Goal: Task Accomplishment & Management: Use online tool/utility

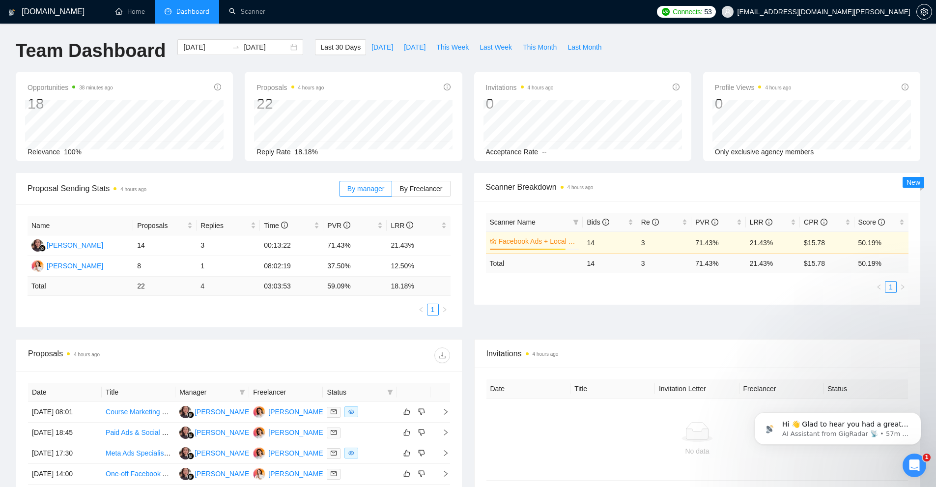
scroll to position [331, 0]
drag, startPoint x: 808, startPoint y: 266, endPoint x: 860, endPoint y: 260, distance: 53.0
click at [860, 260] on tr "Total 14 3 71.43 % 21.43 % $ 15.78 50.19 %" at bounding box center [697, 263] width 423 height 19
click at [773, 310] on div "Proposal Sending Stats 4 hours ago By manager By Freelancer Name Proposals Repl…" at bounding box center [468, 256] width 917 height 166
drag, startPoint x: 751, startPoint y: 262, endPoint x: 796, endPoint y: 264, distance: 44.8
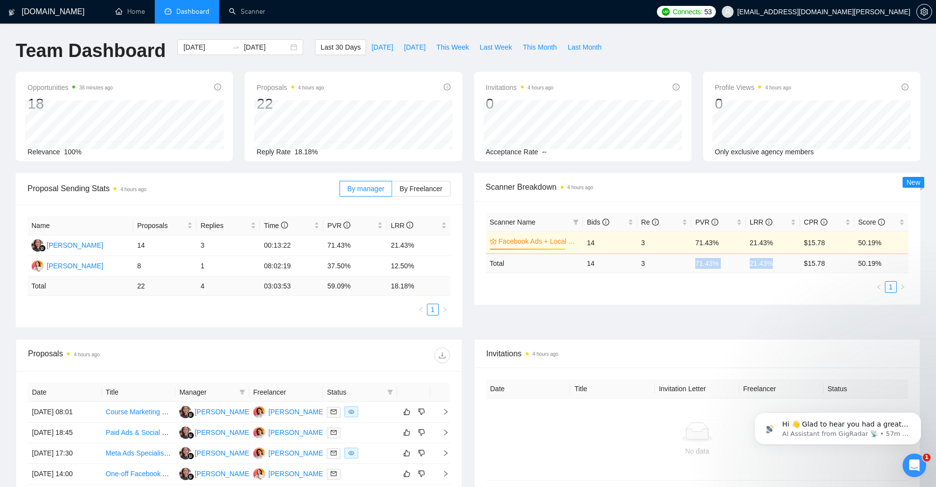
click at [796, 264] on tr "Total 14 3 71.43 % 21.43 % $ 15.78 50.19 %" at bounding box center [697, 263] width 423 height 19
click at [771, 296] on div "Scanner Name Bids Re PVR LRR CPR Score Facebook Ads + Local Business 85% 14 3 7…" at bounding box center [697, 253] width 447 height 104
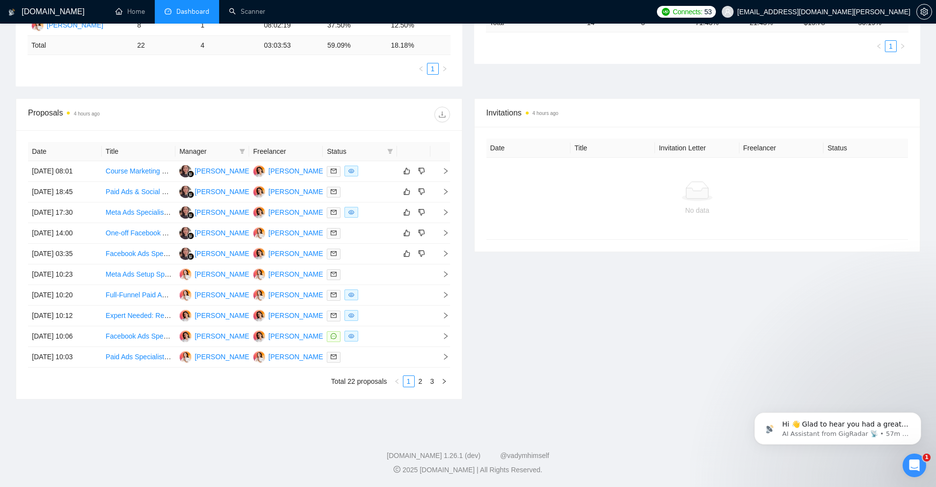
scroll to position [0, 0]
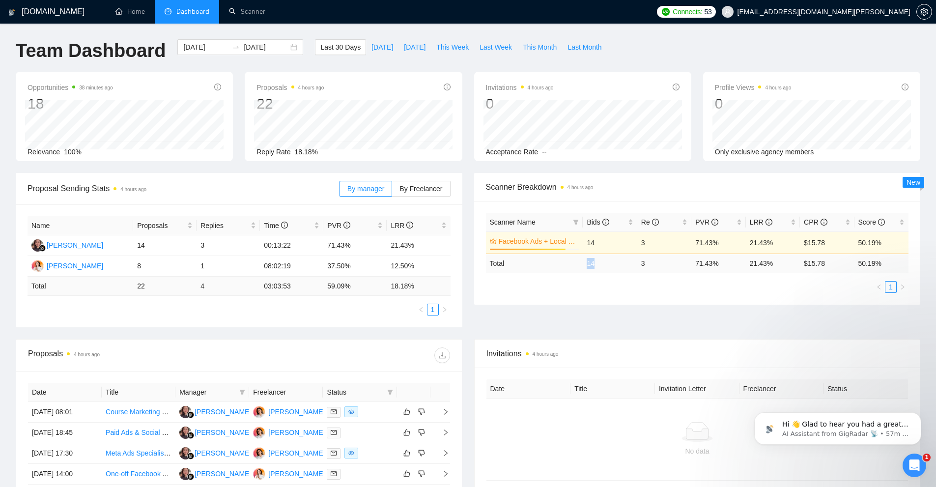
drag, startPoint x: 572, startPoint y: 263, endPoint x: 655, endPoint y: 260, distance: 83.1
click at [650, 259] on tr "Total 14 3 71.43 % 21.43 % $ 15.78 50.19 %" at bounding box center [697, 263] width 423 height 19
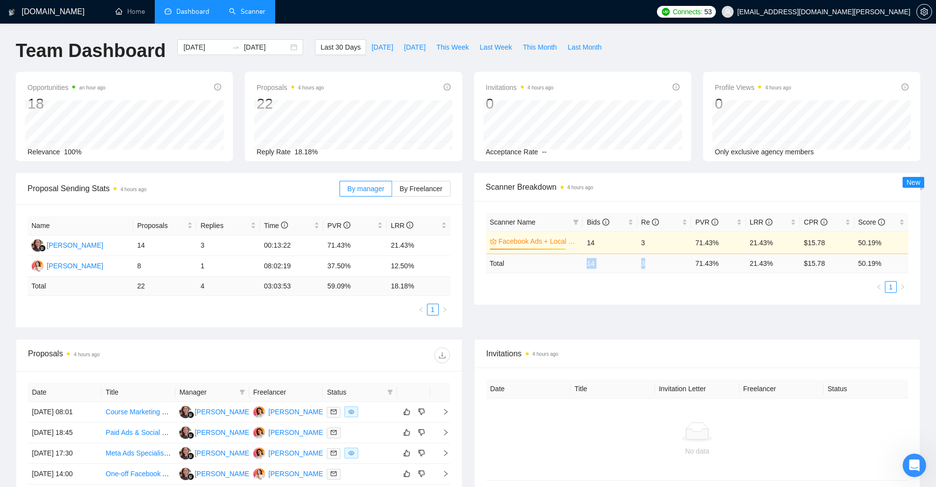
click at [248, 12] on link "Scanner" at bounding box center [247, 11] width 36 height 8
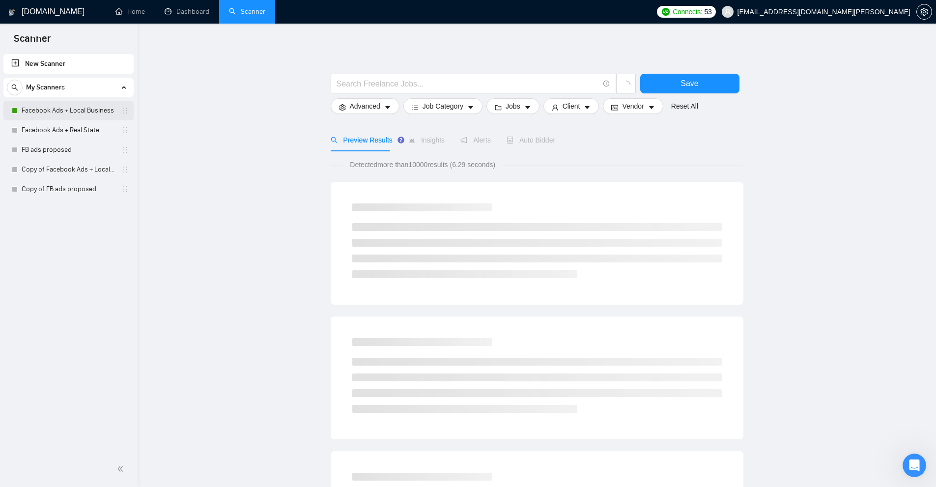
click at [65, 105] on link "Facebook Ads + Local Business" at bounding box center [68, 111] width 93 height 20
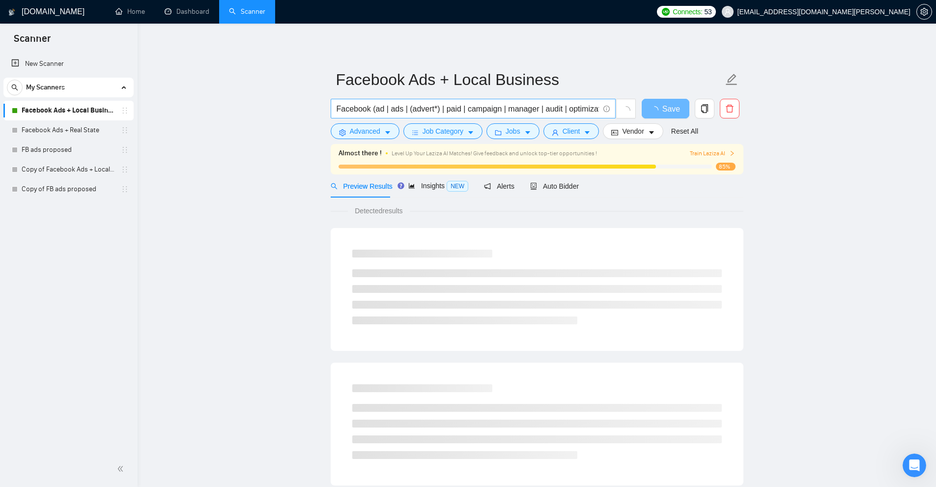
scroll to position [0, 216]
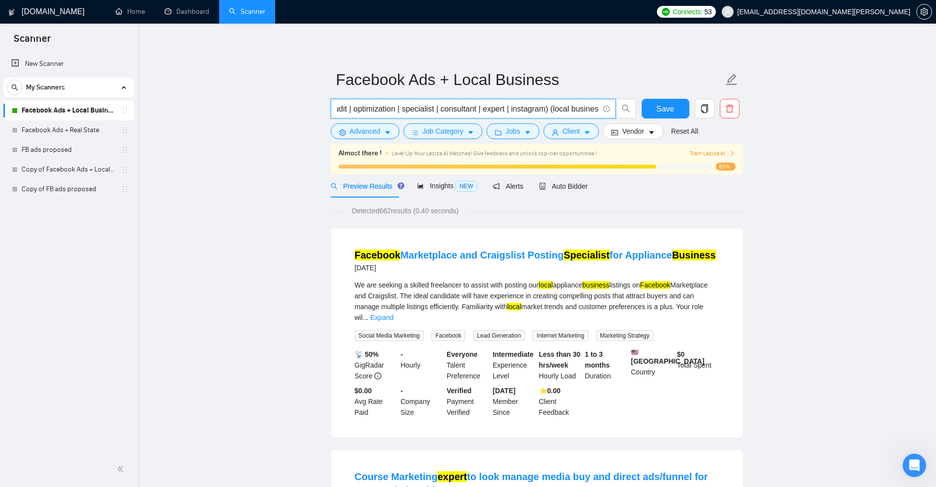
click at [564, 104] on input "Facebook (ad | ads | (advert*) | paid | campaign | manager | audit | optimizati…" at bounding box center [468, 109] width 262 height 12
click at [709, 153] on span "Train Laziza AI" at bounding box center [712, 153] width 45 height 9
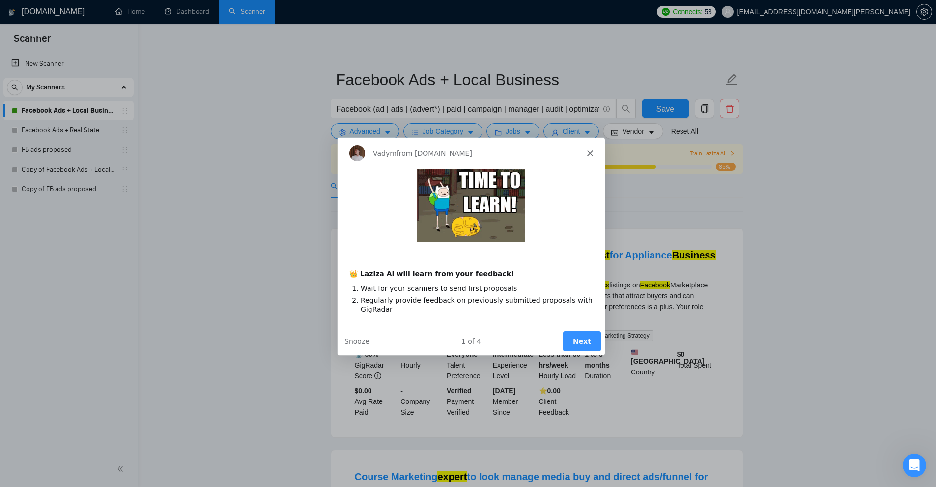
drag, startPoint x: 1116, startPoint y: 320, endPoint x: 505, endPoint y: 258, distance: 614.1
drag, startPoint x: 456, startPoint y: 293, endPoint x: 491, endPoint y: 292, distance: 35.9
click at [491, 292] on ol "Wait for your scanners to send first proposals Regularly provide feedback on pr…" at bounding box center [470, 299] width 244 height 30
click at [576, 337] on button "Next" at bounding box center [581, 341] width 38 height 20
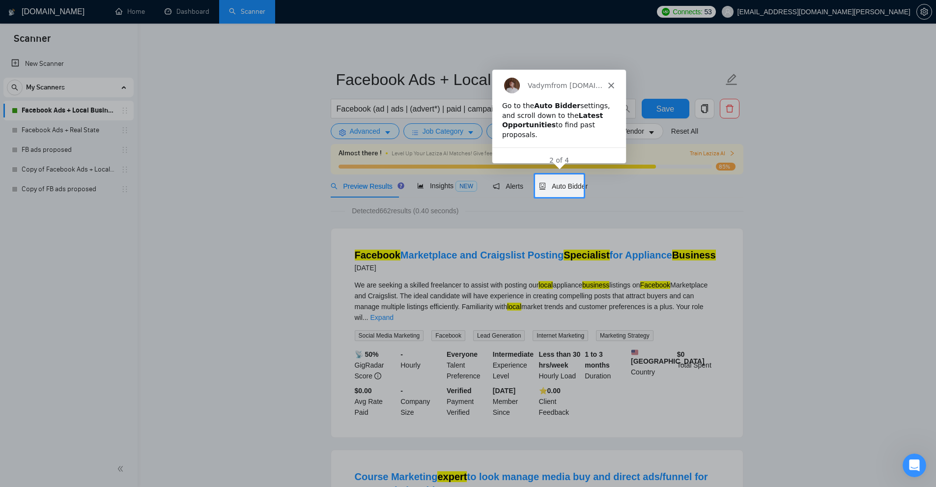
click at [576, 118] on b "Latest Opportunities" at bounding box center [552, 120] width 101 height 18
click at [553, 179] on div "Auto Bidder" at bounding box center [563, 185] width 49 height 23
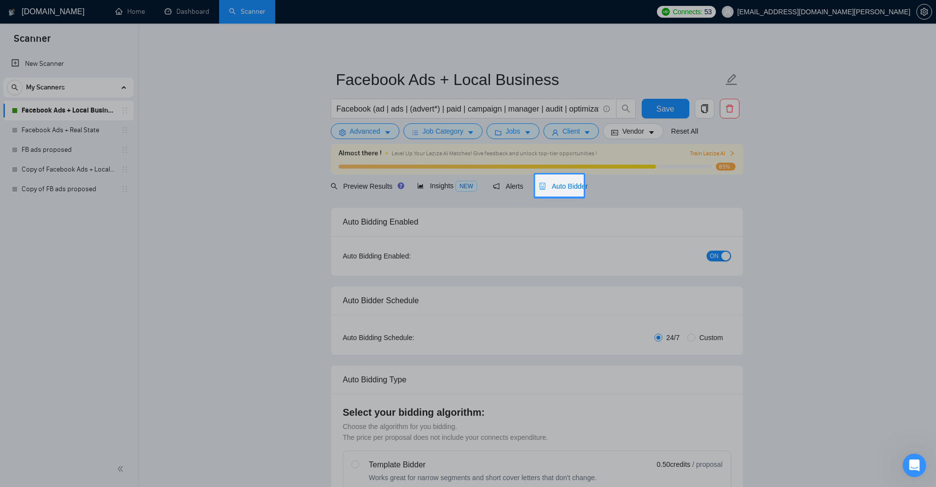
checkbox input "true"
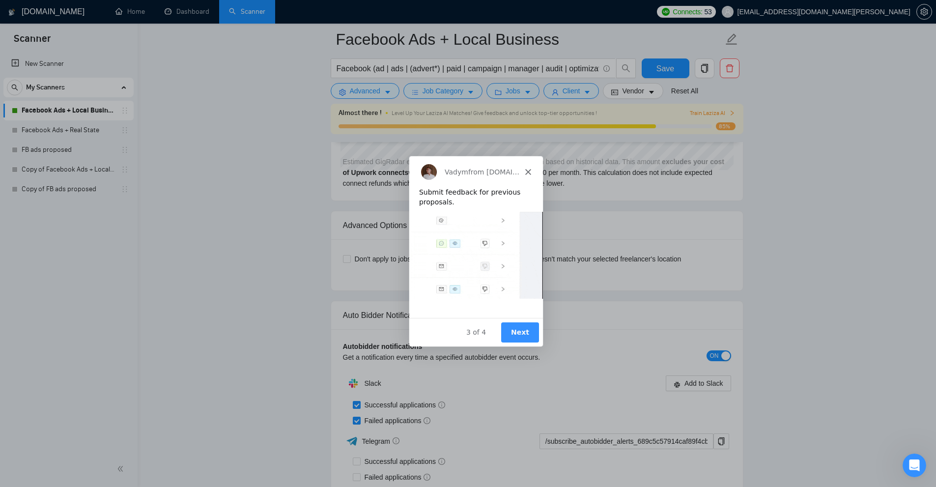
scroll to position [2457, 0]
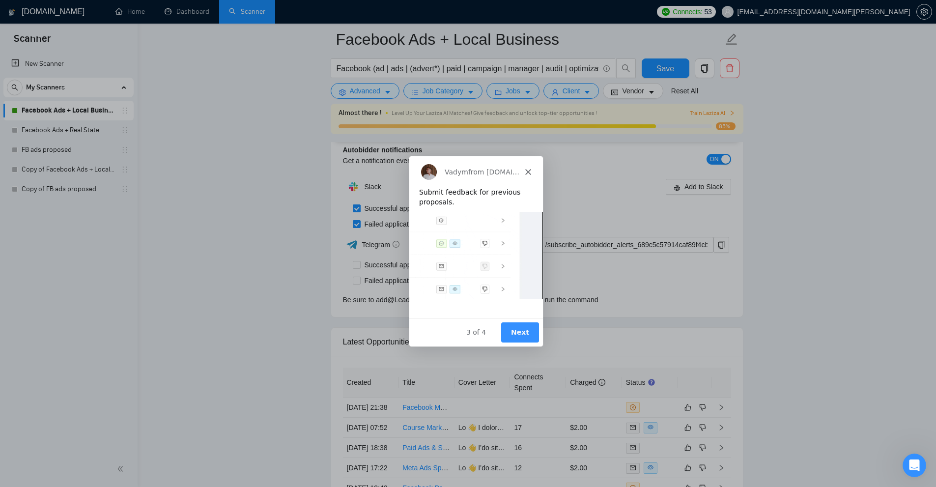
click at [521, 338] on button "Next" at bounding box center [519, 331] width 38 height 20
click at [521, 335] on button "Next" at bounding box center [519, 331] width 38 height 20
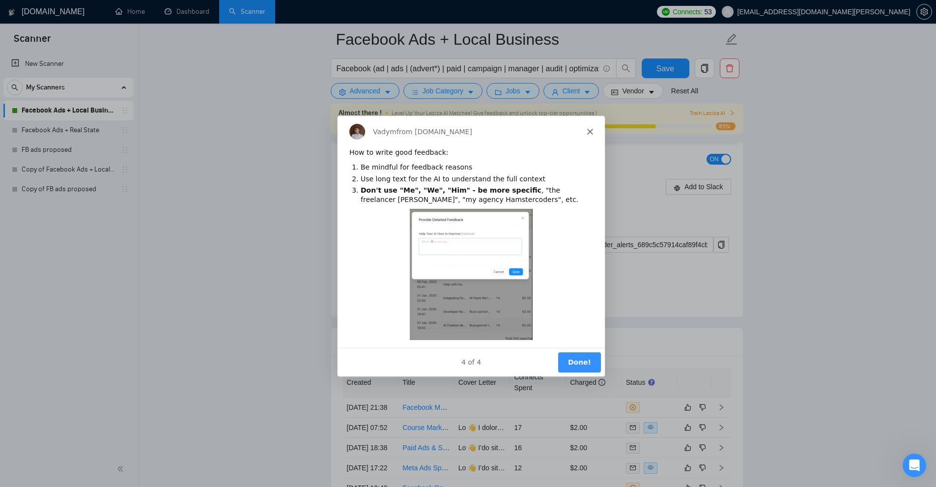
click at [367, 176] on li "Use long text for the AI to understand the full context" at bounding box center [476, 178] width 232 height 9
drag, startPoint x: 367, startPoint y: 176, endPoint x: 538, endPoint y: 174, distance: 171.1
click at [538, 174] on li "Use long text for the AI to understand the full context" at bounding box center [476, 178] width 232 height 9
click at [574, 354] on button "Done!" at bounding box center [578, 362] width 43 height 20
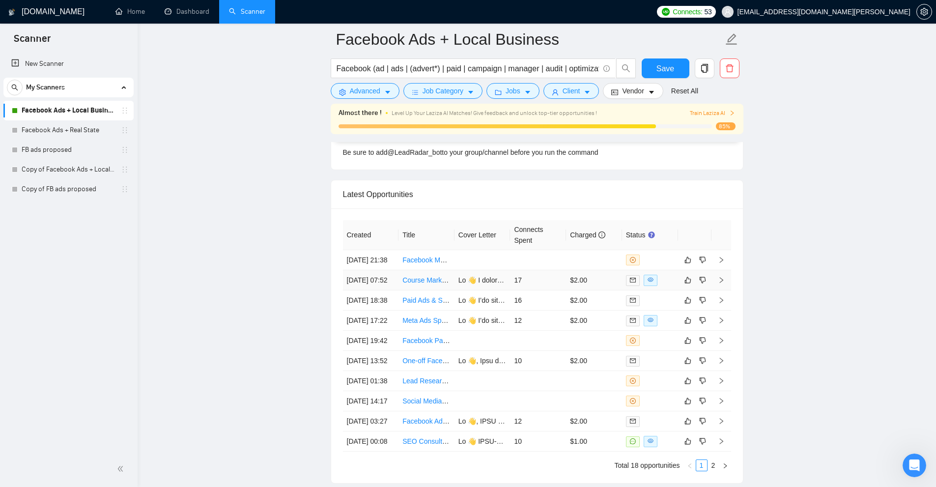
scroll to position [2775, 0]
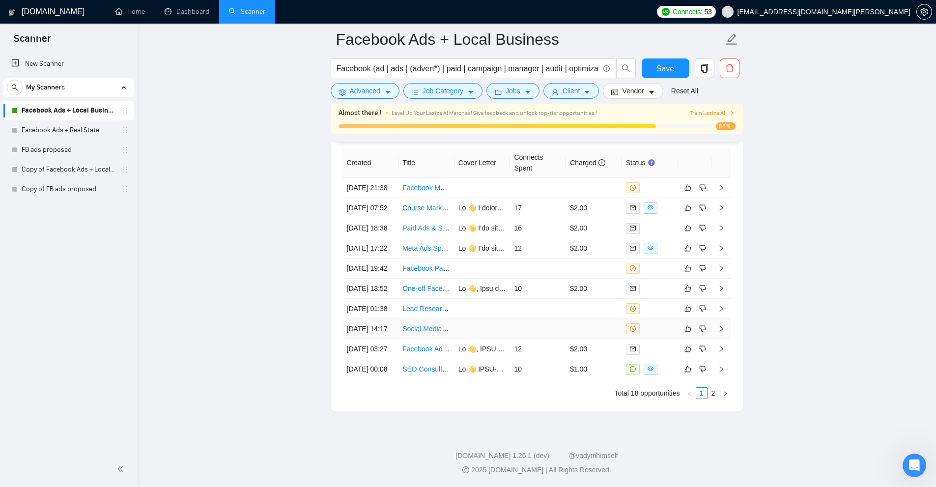
click at [606, 319] on td at bounding box center [594, 329] width 56 height 20
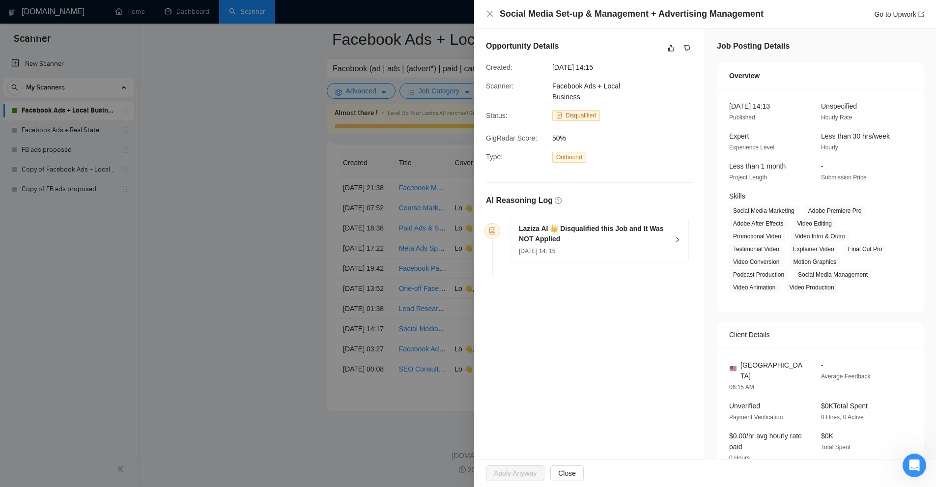
click at [551, 249] on span "29 Aug, 2025 14: 15" at bounding box center [537, 251] width 36 height 7
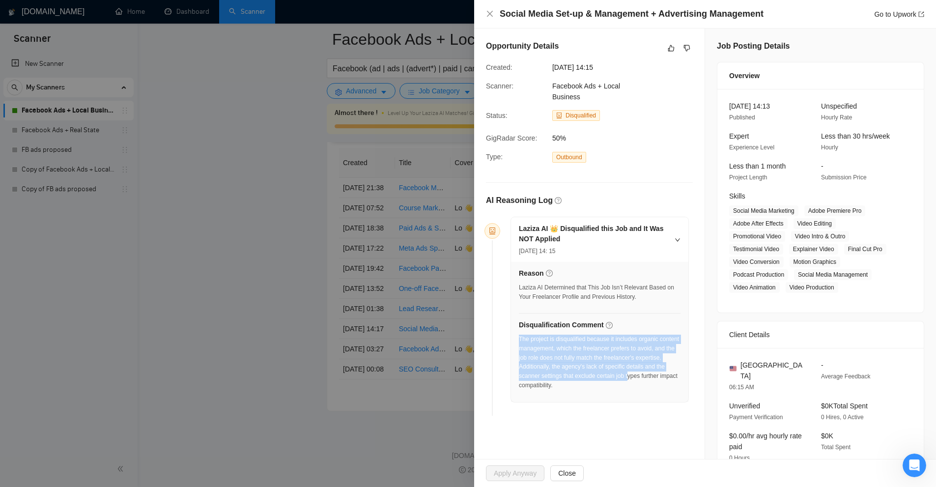
drag, startPoint x: 519, startPoint y: 335, endPoint x: 647, endPoint y: 382, distance: 136.7
click at [647, 382] on div "The project is disqualified because it includes organic content management, whi…" at bounding box center [600, 363] width 162 height 56
click at [646, 383] on div "The project is disqualified because it includes organic content management, whi…" at bounding box center [600, 363] width 162 height 56
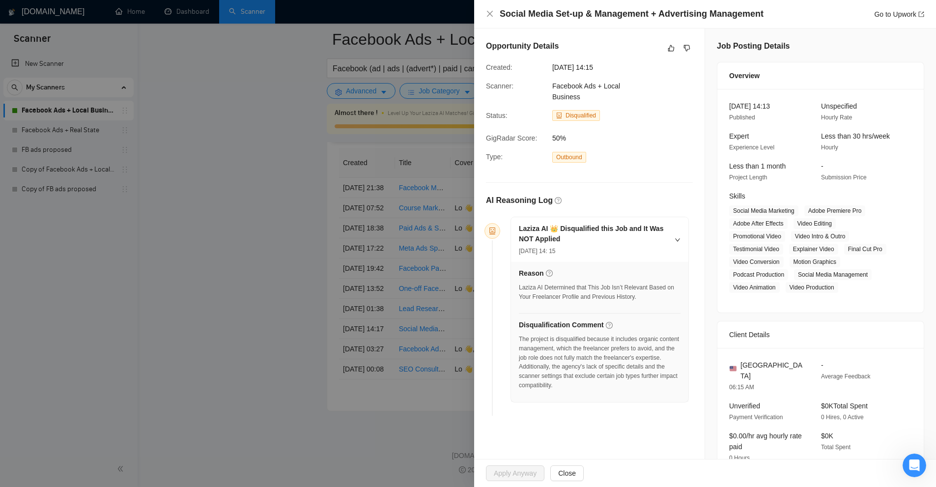
click at [438, 242] on div at bounding box center [468, 243] width 936 height 487
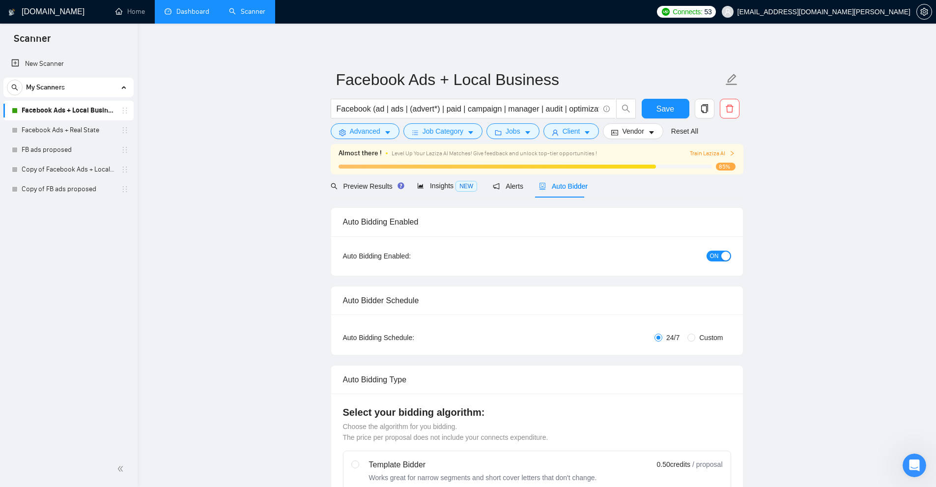
click at [188, 15] on link "Dashboard" at bounding box center [187, 11] width 45 height 8
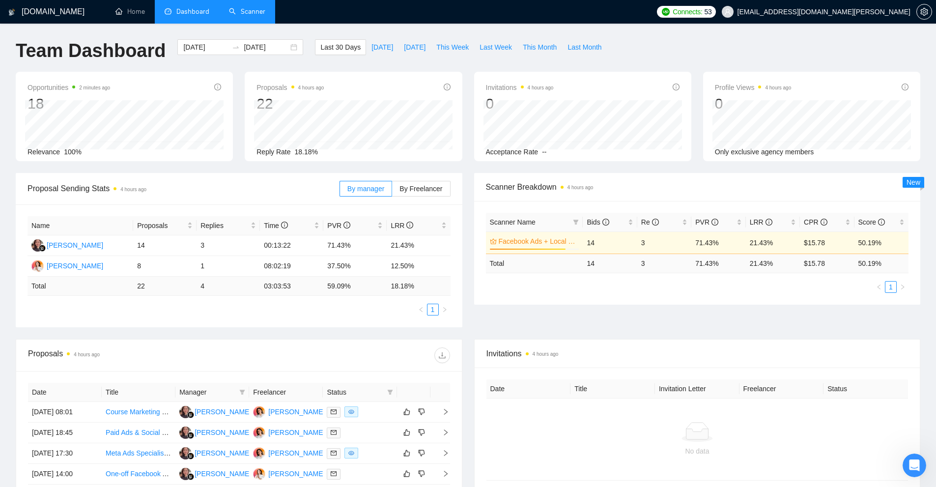
click at [233, 7] on link "Scanner" at bounding box center [247, 11] width 36 height 8
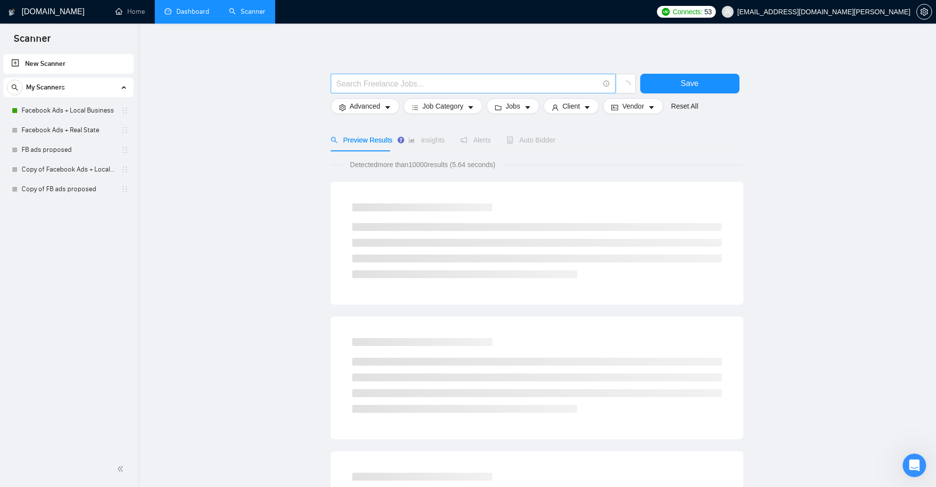
click at [405, 87] on input "text" at bounding box center [468, 84] width 262 height 12
paste input "brick and mortar"
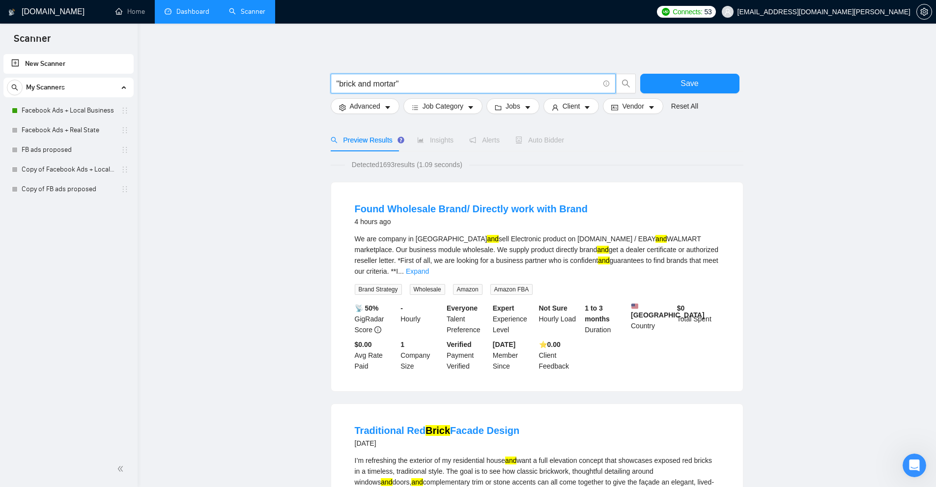
type input ""brick and mortar""
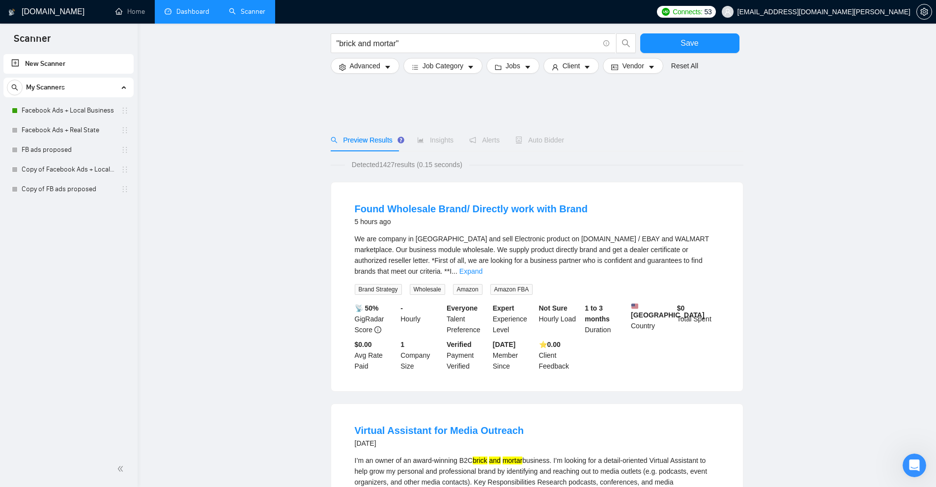
scroll to position [147, 0]
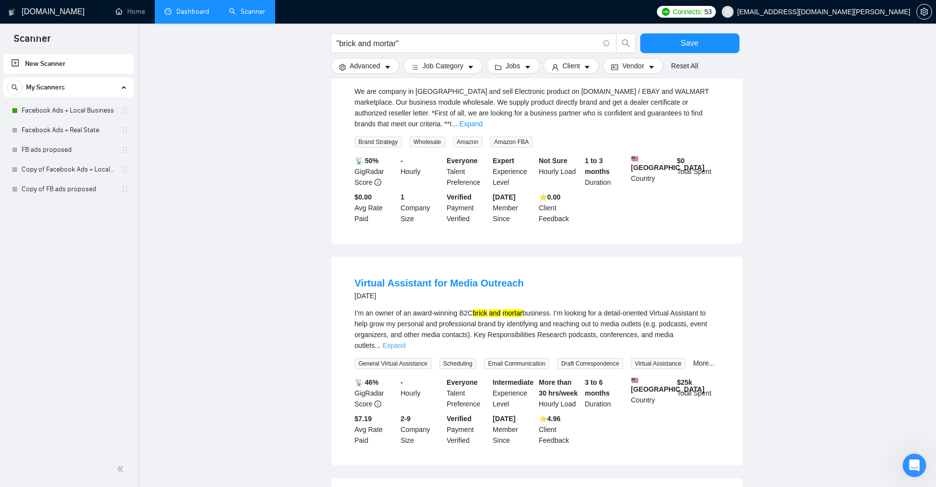
click at [405, 342] on link "Expand" at bounding box center [393, 346] width 23 height 8
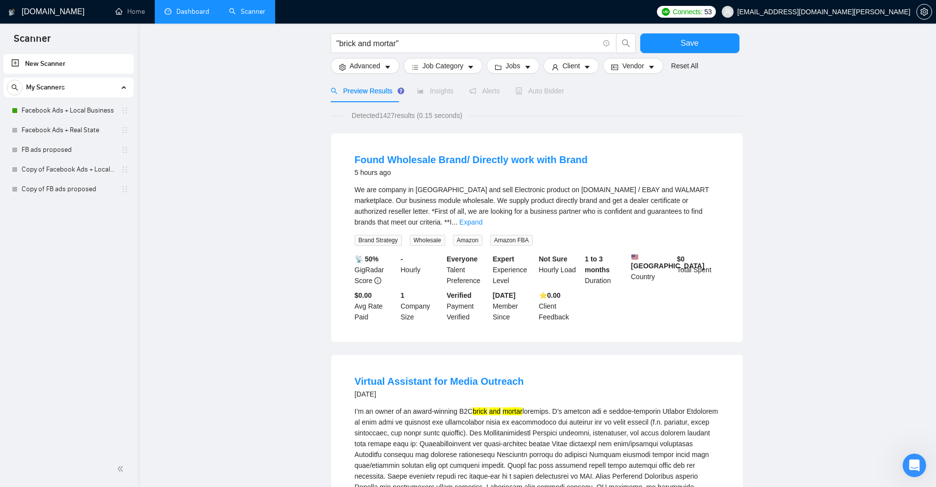
scroll to position [0, 0]
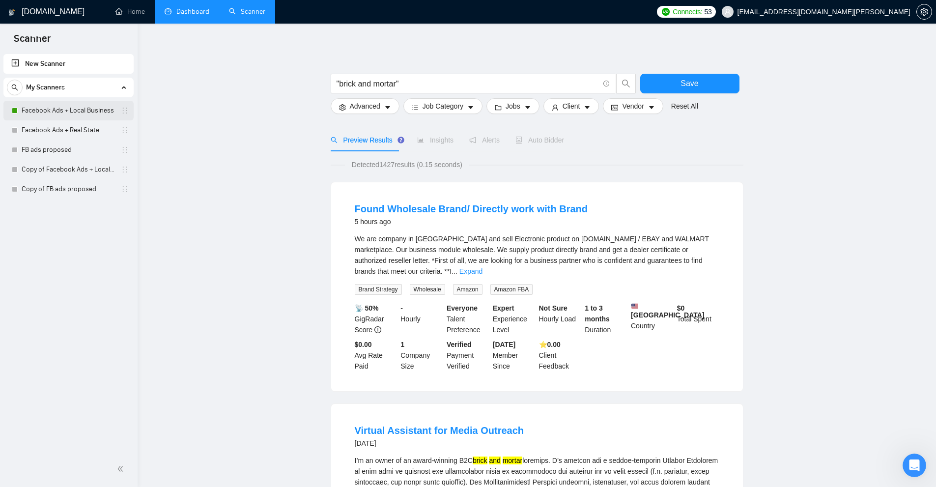
click at [87, 110] on link "Facebook Ads + Local Business" at bounding box center [68, 111] width 93 height 20
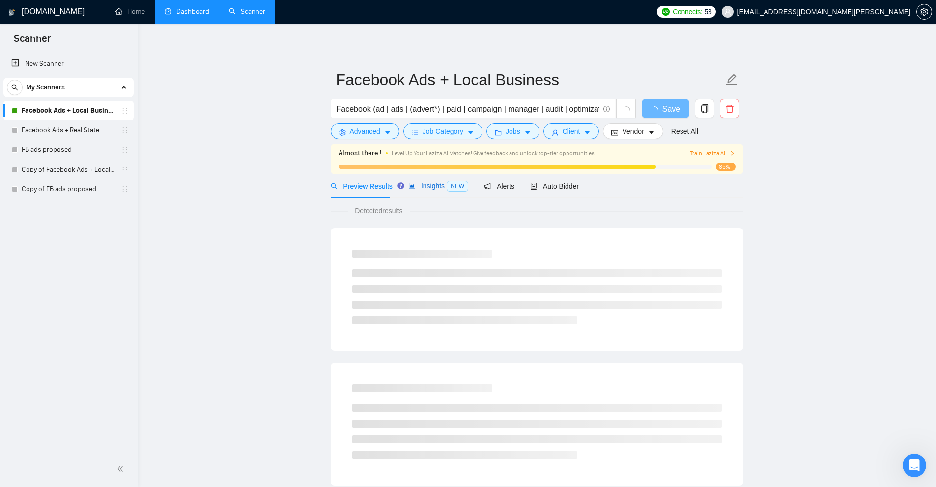
click at [441, 189] on span "Insights NEW" at bounding box center [438, 186] width 60 height 8
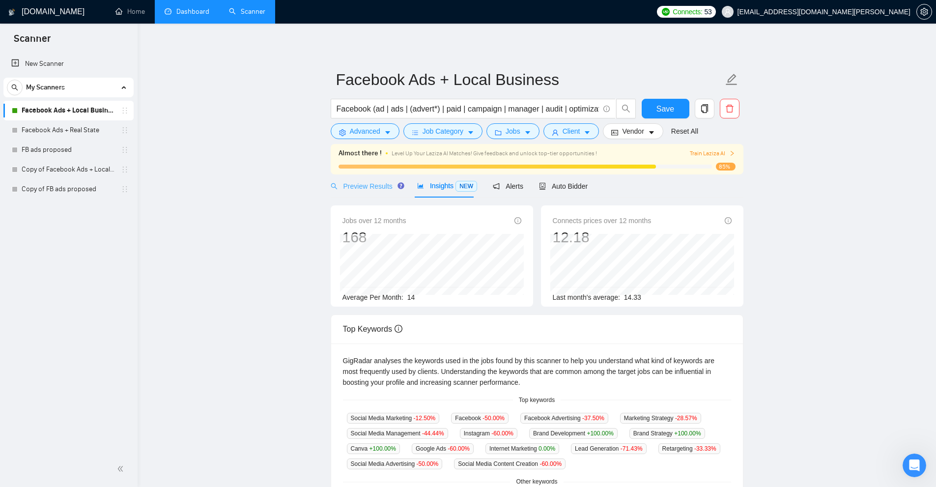
click at [361, 176] on div "Preview Results" at bounding box center [366, 185] width 71 height 23
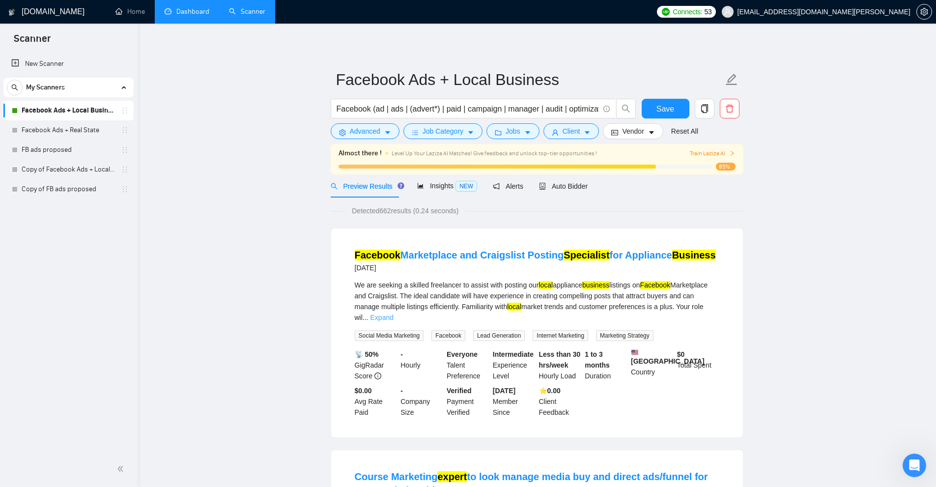
click at [394, 314] on link "Expand" at bounding box center [382, 318] width 23 height 8
click at [726, 156] on span "Train Laziza AI" at bounding box center [712, 153] width 45 height 9
click at [817, 160] on body "Scanner New Scanner My Scanners Facebook Ads + Local Business Facebook Ads + Re…" at bounding box center [468, 243] width 936 height 487
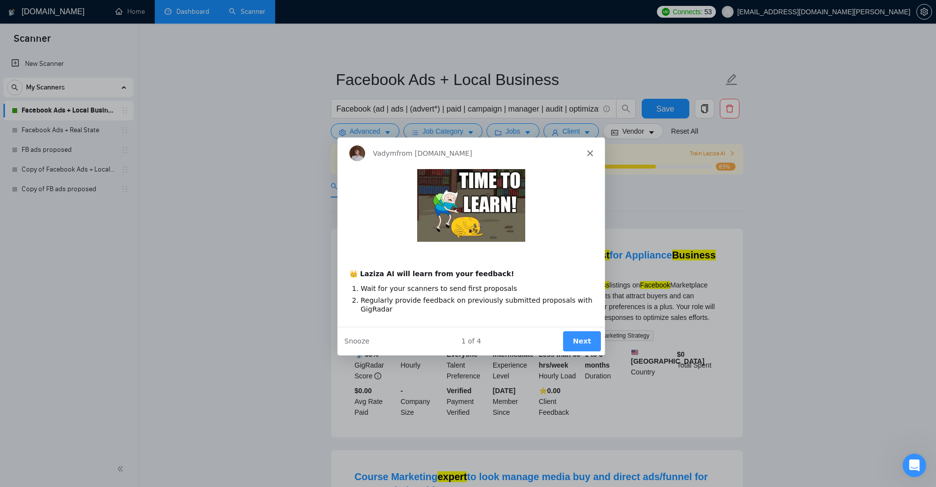
click at [587, 150] on icon "Close" at bounding box center [589, 153] width 6 height 6
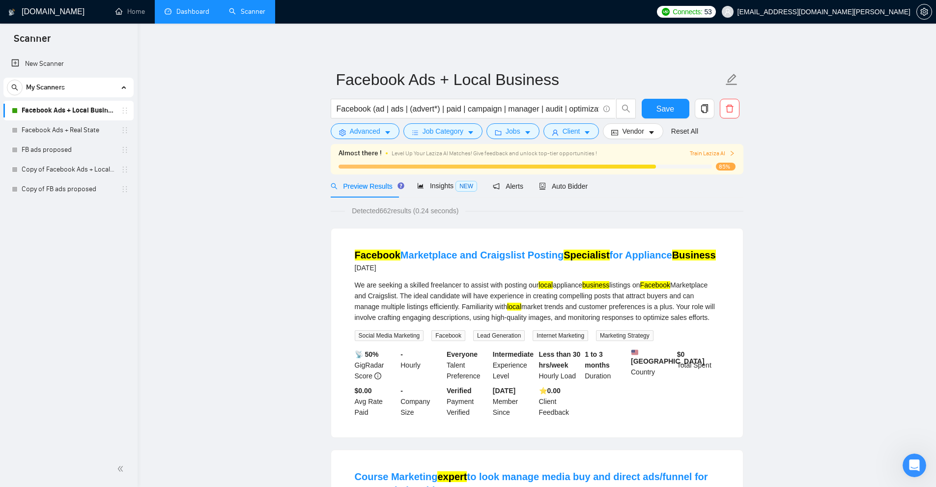
click at [175, 16] on link "Dashboard" at bounding box center [187, 11] width 45 height 8
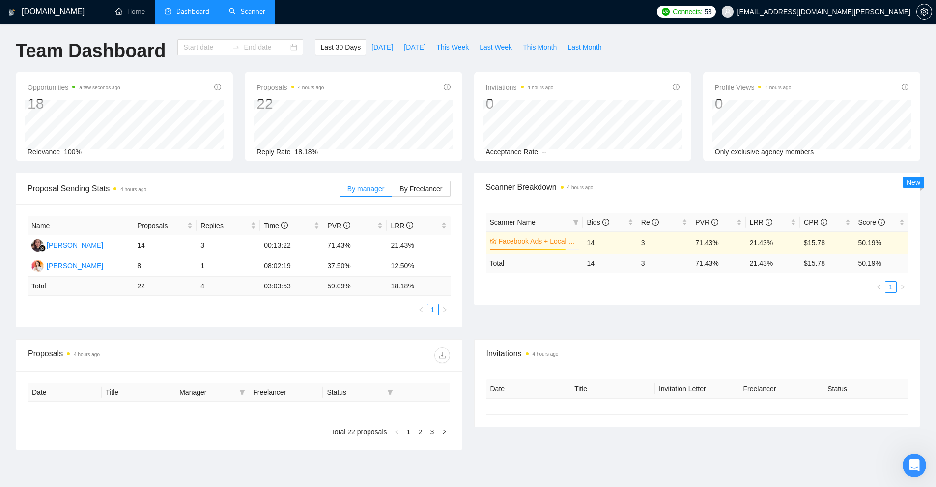
type input "[DATE]"
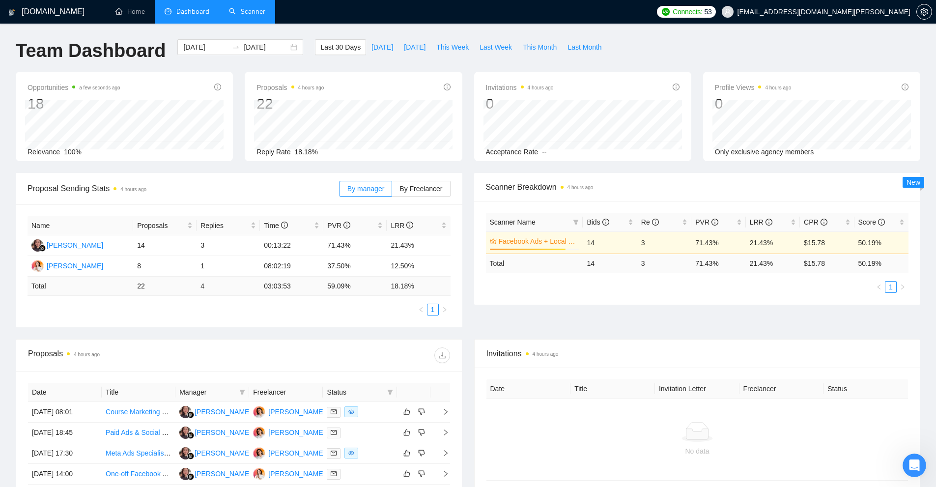
click at [244, 9] on link "Scanner" at bounding box center [247, 11] width 36 height 8
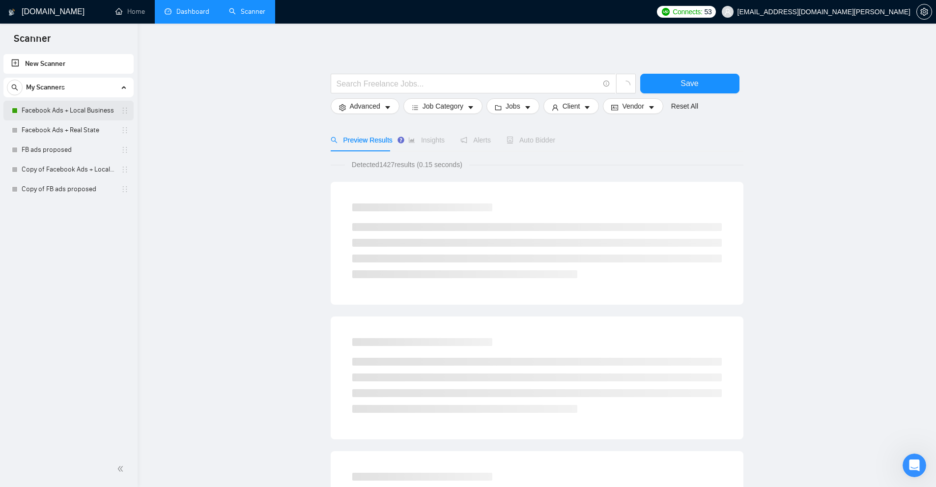
click at [75, 111] on link "Facebook Ads + Local Business" at bounding box center [68, 111] width 93 height 20
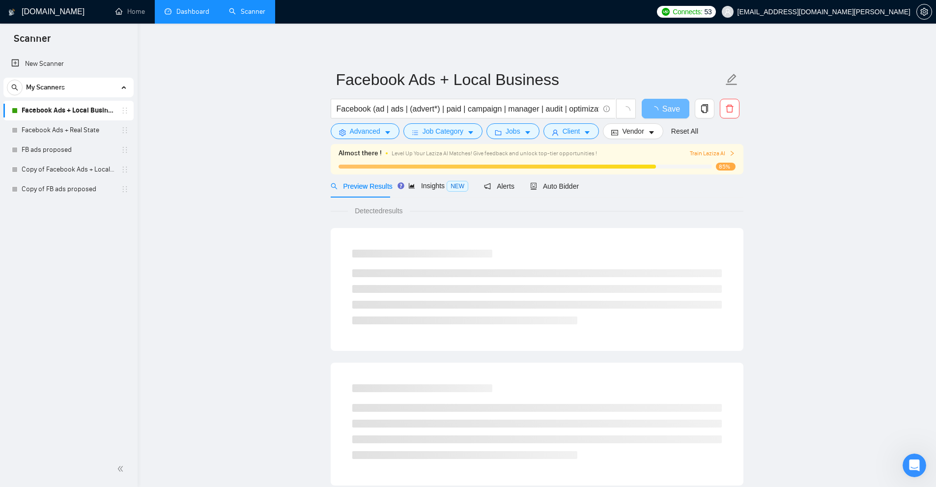
click at [541, 168] on div at bounding box center [497, 167] width 317 height 4
click at [545, 173] on div "Almost there ! Level Up Your Laziza AI Matches! Give feedback and unlock top-ti…" at bounding box center [537, 159] width 413 height 30
click at [557, 185] on span "Auto Bidder" at bounding box center [563, 186] width 49 height 8
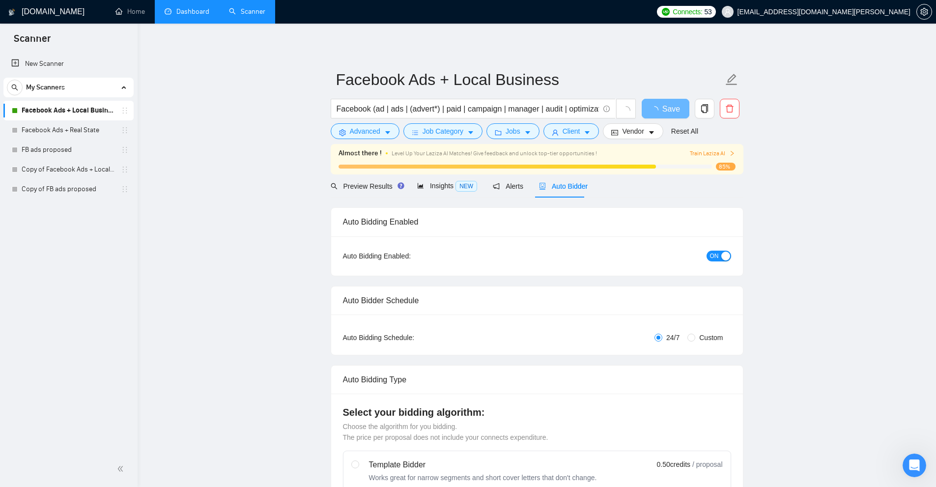
checkbox input "true"
click at [377, 111] on input "Facebook (ad | ads | (advert*) | paid | campaign | manager | audit | optimizati…" at bounding box center [468, 109] width 262 height 12
click at [447, 184] on span "Insights NEW" at bounding box center [447, 186] width 60 height 8
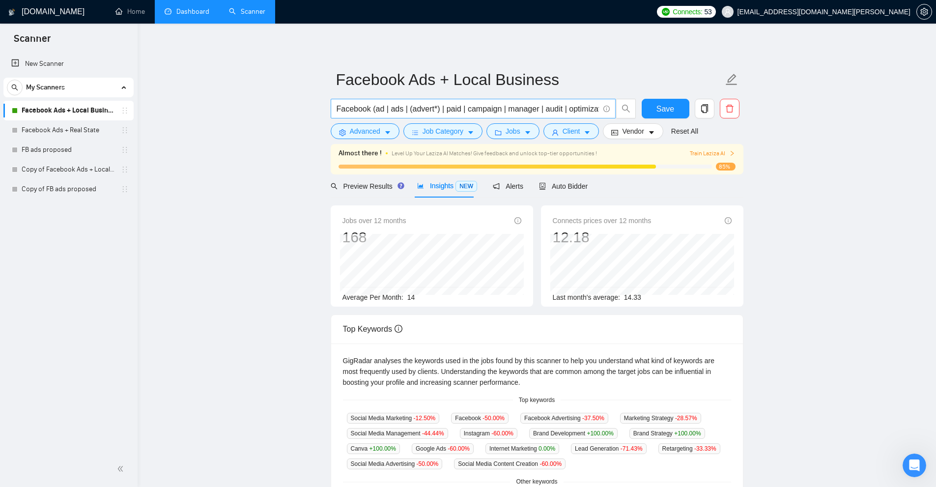
click at [458, 108] on input "Facebook (ad | ads | (advert*) | paid | campaign | manager | audit | optimizati…" at bounding box center [468, 109] width 262 height 12
paste input "( Facebook | "facebook ads" | "fb ads" | instagram | "instagram ads" | (meta*) …"
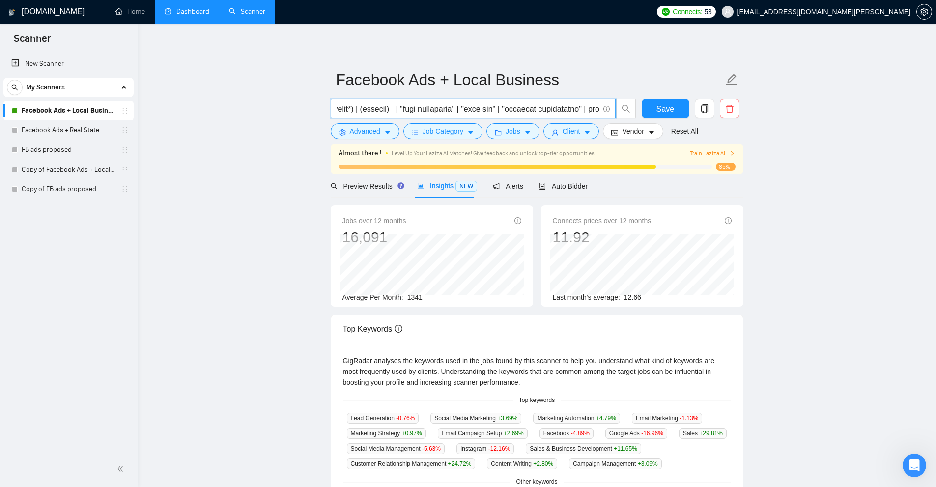
scroll to position [0, 108]
type input "( Facebook | "facebook ads" | "fb ads" | instagram | "instagram ads" | (meta*) …"
click at [75, 108] on link "Facebook Ads + Local Business" at bounding box center [68, 111] width 93 height 20
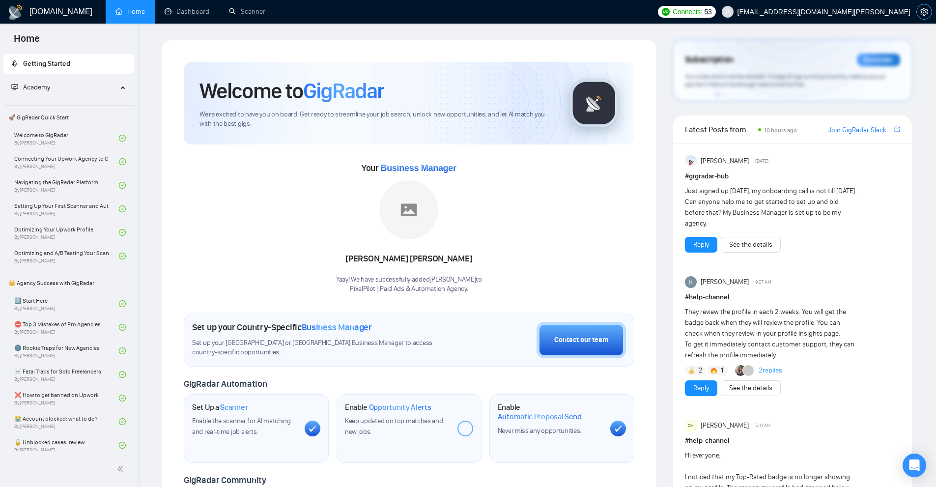
click at [928, 11] on span "setting" at bounding box center [924, 12] width 15 height 8
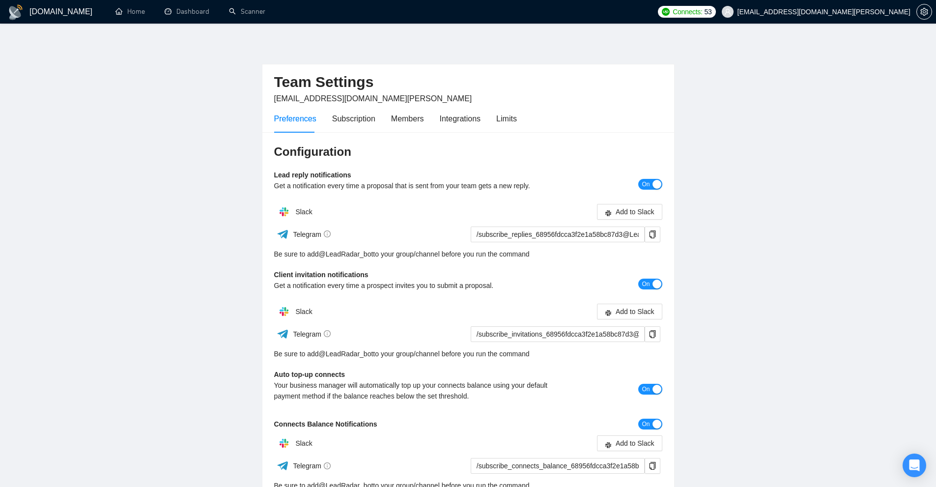
click at [494, 116] on div "Preferences Subscription Members Integrations Limits" at bounding box center [395, 119] width 243 height 28
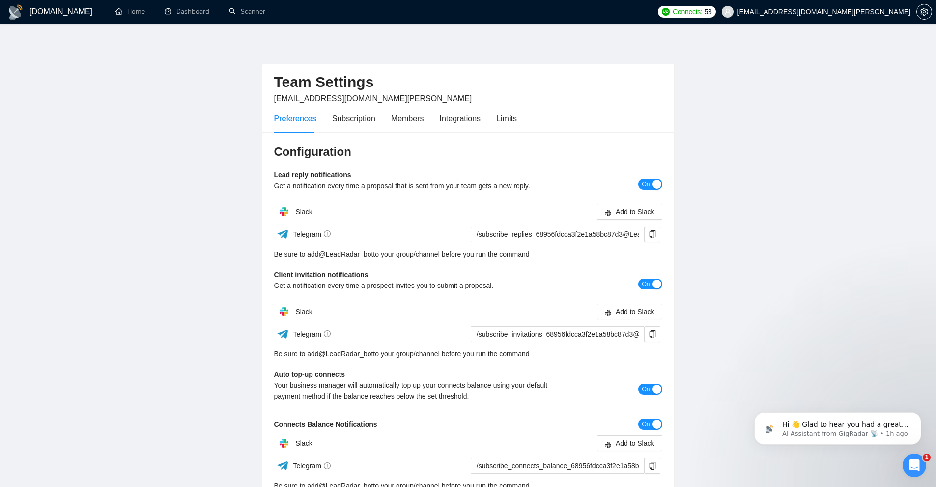
click at [316, 117] on div "Preferences Subscription Members Integrations Limits" at bounding box center [395, 119] width 243 height 28
click at [296, 117] on div "Preferences" at bounding box center [295, 119] width 42 height 12
click at [832, 439] on div "Hi 👋 Glad to hear you had a great experience with us! 🙌 ​ Could you spare 20 se…" at bounding box center [837, 428] width 167 height 32
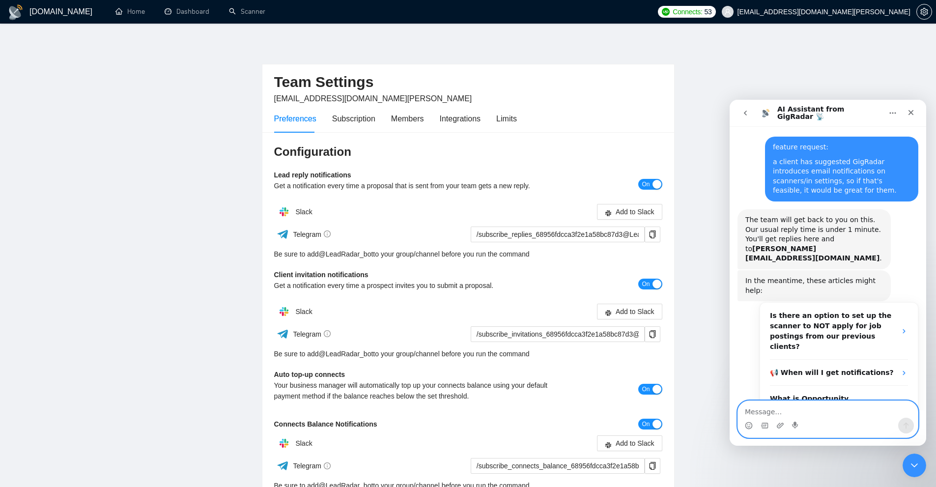
scroll to position [337, 0]
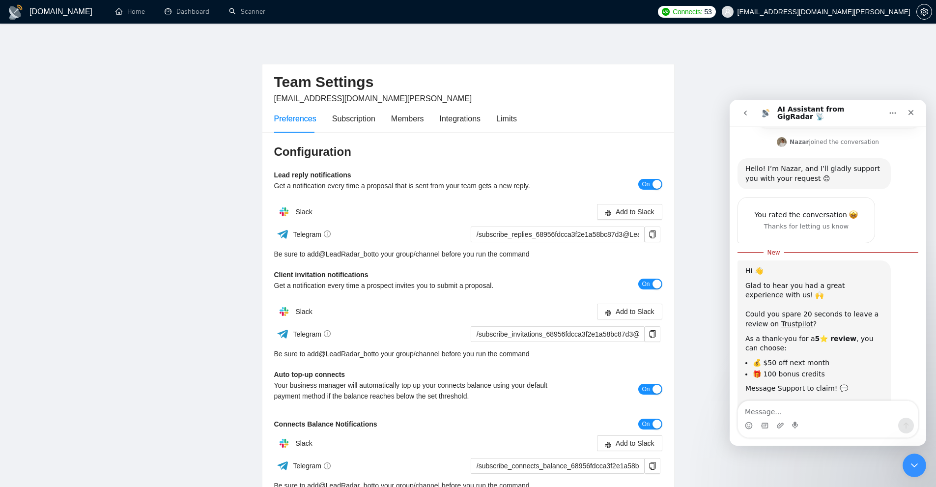
click at [750, 113] on button "go back" at bounding box center [745, 113] width 19 height 19
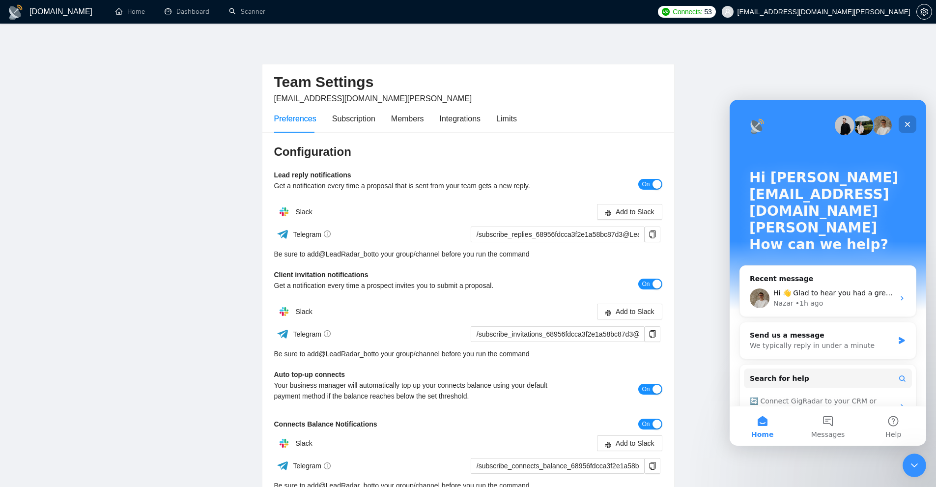
click at [905, 121] on icon "Close" at bounding box center [908, 124] width 8 height 8
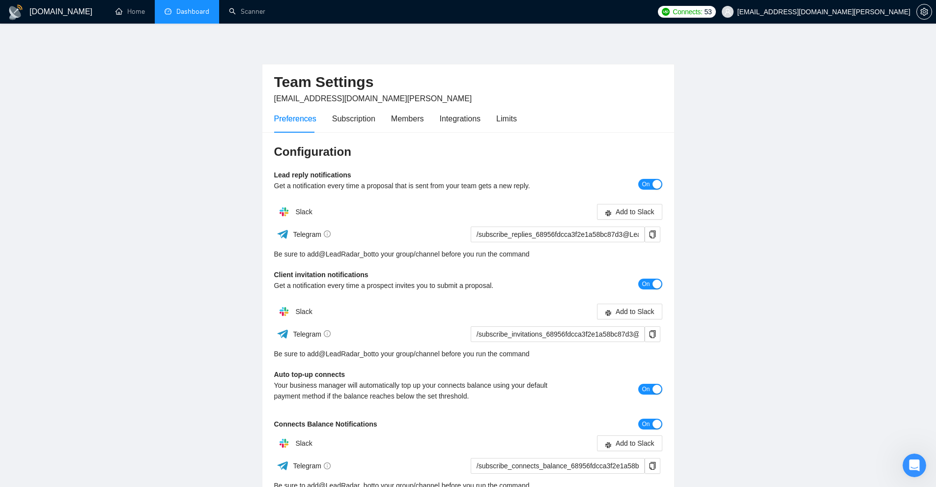
click at [176, 10] on link "Dashboard" at bounding box center [187, 11] width 45 height 8
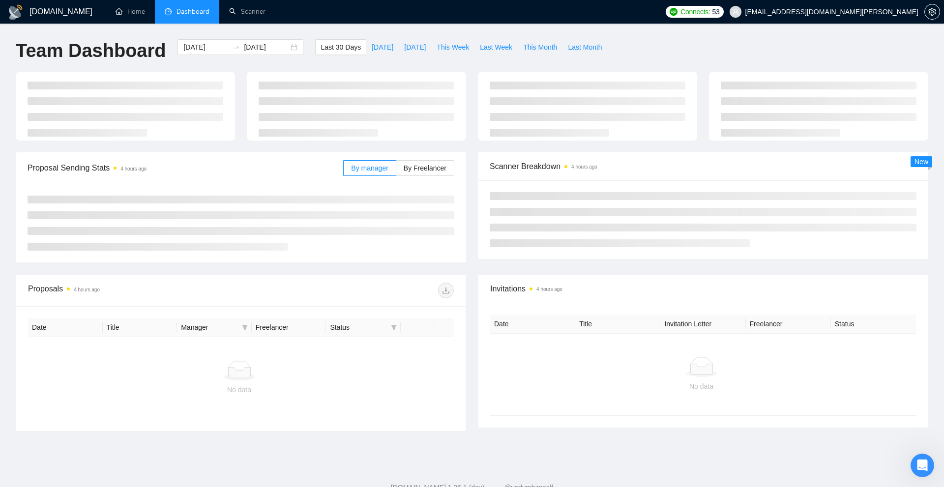
type input "2025-08-19"
type input "2025-09-18"
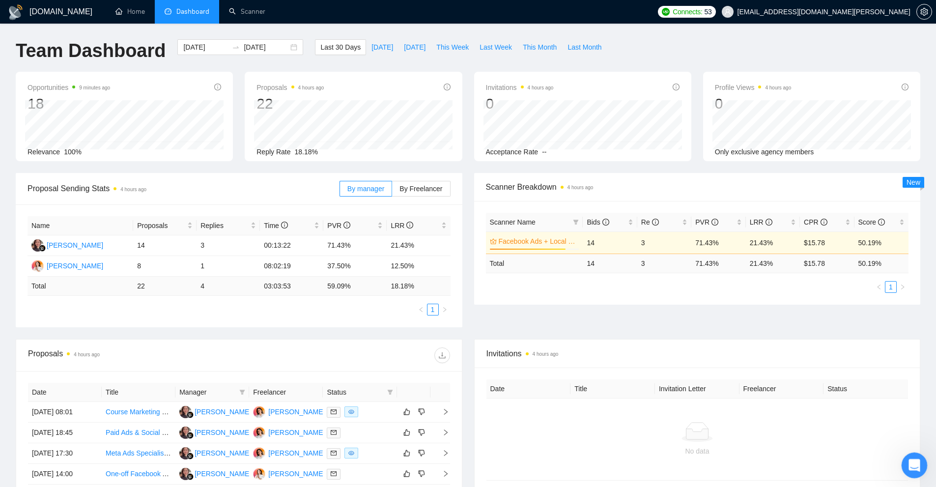
click at [909, 462] on icon "Open Intercom Messenger" at bounding box center [913, 464] width 16 height 16
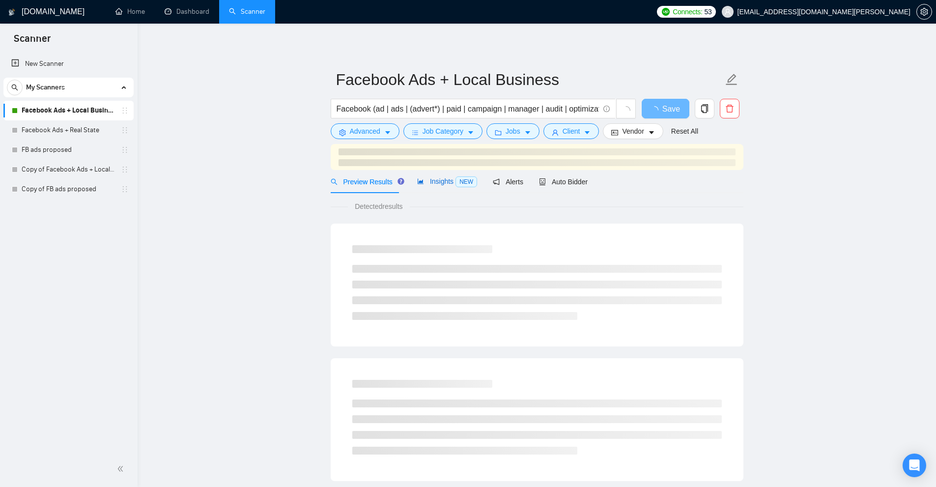
click at [441, 185] on span "Insights NEW" at bounding box center [447, 181] width 60 height 8
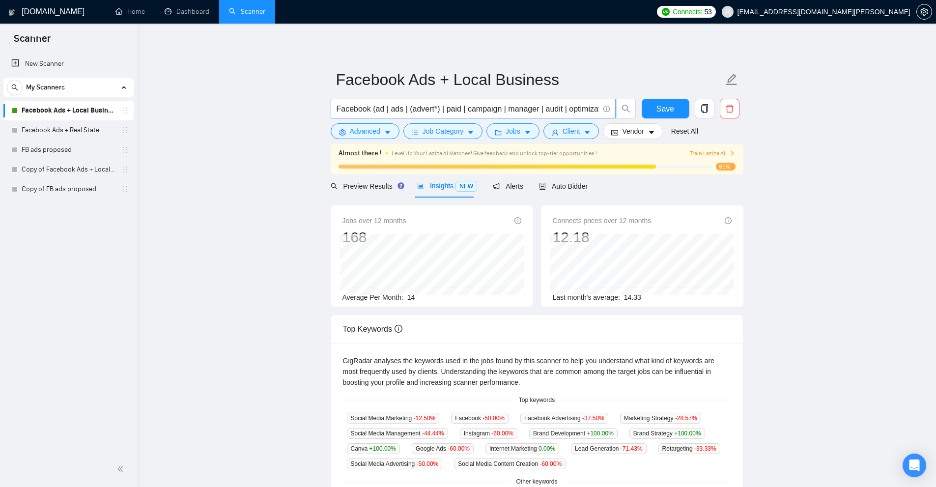
click at [455, 113] on input "Facebook (ad | ads | (advert*) | paid | campaign | manager | audit | optimizati…" at bounding box center [468, 109] width 262 height 12
paste input "( Facebook | "facebook ads" | "fb ads" | instagram | "instagram ads" | (meta*) …"
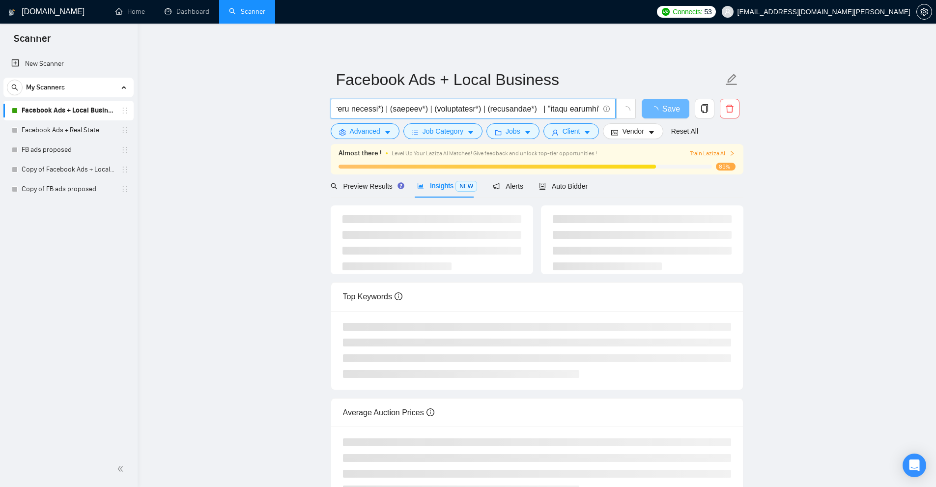
type input "( Facebook | "facebook ads" | "fb ads" | instagram | "instagram ads" | (meta*) …"
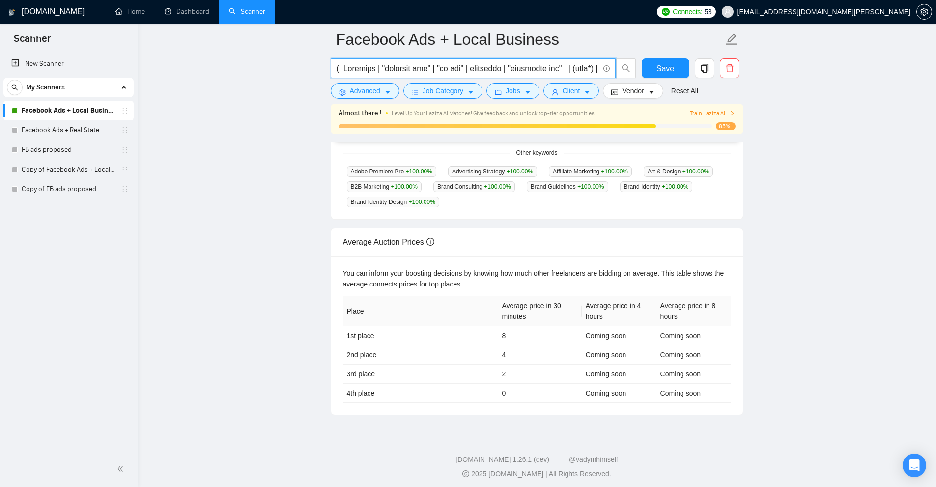
scroll to position [0, 0]
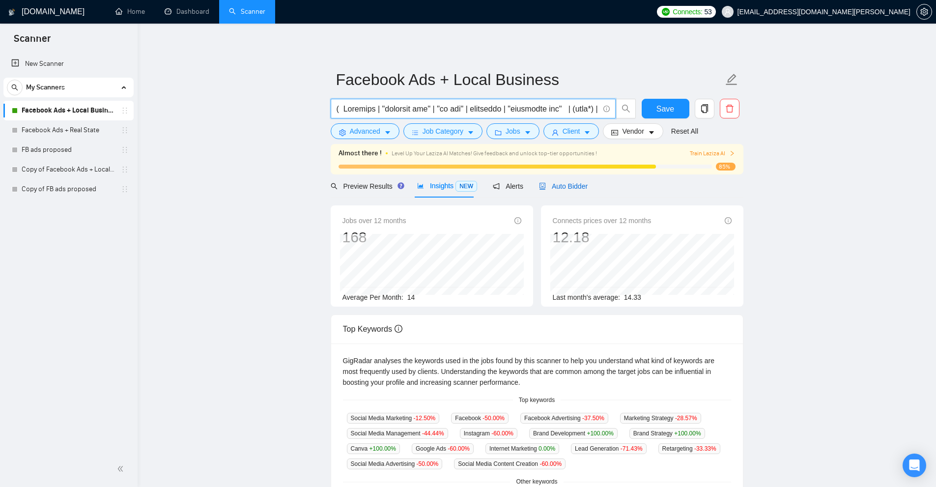
click at [568, 190] on span "Auto Bidder" at bounding box center [563, 186] width 49 height 8
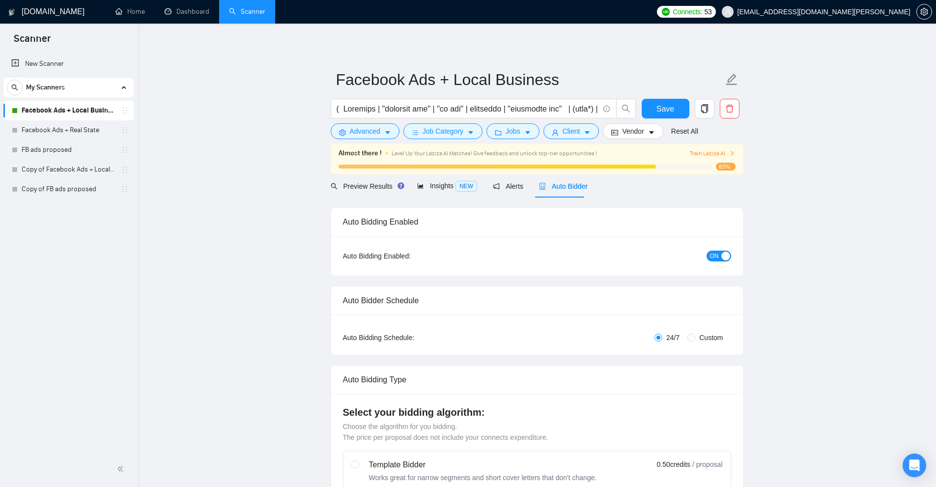
checkbox input "true"
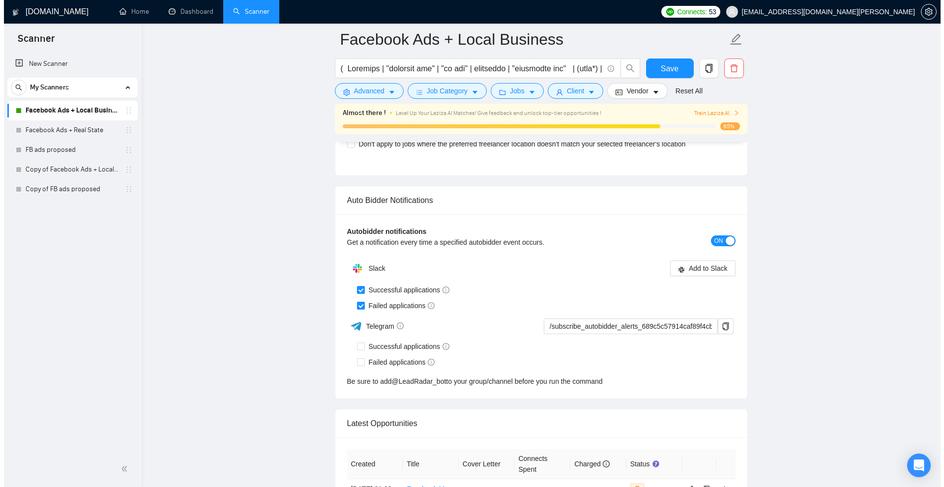
scroll to position [2622, 0]
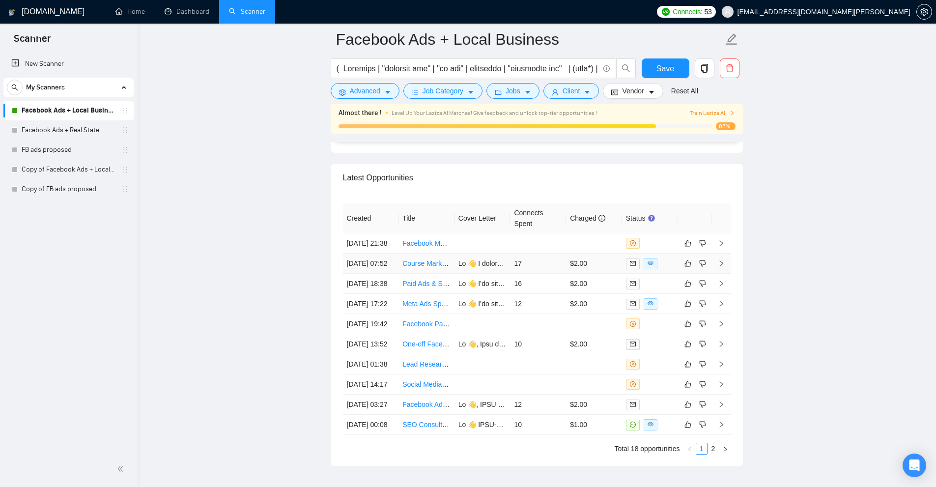
click at [544, 274] on td "17" at bounding box center [538, 264] width 56 height 20
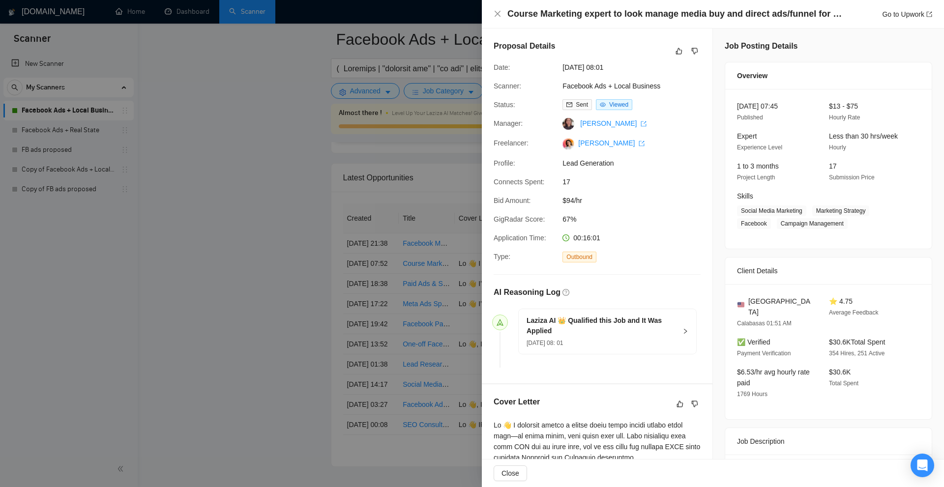
click at [386, 161] on div at bounding box center [472, 243] width 944 height 487
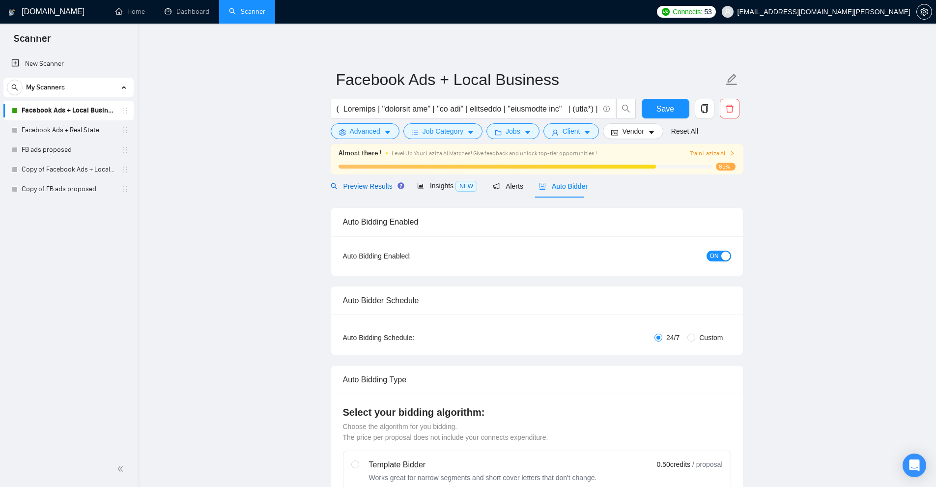
click at [368, 189] on span "Preview Results" at bounding box center [366, 186] width 71 height 8
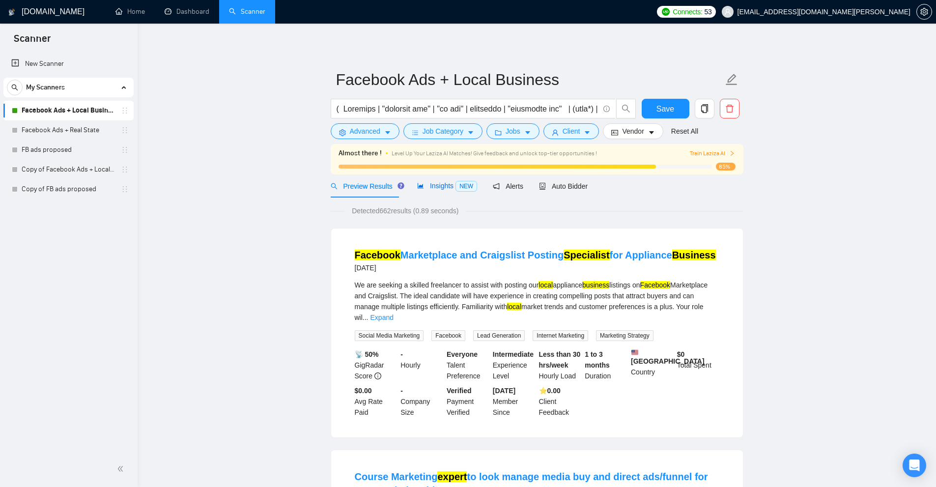
click at [436, 182] on span "Insights NEW" at bounding box center [447, 186] width 60 height 8
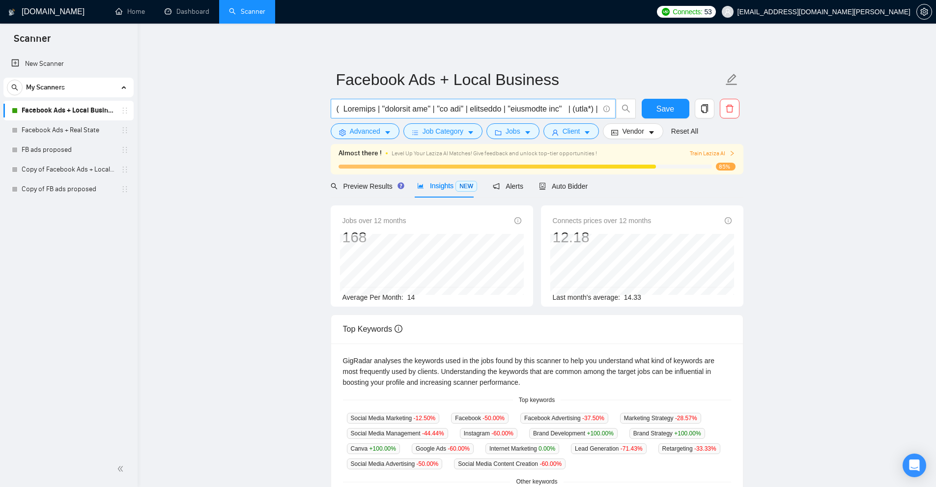
click at [471, 107] on input "text" at bounding box center [468, 109] width 262 height 12
click at [540, 102] on span at bounding box center [473, 109] width 285 height 20
click at [533, 113] on input "text" at bounding box center [468, 109] width 262 height 12
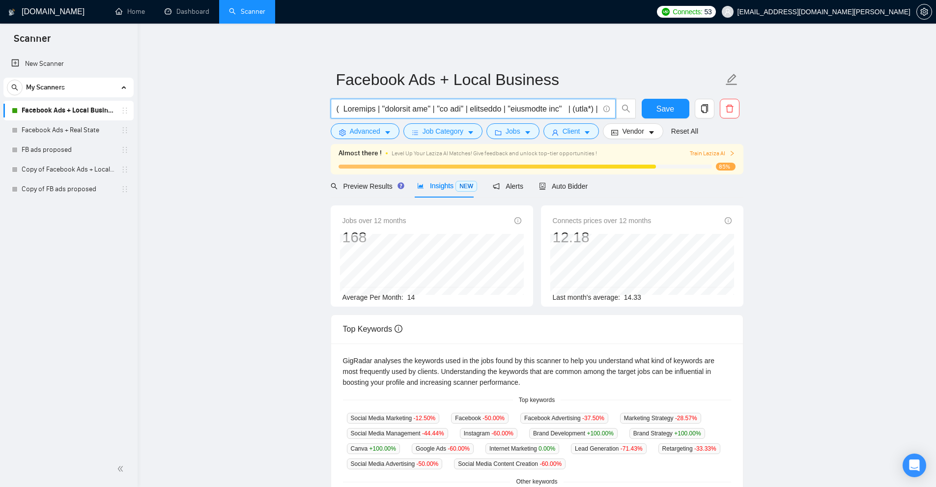
click at [426, 308] on div "Jobs over 12 months 168 Apr 2025 19 Average Per Month: 14 Connects prices over …" at bounding box center [537, 259] width 421 height 109
click at [84, 111] on link "Facebook Ads + Local Business" at bounding box center [68, 111] width 93 height 20
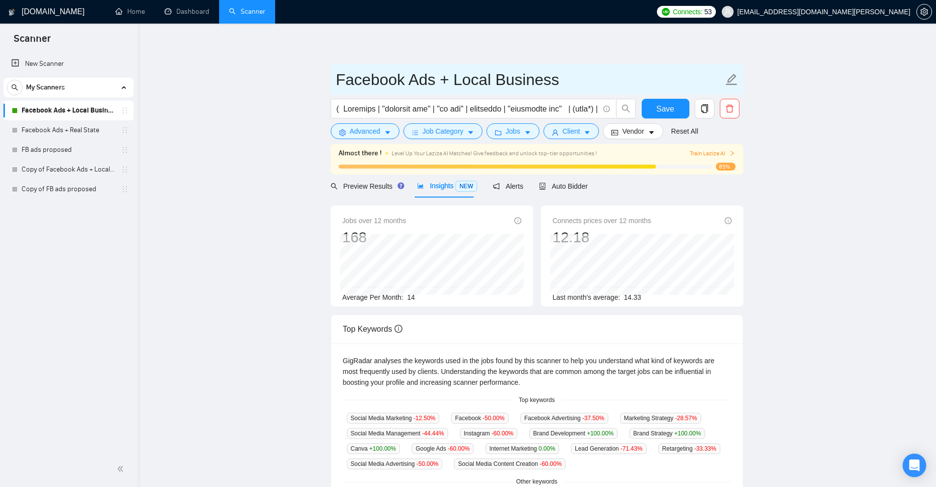
click at [424, 94] on span "Facebook Ads + Local Business" at bounding box center [537, 79] width 413 height 31
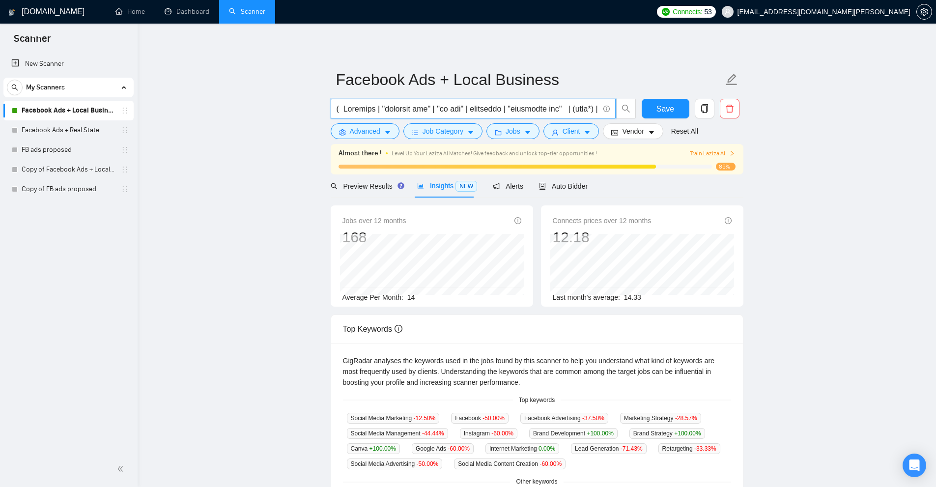
click at [419, 106] on input "text" at bounding box center [468, 109] width 262 height 12
paste input "text"
type input "( Facebook | "facebook ads" | "fb ads" | instagram | "instagram ads" | (meta*) …"
click at [382, 190] on span "Preview Results" at bounding box center [366, 186] width 71 height 8
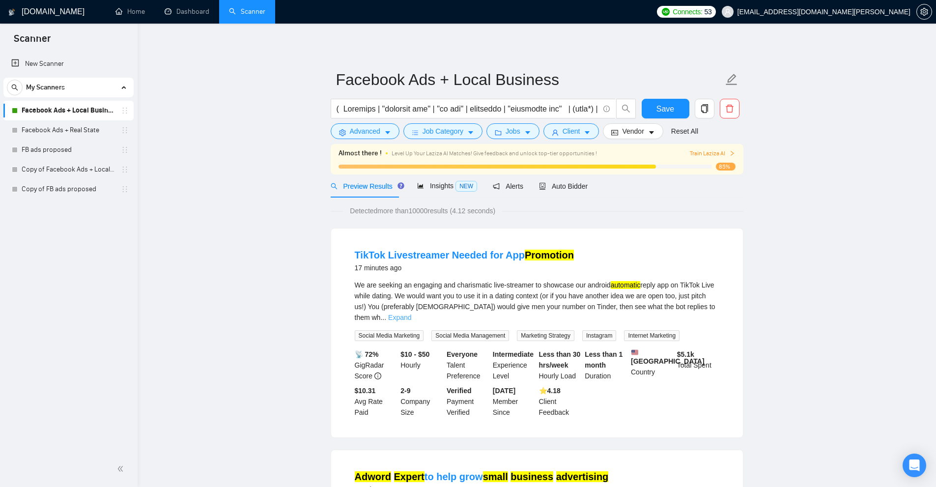
click at [411, 314] on link "Expand" at bounding box center [399, 318] width 23 height 8
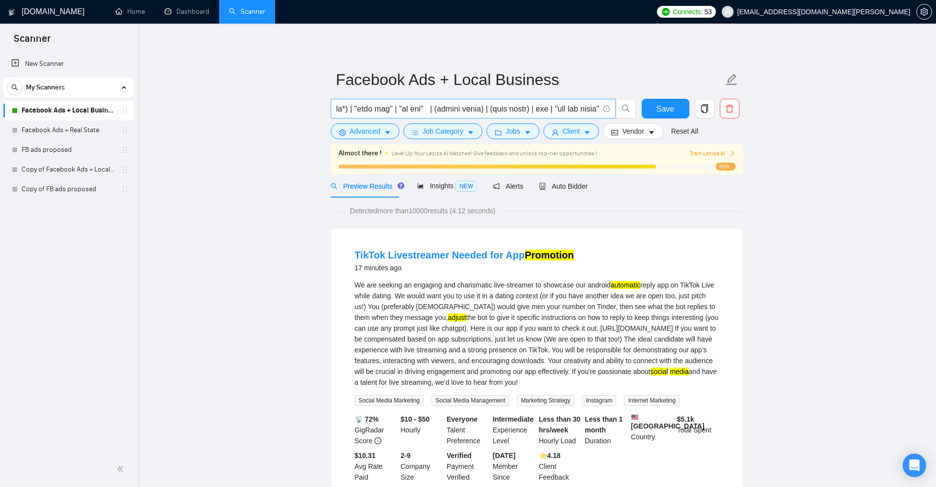
scroll to position [0, 295]
click at [179, 9] on link "Dashboard" at bounding box center [187, 11] width 45 height 8
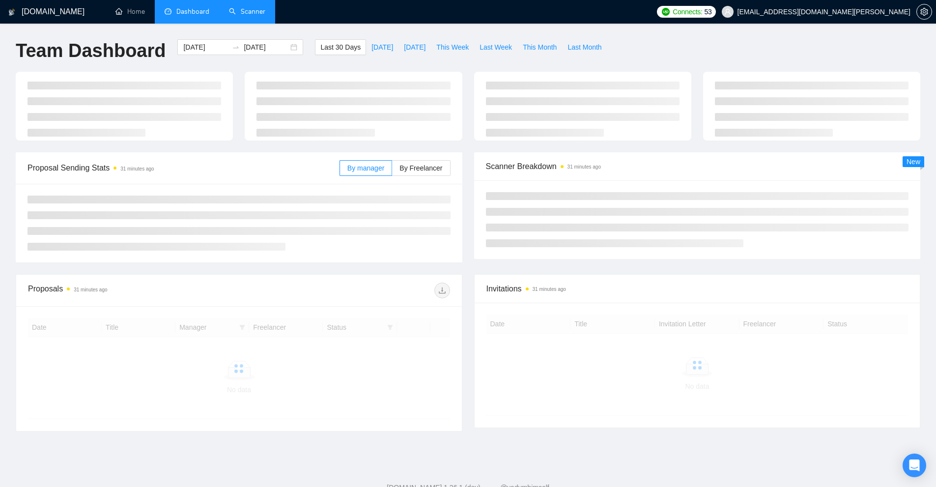
click at [258, 10] on link "Scanner" at bounding box center [247, 11] width 36 height 8
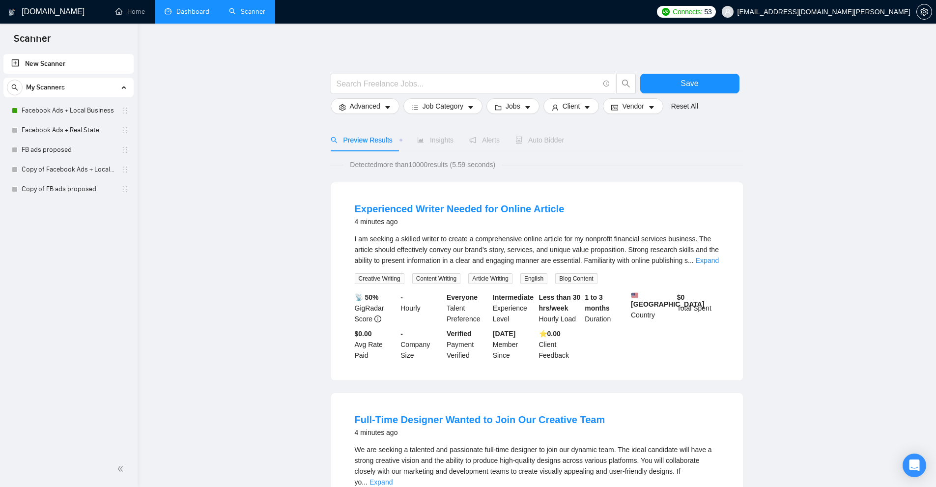
click at [185, 15] on link "Dashboard" at bounding box center [187, 11] width 45 height 8
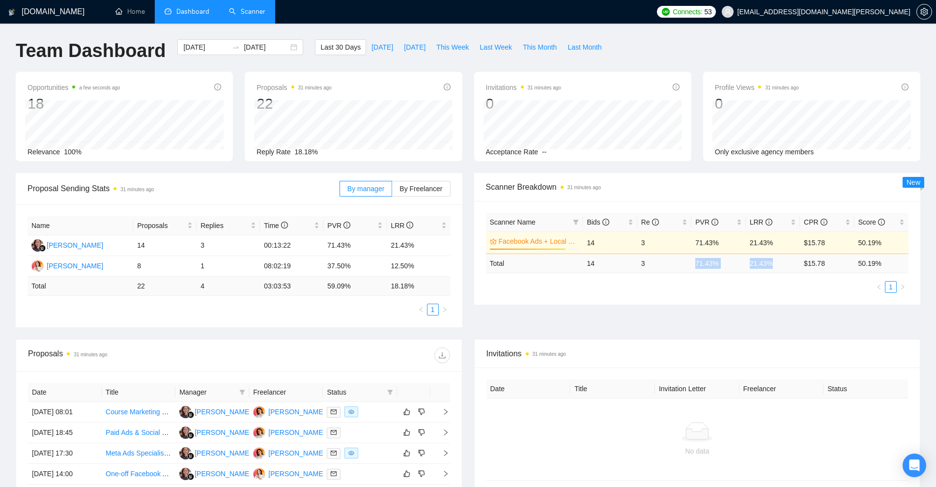
drag, startPoint x: 780, startPoint y: 268, endPoint x: 688, endPoint y: 261, distance: 92.7
click at [688, 261] on tr "Total 14 3 71.43 % 21.43 % $ 15.78 50.19 %" at bounding box center [697, 263] width 423 height 19
click at [680, 289] on ul "1" at bounding box center [697, 287] width 423 height 12
drag, startPoint x: 244, startPoint y: 3, endPoint x: 326, endPoint y: 67, distance: 104.4
click at [244, 7] on link "Scanner" at bounding box center [247, 11] width 36 height 8
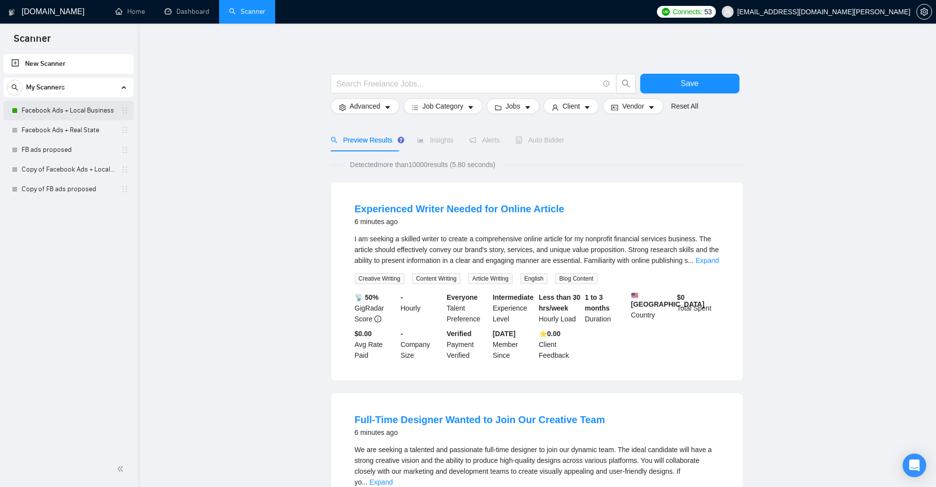
click at [72, 105] on link "Facebook Ads + Local Business" at bounding box center [68, 111] width 93 height 20
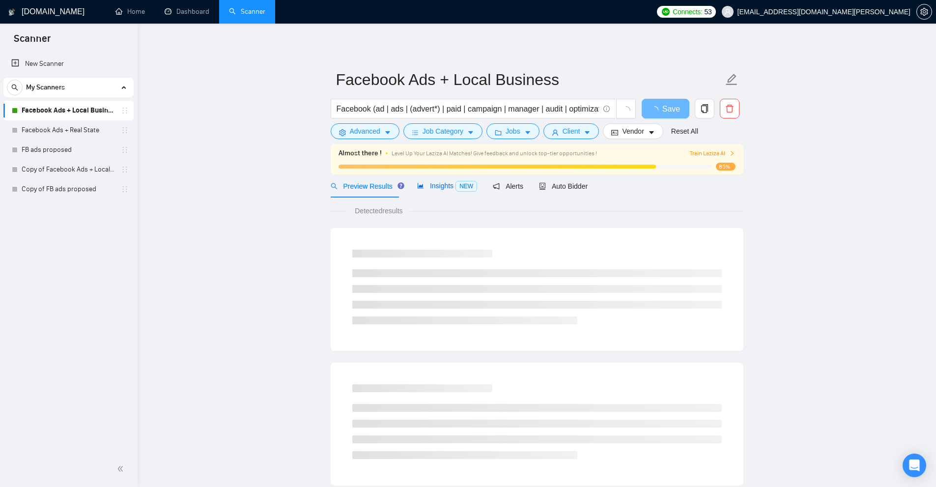
click at [456, 186] on span "NEW" at bounding box center [467, 186] width 22 height 11
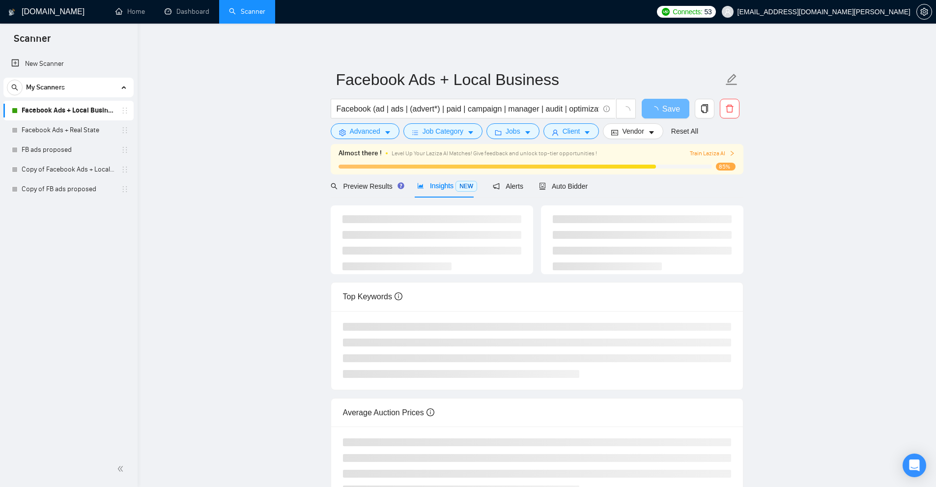
click at [447, 185] on span "Insights NEW" at bounding box center [447, 186] width 60 height 8
click at [421, 106] on input "Facebook (ad | ads | (advert*) | paid | campaign | manager | audit | optimizati…" at bounding box center [468, 109] width 262 height 12
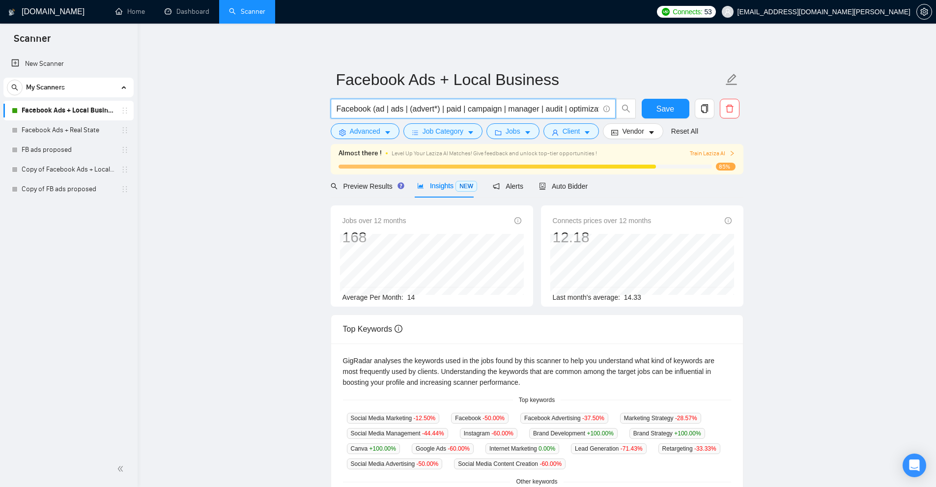
click at [591, 110] on input "Facebook (ad | ads | (advert*) | paid | campaign | manager | audit | optimizati…" at bounding box center [468, 109] width 262 height 12
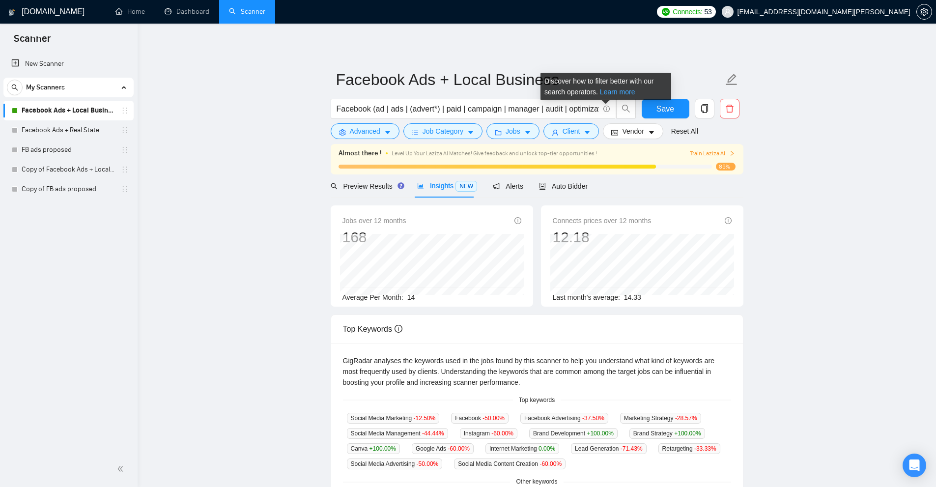
click at [613, 90] on link "Learn more" at bounding box center [617, 92] width 35 height 8
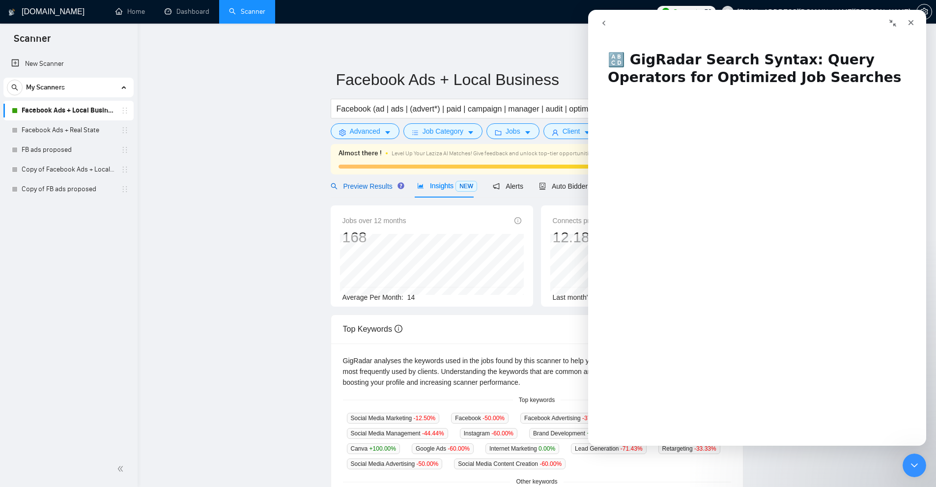
click at [352, 188] on span "Preview Results" at bounding box center [366, 186] width 71 height 8
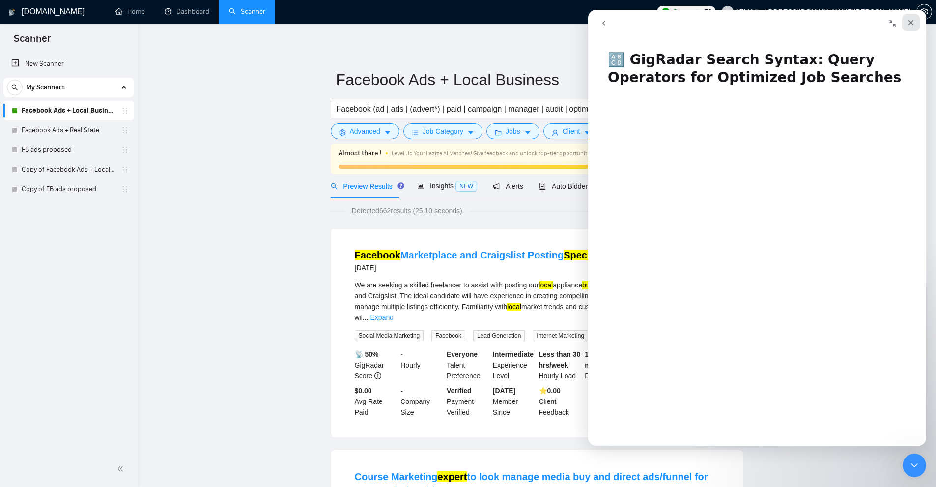
click at [913, 22] on icon "Close" at bounding box center [911, 22] width 5 height 5
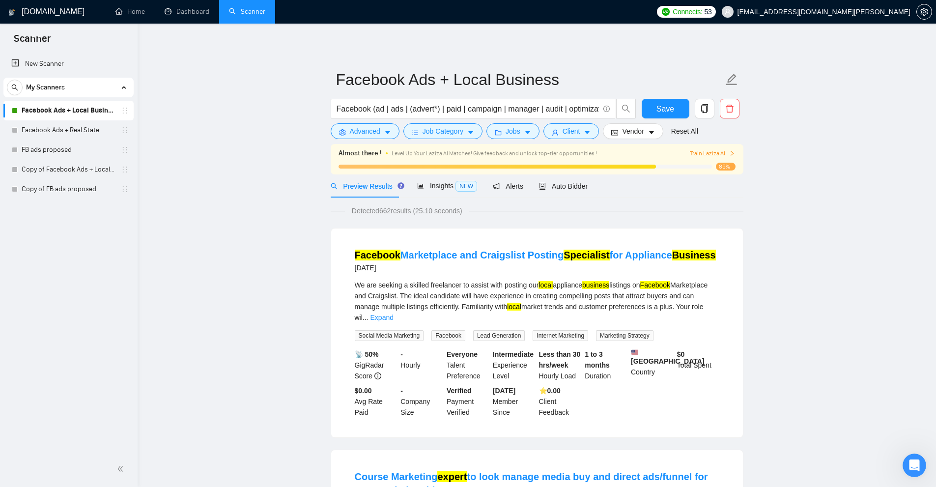
click at [469, 285] on div "We are seeking a skilled freelancer to assist with posting our local appliance …" at bounding box center [537, 301] width 365 height 43
click at [478, 286] on div "We are seeking a skilled freelancer to assist with posting our local appliance …" at bounding box center [537, 301] width 365 height 43
click at [471, 285] on div "We are seeking a skilled freelancer to assist with posting our local appliance …" at bounding box center [537, 301] width 365 height 43
click at [468, 285] on div "We are seeking a skilled freelancer to assist with posting our local appliance …" at bounding box center [537, 301] width 365 height 43
click at [489, 284] on div "We are seeking a skilled freelancer to assist with posting our local appliance …" at bounding box center [537, 301] width 365 height 43
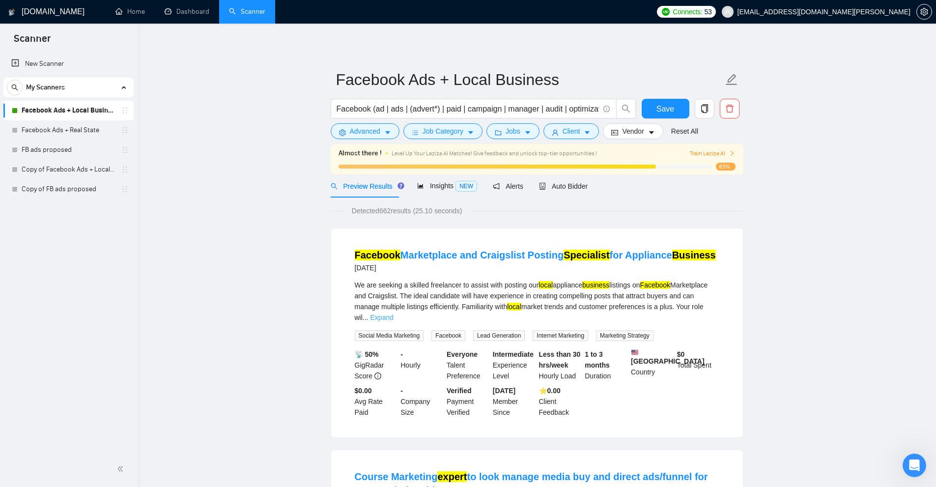
click at [394, 314] on link "Expand" at bounding box center [382, 318] width 23 height 8
click at [463, 290] on div "We are seeking a skilled freelancer to assist with posting our local appliance …" at bounding box center [537, 301] width 365 height 43
click at [414, 285] on div "We are seeking a skilled freelancer to assist with posting our local appliance …" at bounding box center [537, 301] width 365 height 43
click at [411, 286] on div "We are seeking a skilled freelancer to assist with posting our local appliance …" at bounding box center [537, 301] width 365 height 43
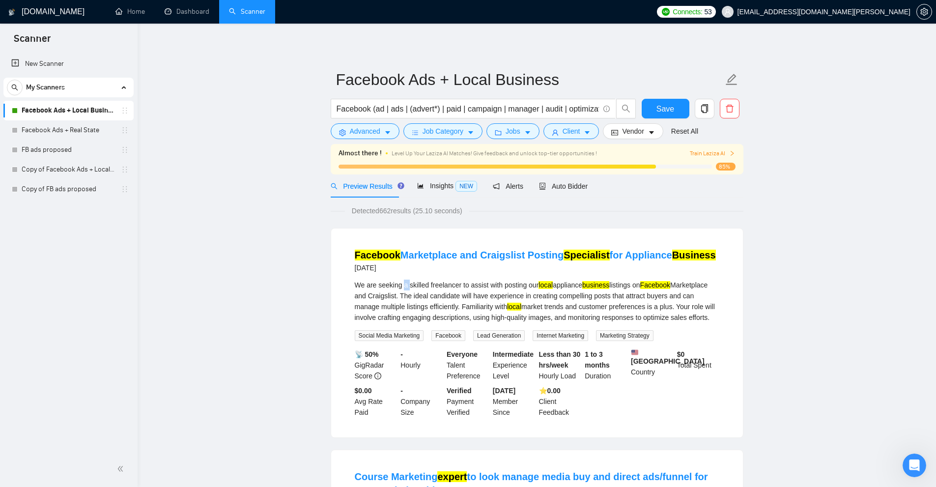
click at [409, 284] on div "We are seeking a skilled freelancer to assist with posting our local appliance …" at bounding box center [537, 301] width 365 height 43
click at [438, 284] on div "We are seeking a skilled freelancer to assist with posting our local appliance …" at bounding box center [537, 301] width 365 height 43
click at [427, 284] on div "We are seeking a skilled freelancer to assist with posting our local appliance …" at bounding box center [537, 301] width 365 height 43
click at [523, 289] on div "We are seeking a skilled freelancer to assist with posting our local appliance …" at bounding box center [537, 301] width 365 height 43
drag, startPoint x: 547, startPoint y: 108, endPoint x: 372, endPoint y: 108, distance: 175.0
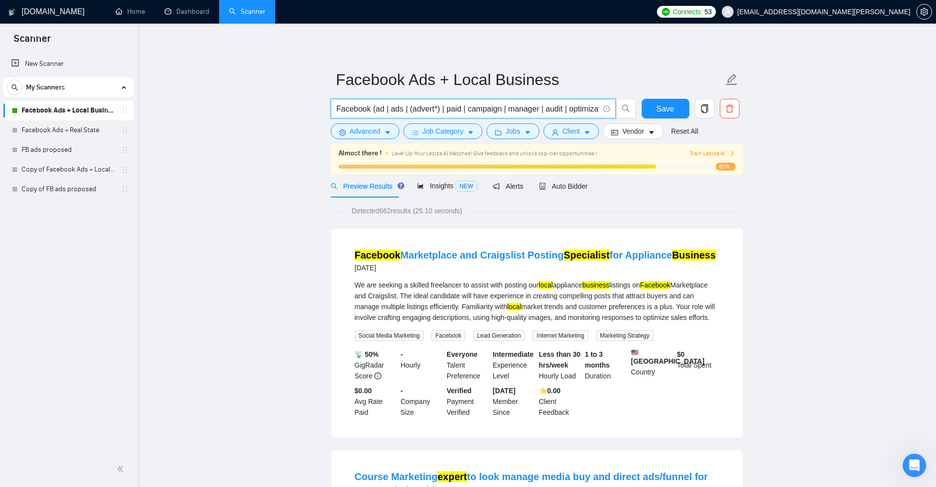
click at [372, 108] on input "Facebook (ad | ads | (advert*) | paid | campaign | manager | audit | optimizati…" at bounding box center [468, 109] width 262 height 12
drag, startPoint x: 369, startPoint y: 108, endPoint x: 321, endPoint y: 107, distance: 47.2
click at [351, 103] on input "Facebook (ad | ads | (advert*) | paid | campaign | manager | audit | optimizati…" at bounding box center [468, 109] width 262 height 12
click at [350, 111] on input "Facebook (ad | ads | (advert*) | paid | campaign | manager | audit | optimizati…" at bounding box center [468, 109] width 262 height 12
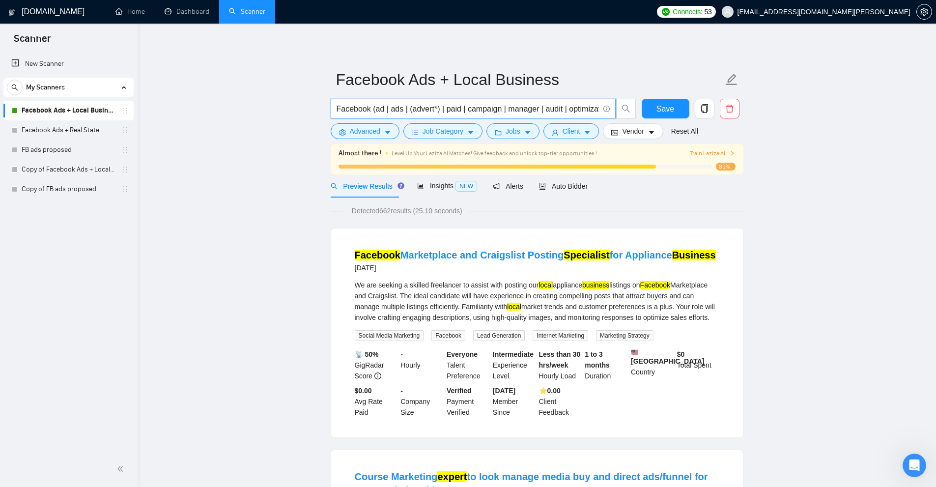
click at [690, 313] on div "We are seeking a skilled freelancer to assist with posting our local appliance …" at bounding box center [537, 301] width 365 height 43
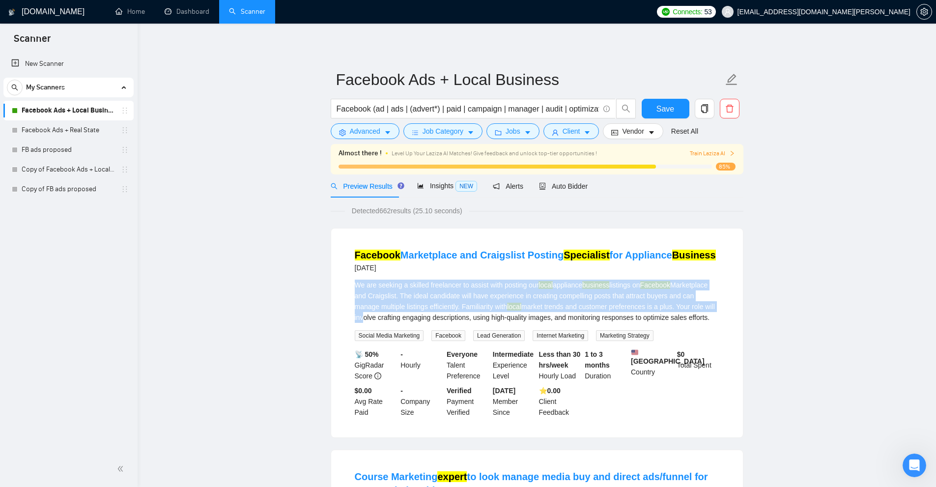
drag, startPoint x: 350, startPoint y: 283, endPoint x: 698, endPoint y: 311, distance: 348.6
click at [698, 311] on li "Facebook Marketplace and Craigslist Posting Specialist for Appliance Business 2…" at bounding box center [537, 332] width 388 height 185
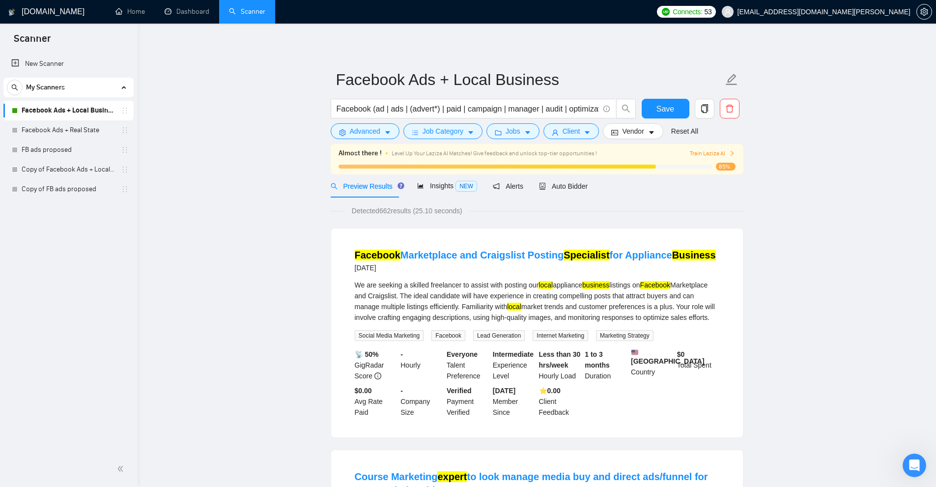
click at [695, 316] on div "We are seeking a skilled freelancer to assist with posting our local appliance …" at bounding box center [537, 301] width 365 height 43
click at [368, 109] on input "Facebook (ad | ads | (advert*) | paid | campaign | manager | audit | optimizati…" at bounding box center [468, 109] width 262 height 12
click at [365, 110] on input "Facebook (ad | ads | (advert*) | paid | campaign | manager | audit | optimizati…" at bounding box center [468, 109] width 262 height 12
click at [368, 109] on input "Facebook (ad | ads | (advert*) | paid | campaign | manager | audit | optimizati…" at bounding box center [468, 109] width 262 height 12
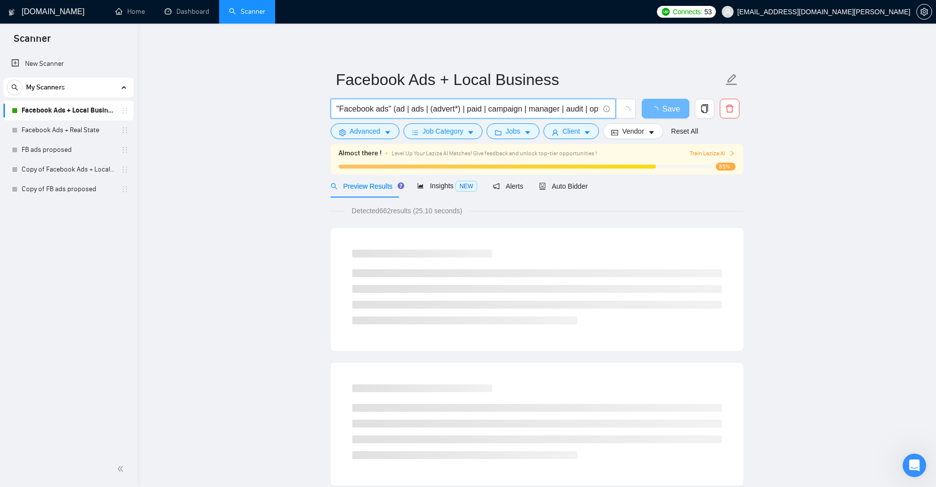
drag, startPoint x: 394, startPoint y: 108, endPoint x: 406, endPoint y: 108, distance: 12.3
click at [406, 108] on input ""Facebook ads" (ad | ads | (advert*) | paid | campaign | manager | audit | opti…" at bounding box center [468, 109] width 262 height 12
drag, startPoint x: 390, startPoint y: 110, endPoint x: 240, endPoint y: 97, distance: 150.4
type input "Facebook (ad | ads | (advert*) | paid | campaign | manager | audit | optimizati…"
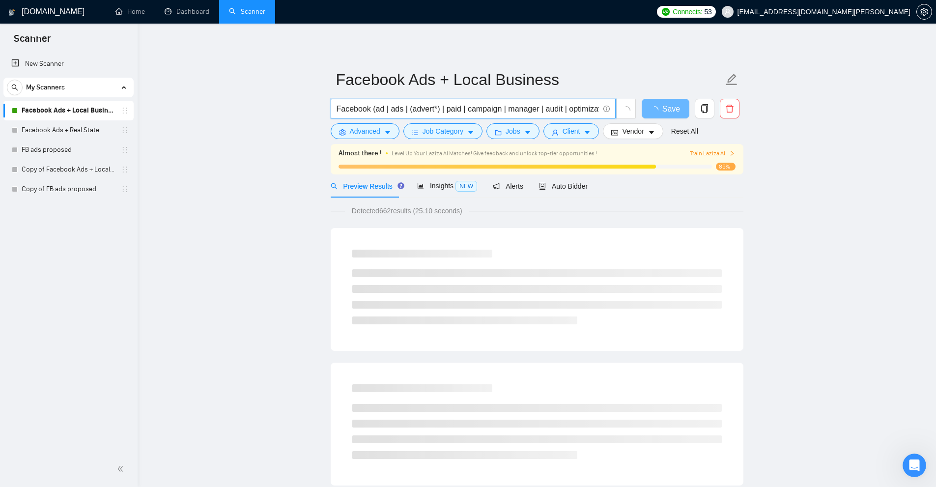
click at [369, 109] on input "Facebook (ad | ads | (advert*) | paid | campaign | manager | audit | optimizati…" at bounding box center [468, 109] width 262 height 12
click at [379, 111] on input "Facebook (ad | ads | (advert*) | paid | campaign | manager | audit | optimizati…" at bounding box center [468, 109] width 262 height 12
drag, startPoint x: 55, startPoint y: 60, endPoint x: 59, endPoint y: 57, distance: 5.2
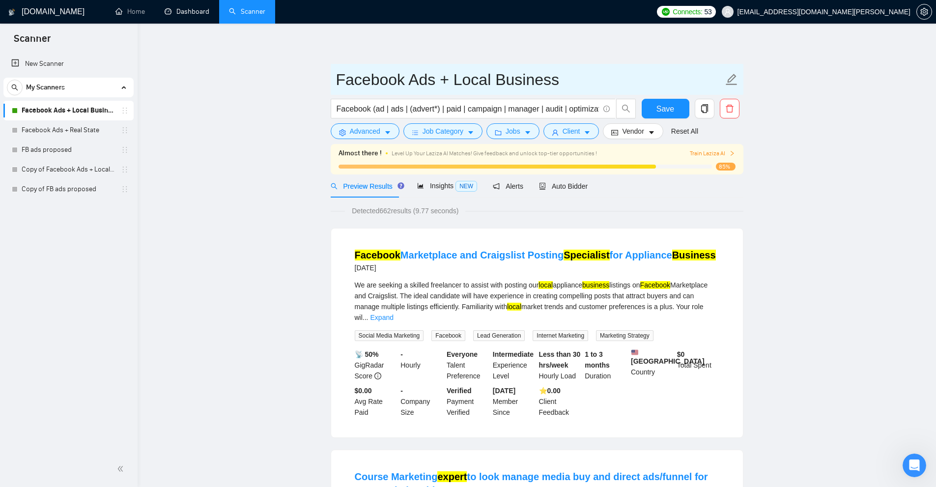
click at [205, 12] on link "Dashboard" at bounding box center [187, 11] width 45 height 8
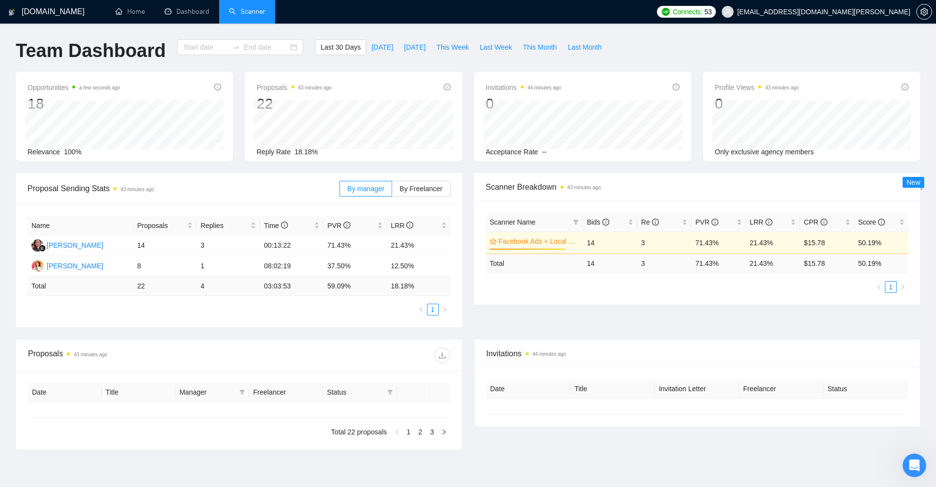
type input "2025-08-19"
type input "2025-09-18"
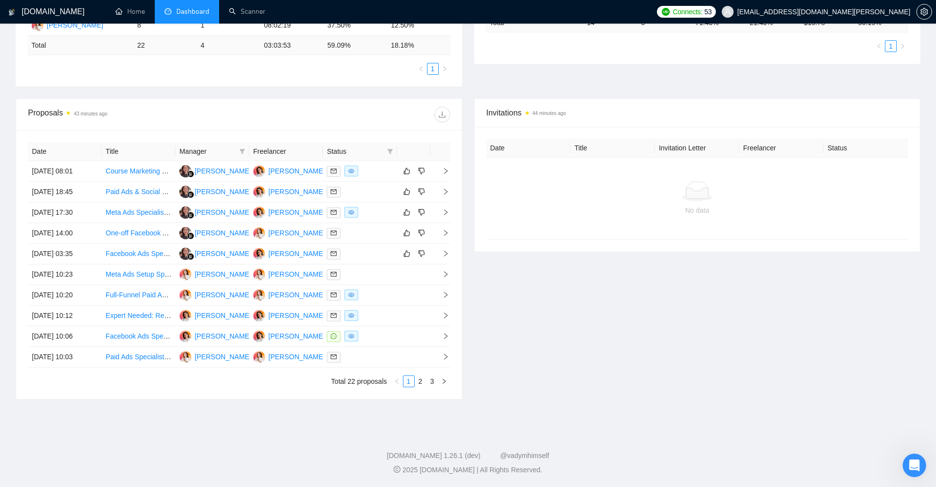
scroll to position [44, 0]
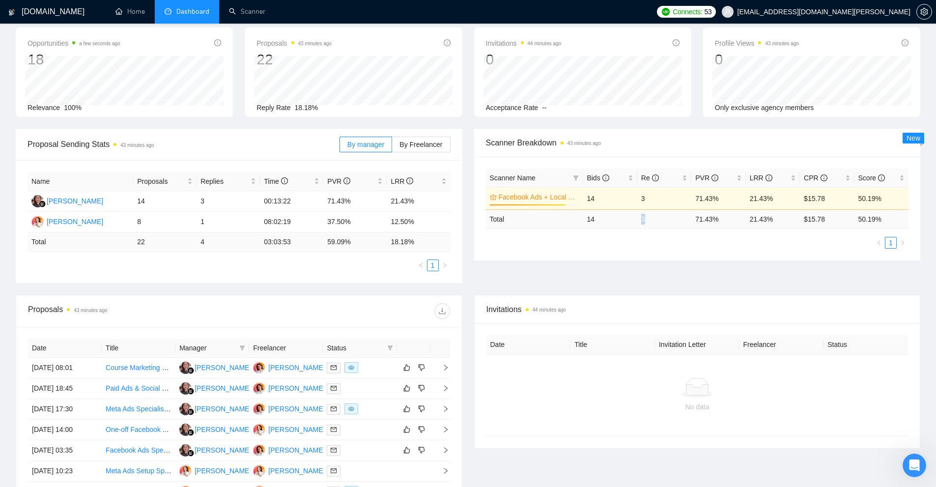
drag, startPoint x: 646, startPoint y: 221, endPoint x: 631, endPoint y: 221, distance: 15.2
click at [631, 221] on tr "Total 14 3 71.43 % 21.43 % $ 15.78 50.19 %" at bounding box center [697, 218] width 423 height 19
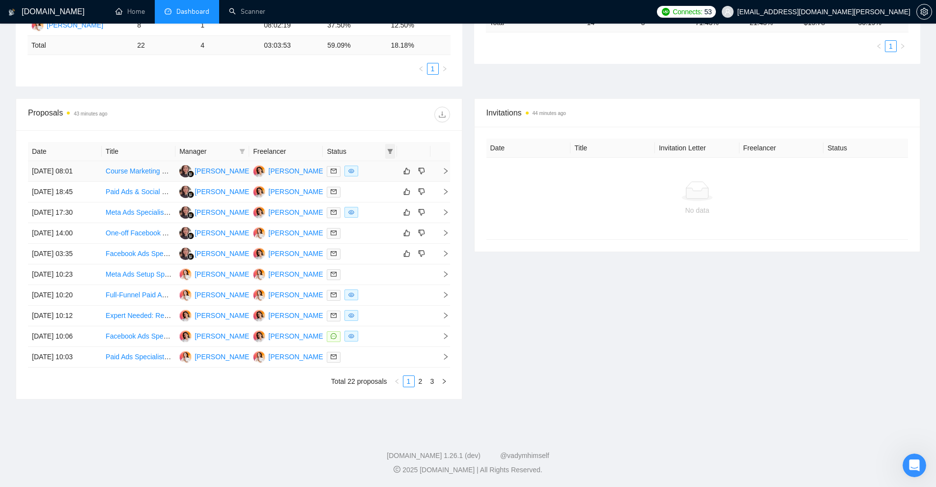
click at [393, 153] on span at bounding box center [390, 151] width 10 height 15
click at [370, 171] on span "Chat" at bounding box center [365, 170] width 47 height 11
checkbox input "true"
click at [379, 209] on span "OK" at bounding box center [382, 205] width 10 height 11
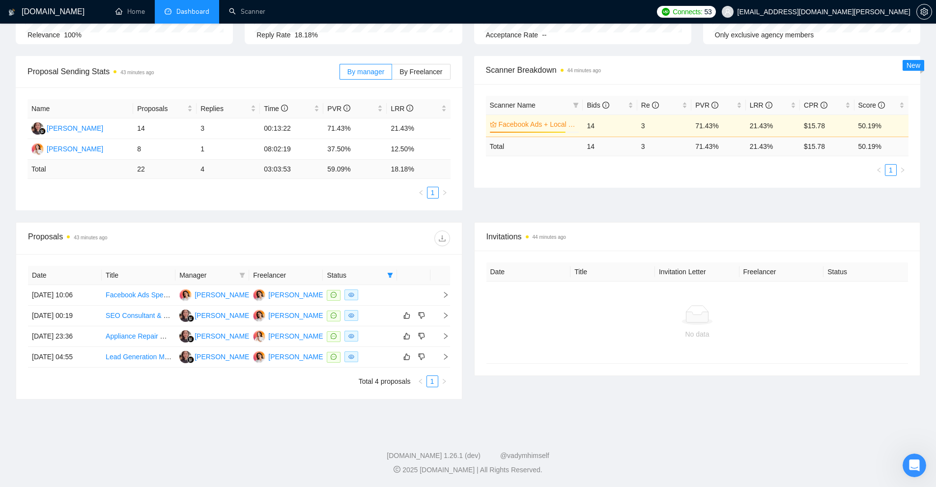
scroll to position [117, 0]
drag, startPoint x: 640, startPoint y: 144, endPoint x: 651, endPoint y: 147, distance: 10.9
click at [651, 147] on td "3" at bounding box center [664, 146] width 54 height 19
click at [648, 149] on td "3" at bounding box center [664, 146] width 54 height 19
click at [608, 323] on div at bounding box center [697, 315] width 406 height 20
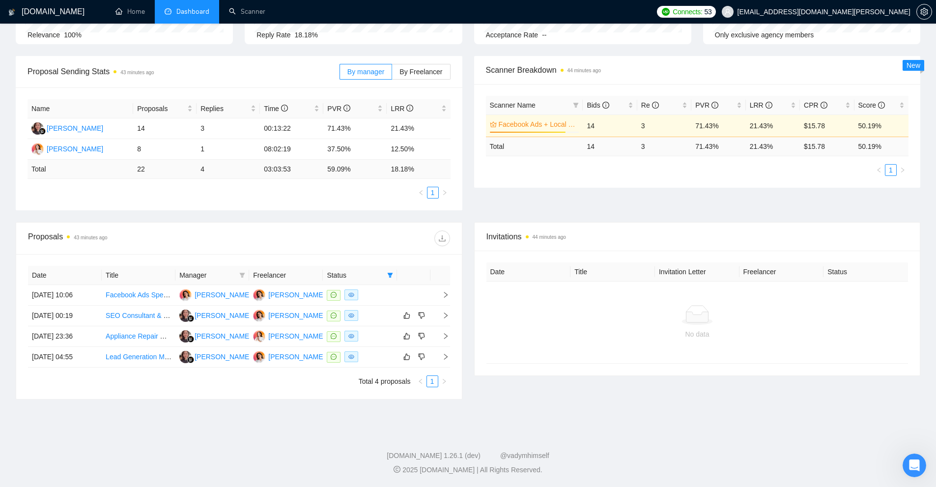
scroll to position [0, 0]
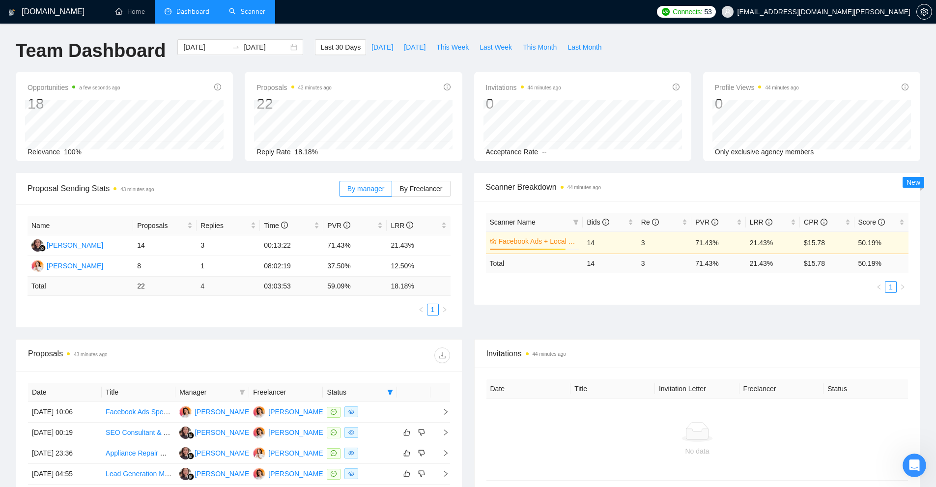
click at [254, 16] on link "Scanner" at bounding box center [247, 11] width 36 height 8
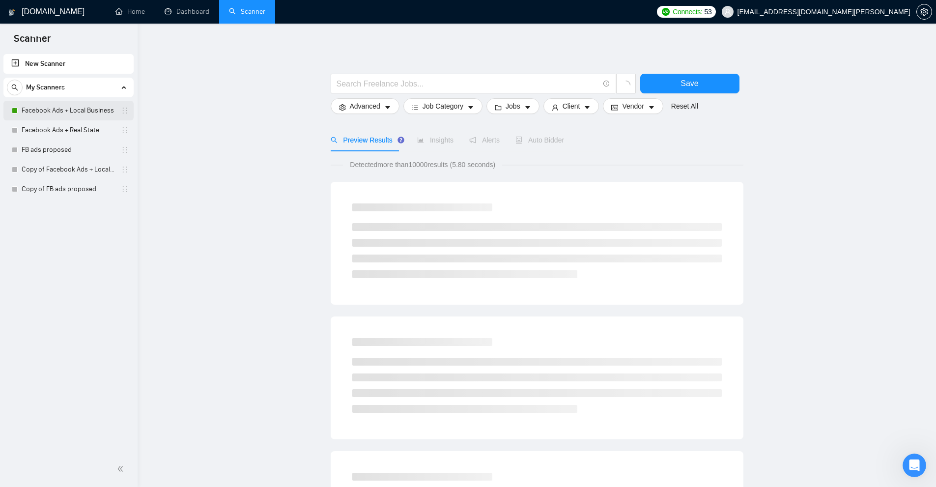
click at [68, 115] on link "Facebook Ads + Local Business" at bounding box center [68, 111] width 93 height 20
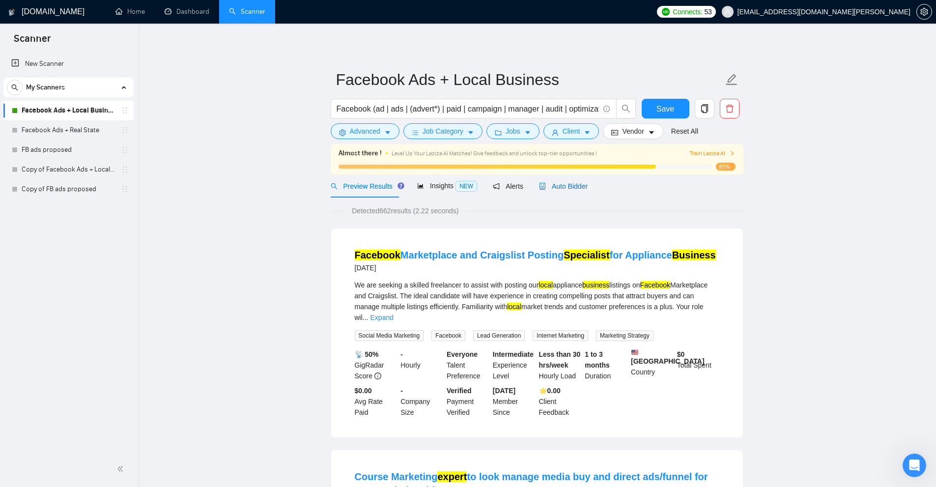
click at [556, 185] on span "Auto Bidder" at bounding box center [563, 186] width 49 height 8
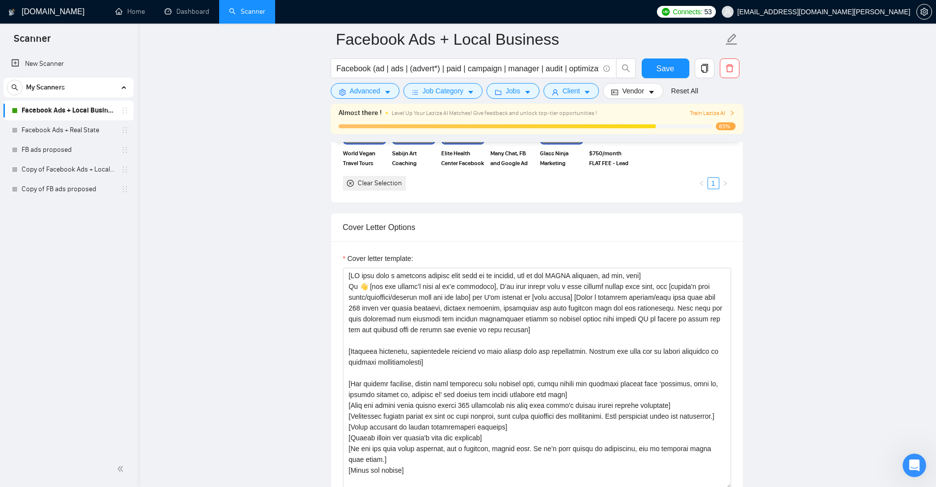
scroll to position [1229, 0]
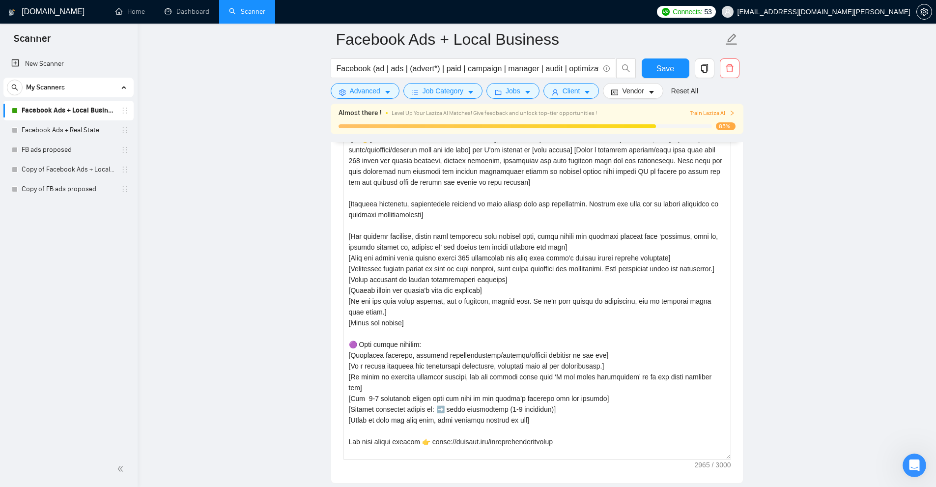
drag, startPoint x: 728, startPoint y: 336, endPoint x: 738, endPoint y: 454, distance: 118.4
click at [738, 454] on div "Cover letter template:" at bounding box center [537, 288] width 412 height 389
click at [799, 323] on main "Facebook Ads + Local Business Facebook (ad | ads | (advert*) | paid | campaign …" at bounding box center [536, 394] width 767 height 3167
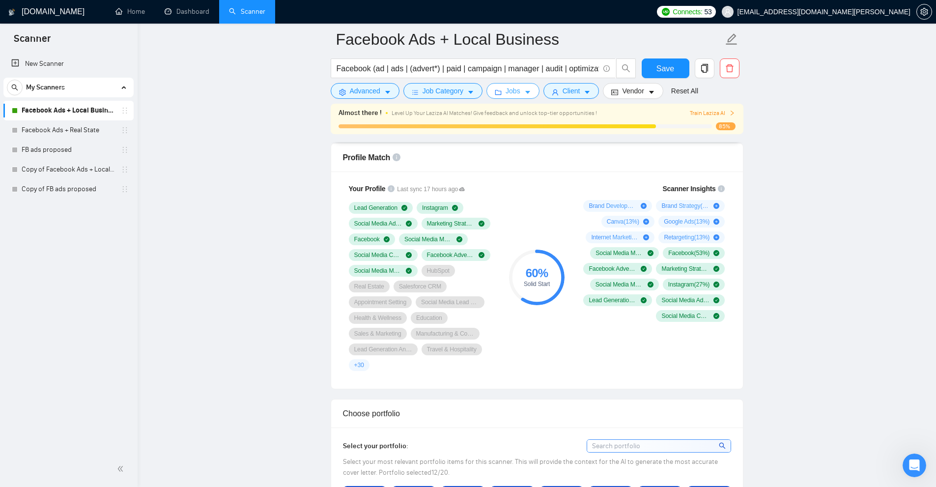
scroll to position [0, 0]
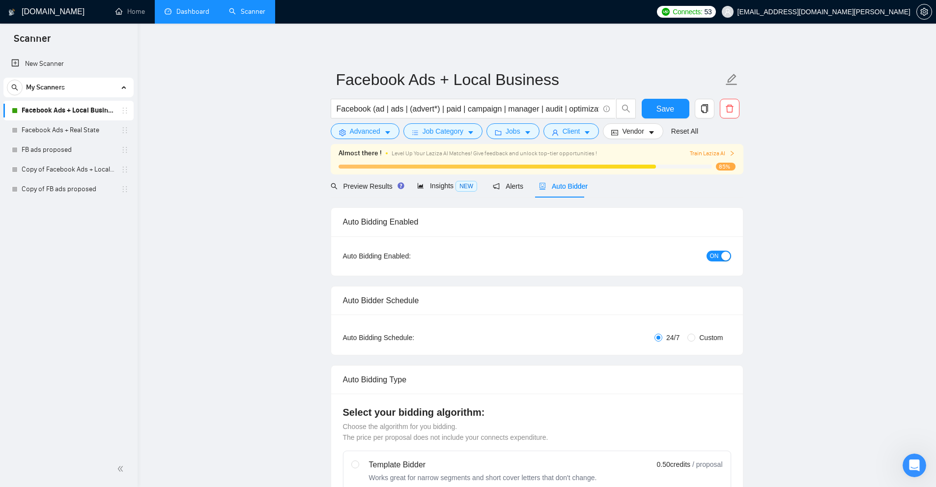
click at [184, 9] on link "Dashboard" at bounding box center [187, 11] width 45 height 8
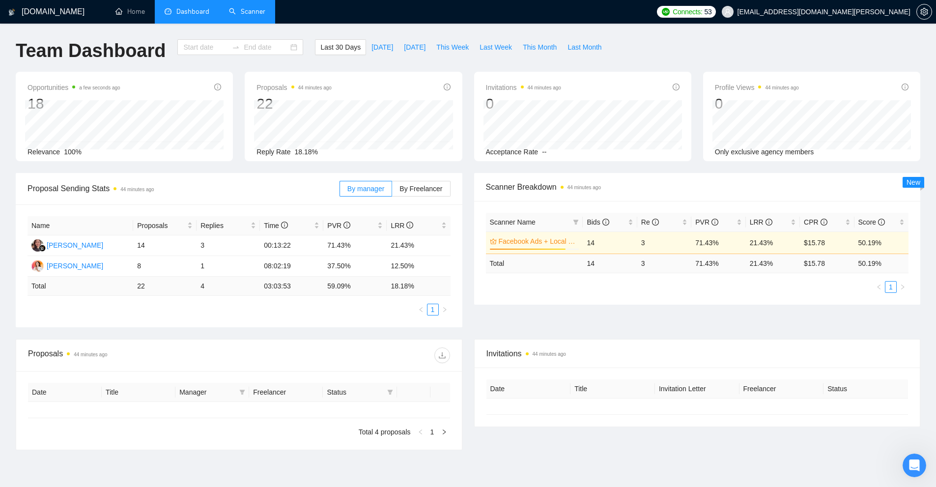
type input "2025-08-19"
type input "2025-09-18"
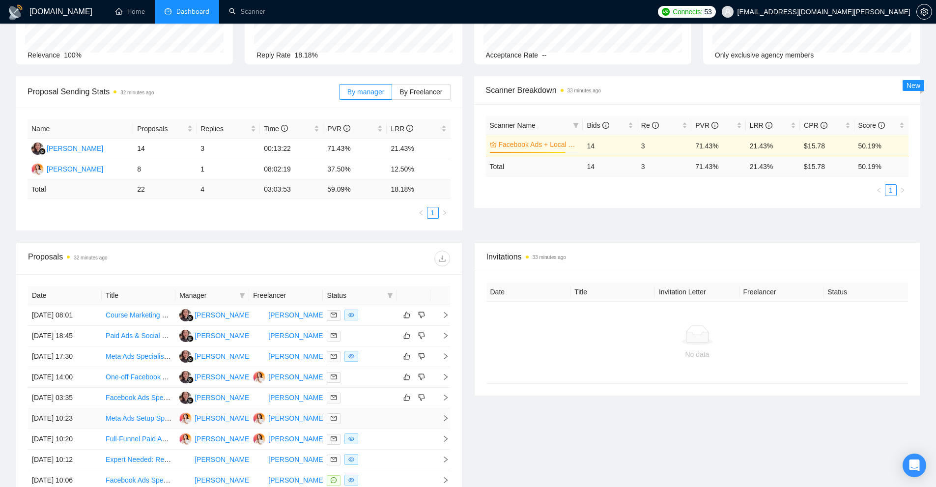
scroll to position [241, 0]
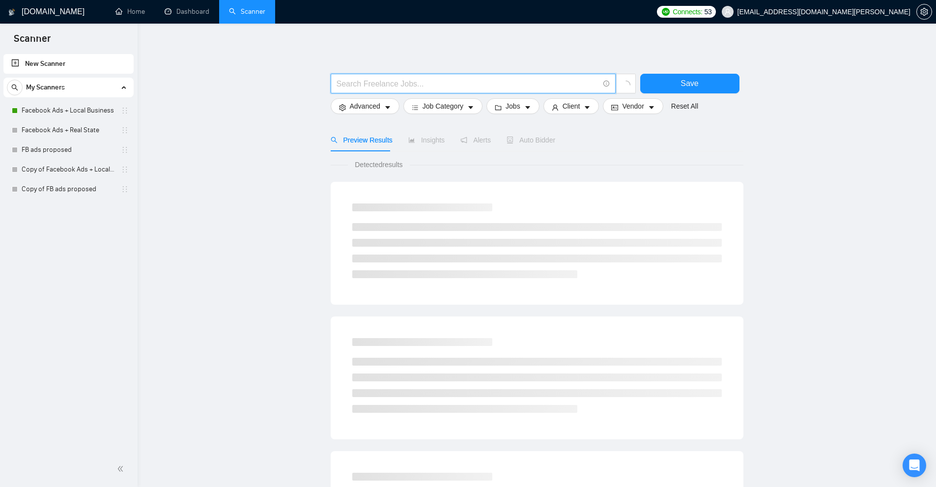
click at [395, 86] on input "text" at bounding box center [468, 84] width 262 height 12
click at [323, 81] on main ""Facebook ads" Save Advanced Job Category Jobs Client Vendor Reset All Preview …" at bounding box center [536, 441] width 767 height 804
click at [400, 80] on input ""Facebook ads"" at bounding box center [468, 84] width 262 height 12
drag, startPoint x: 436, startPoint y: 84, endPoint x: 401, endPoint y: 82, distance: 35.0
click at [401, 82] on input ""Facebook ads" | "(Facebook)"" at bounding box center [468, 84] width 262 height 12
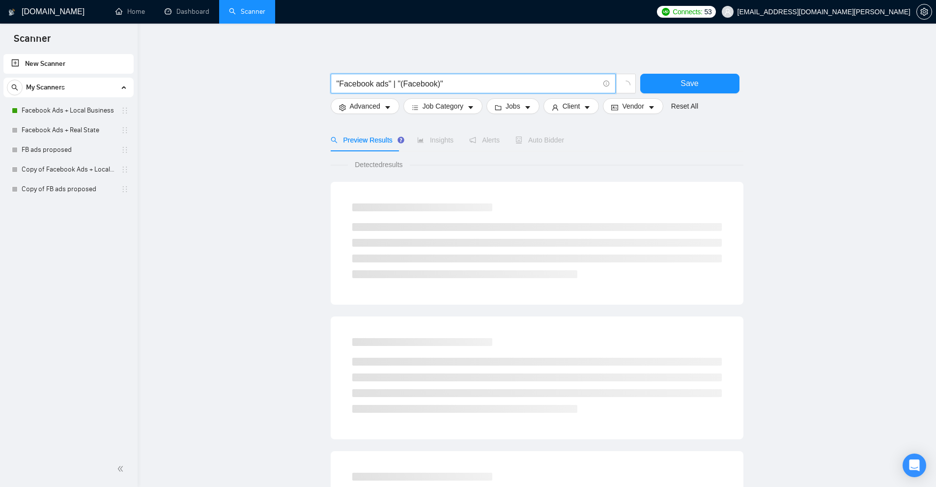
click at [402, 81] on input ""Facebook ads" | "(Facebook)"" at bounding box center [468, 84] width 262 height 12
click at [433, 82] on input ""Facebook ads" | "(Facebook)"" at bounding box center [468, 84] width 262 height 12
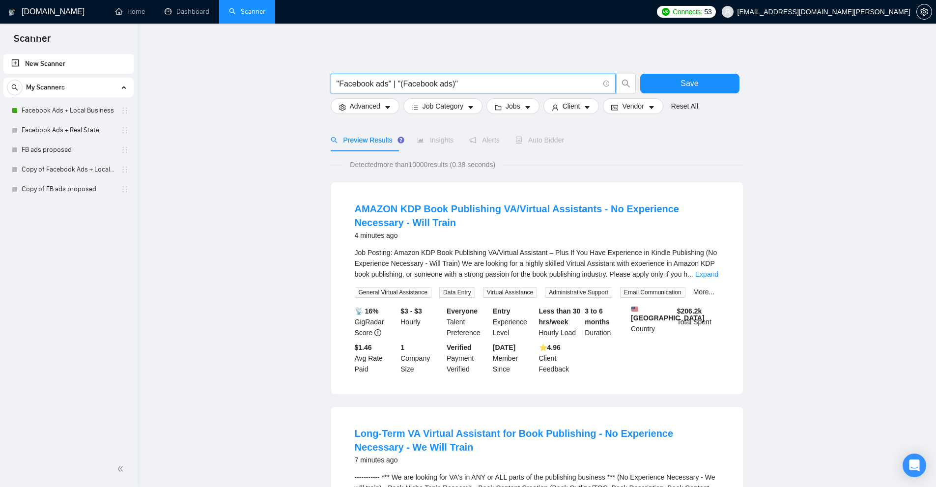
drag, startPoint x: 446, startPoint y: 81, endPoint x: 436, endPoint y: 82, distance: 9.9
click at [436, 82] on input ""Facebook ads" | "(Facebook ads)"" at bounding box center [468, 84] width 262 height 12
click at [456, 81] on input ""Facebook ads" | "(Facebook ads)"" at bounding box center [468, 84] width 262 height 12
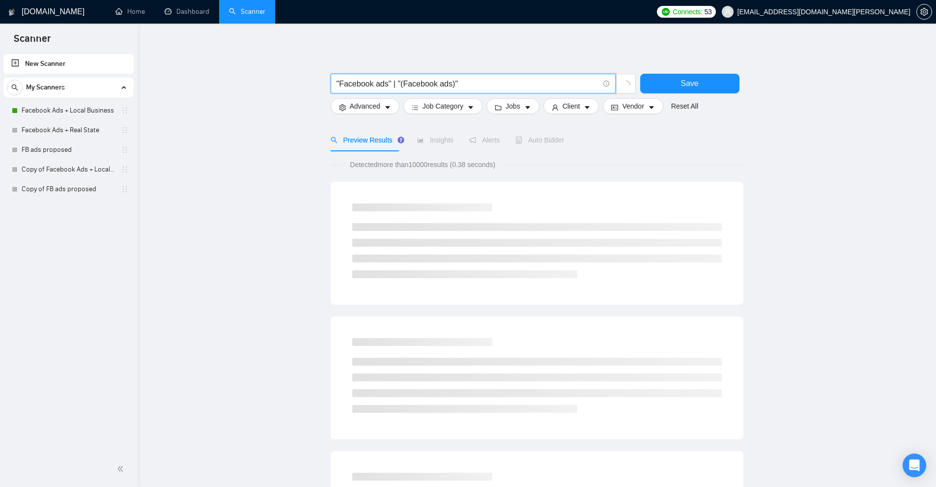
drag, startPoint x: 417, startPoint y: 85, endPoint x: 397, endPoint y: 78, distance: 21.1
click at [397, 78] on input ""Facebook ads" | "(Facebook ads)"" at bounding box center [468, 84] width 262 height 12
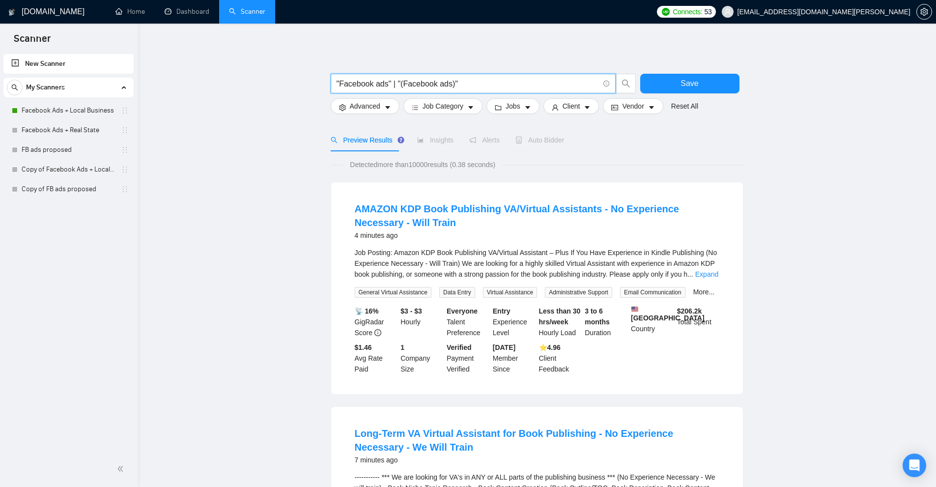
drag, startPoint x: 399, startPoint y: 81, endPoint x: 463, endPoint y: 81, distance: 64.9
click at [463, 81] on input ""Facebook ads" | "(Facebook ads)"" at bounding box center [468, 84] width 262 height 12
type input ""Facebook ads" | "(Facebook ads)""
click at [705, 281] on div "Job Posting: Amazon KDP Book Publishing VA/Virtual Assistant – Plus If You Have…" at bounding box center [537, 272] width 365 height 51
click at [708, 277] on link "Expand" at bounding box center [706, 274] width 23 height 8
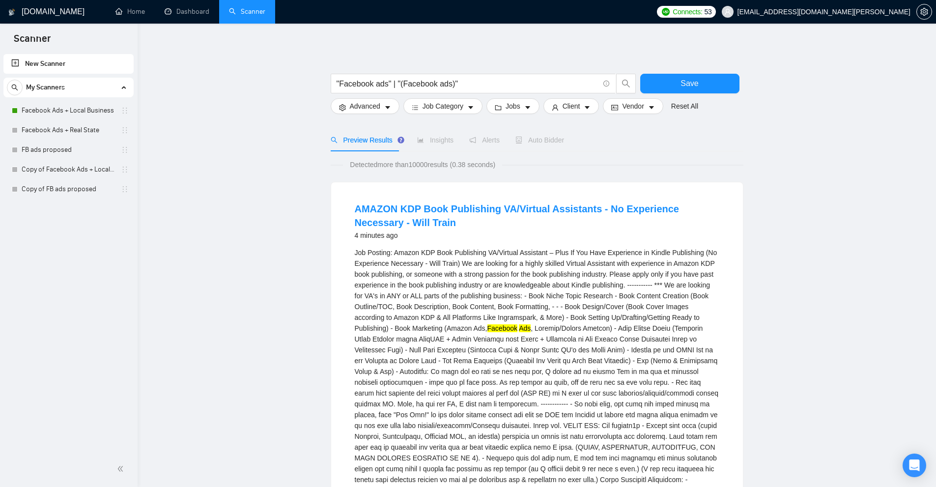
click at [467, 322] on div "Job Posting: Amazon KDP Book Publishing VA/Virtual Assistant – Plus If You Have…" at bounding box center [537, 441] width 365 height 389
click at [488, 325] on mark "Facebook" at bounding box center [503, 328] width 30 height 8
drag, startPoint x: 464, startPoint y: 325, endPoint x: 475, endPoint y: 326, distance: 11.3
click at [488, 326] on mark "Facebook" at bounding box center [503, 328] width 30 height 8
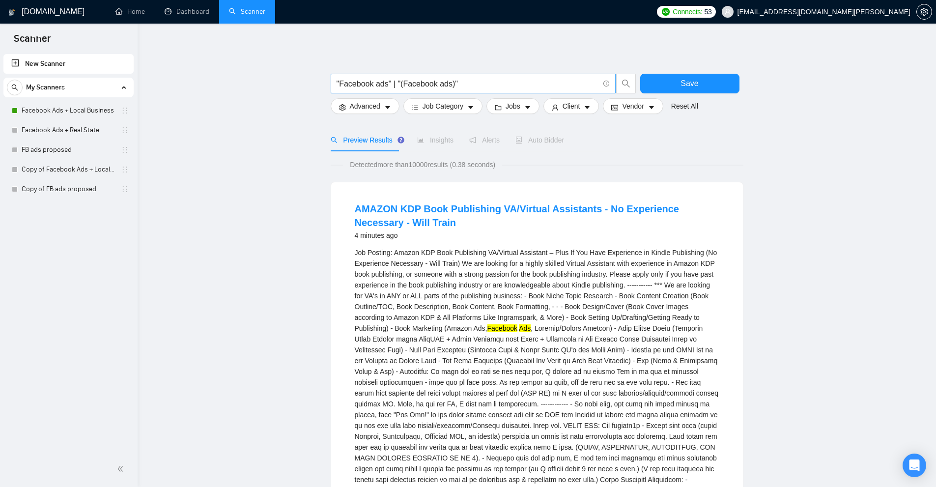
click at [358, 86] on input ""Facebook ads" | "(Facebook ads)"" at bounding box center [468, 84] width 262 height 12
drag, startPoint x: 358, startPoint y: 86, endPoint x: 380, endPoint y: 85, distance: 22.1
click at [380, 85] on input ""Facebook ads" | "(Facebook ads)"" at bounding box center [468, 84] width 262 height 12
click at [72, 112] on link "Facebook Ads + Local Business" at bounding box center [68, 111] width 93 height 20
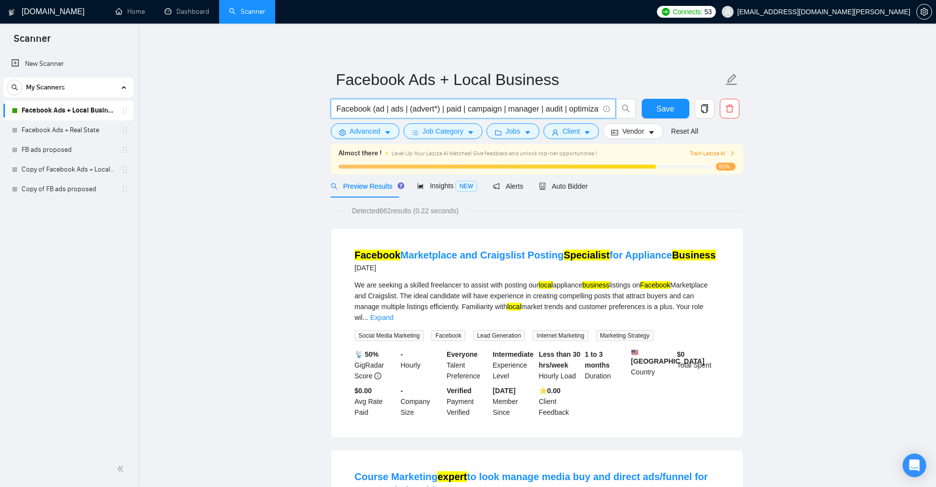
drag, startPoint x: 375, startPoint y: 108, endPoint x: 490, endPoint y: 109, distance: 115.5
click at [490, 109] on input "Facebook (ad | ads | (advert*) | paid | campaign | manager | audit | optimizati…" at bounding box center [468, 109] width 262 height 12
click at [494, 109] on input "Facebook (ad | ads | (advert*) | paid | campaign | manager | audit | optimizati…" at bounding box center [468, 109] width 262 height 12
click at [497, 109] on input "Facebook (ad | ads | (advert*) | paid | campaign | manager | audit | optimizati…" at bounding box center [468, 109] width 262 height 12
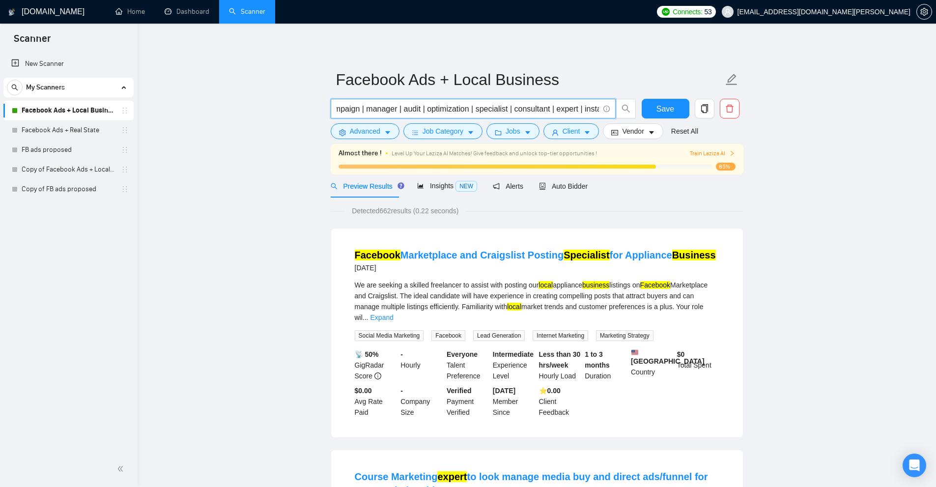
drag, startPoint x: 482, startPoint y: 109, endPoint x: 579, endPoint y: 108, distance: 97.3
click at [583, 107] on input "Facebook (ad | ads | (advert*) | paid | campaign | manager | audit | optimizati…" at bounding box center [468, 109] width 262 height 12
click at [559, 106] on input "Facebook (ad | ads | (advert*) | paid | campaign | manager | audit | optimizati…" at bounding box center [468, 109] width 262 height 12
click at [582, 113] on input "Facebook (ad | ads | (advert*) | paid | campaign | manager | audit | optimizati…" at bounding box center [468, 109] width 262 height 12
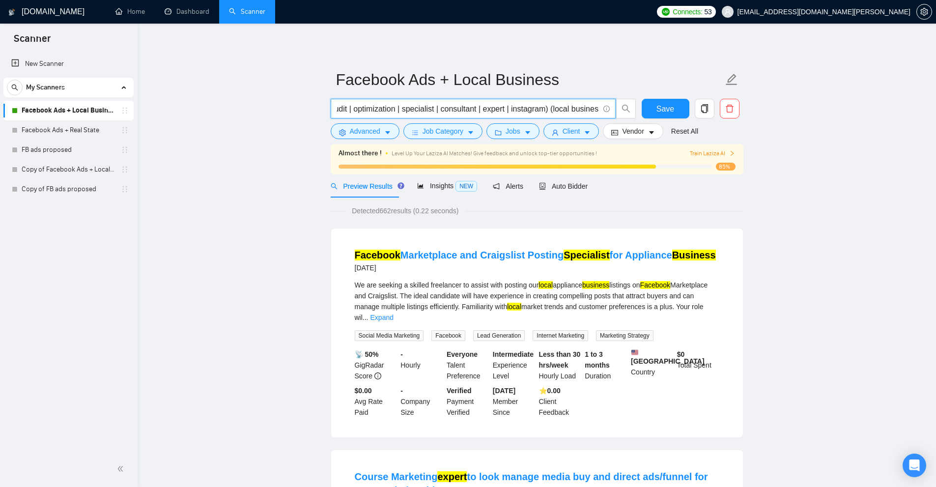
drag, startPoint x: 582, startPoint y: 113, endPoint x: 550, endPoint y: 115, distance: 32.0
click at [565, 113] on input "Facebook (ad | ads | (advert*) | paid | campaign | manager | audit | optimizati…" at bounding box center [468, 109] width 262 height 12
click at [47, 195] on link "Copy of FB ads proposed" at bounding box center [68, 189] width 93 height 20
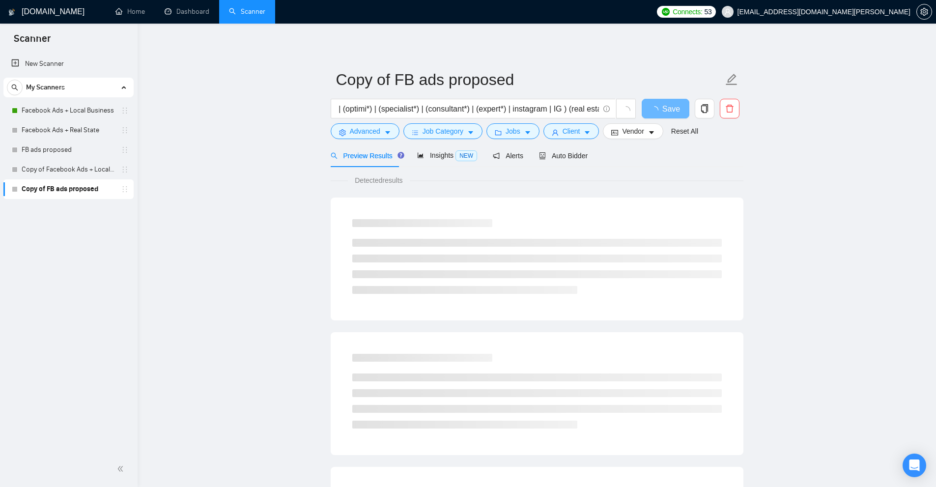
scroll to position [442, 0]
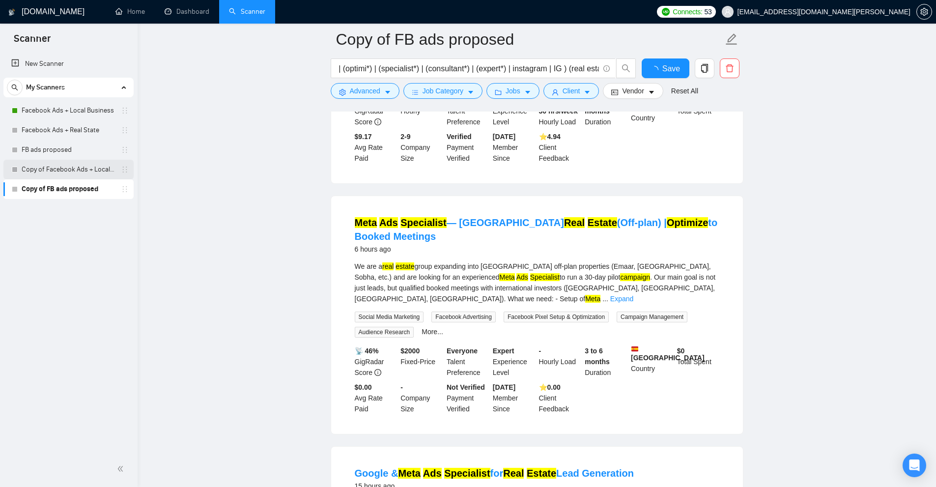
click at [46, 177] on link "Copy of Facebook Ads + Local Business" at bounding box center [68, 170] width 93 height 20
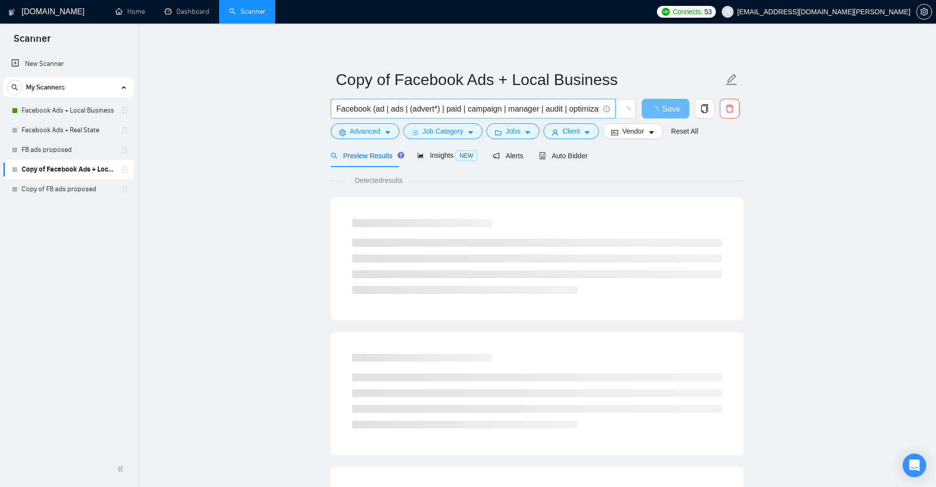
scroll to position [0, 216]
click at [38, 150] on link "FB ads proposed" at bounding box center [68, 150] width 93 height 20
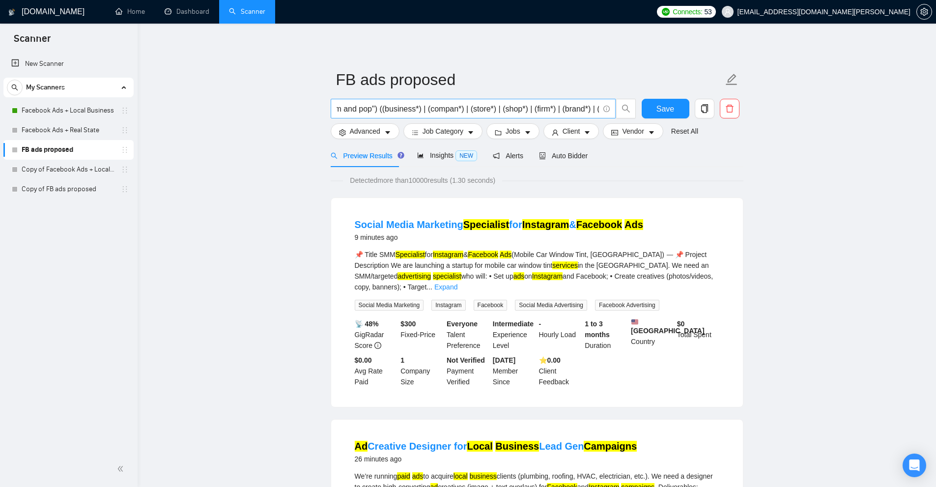
scroll to position [0, 855]
click at [79, 108] on link "Facebook Ads + Local Business" at bounding box center [68, 111] width 93 height 20
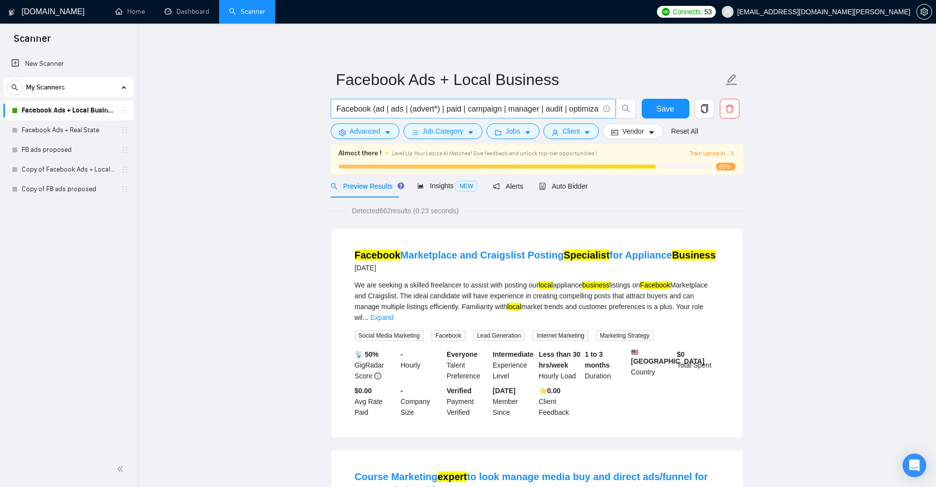
click at [368, 109] on input "Facebook (ad | ads | (advert*) | paid | campaign | manager | audit | optimizati…" at bounding box center [468, 109] width 262 height 12
click at [360, 109] on input ""Facebook ads" (ad | ads | (advert*) | paid | campaign | manager | audit | opti…" at bounding box center [468, 109] width 262 height 12
drag, startPoint x: 359, startPoint y: 109, endPoint x: 383, endPoint y: 109, distance: 24.1
click at [383, 109] on input ""Facebook ads" (ad | ads | (advert*) | paid | campaign | manager | audit | opti…" at bounding box center [468, 109] width 262 height 12
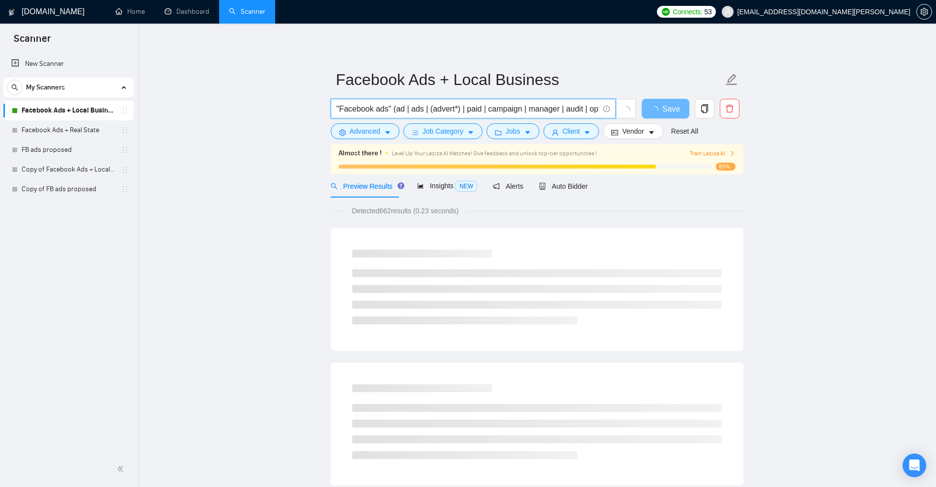
click at [422, 106] on input ""Facebook ads" (ad | ads | (advert*) | paid | campaign | manager | audit | opti…" at bounding box center [468, 109] width 262 height 12
click at [398, 109] on input ""Facebook ads" (ad | ads | (advert*) | paid | campaign | manager | audit | opti…" at bounding box center [468, 109] width 262 height 12
drag, startPoint x: 398, startPoint y: 109, endPoint x: 409, endPoint y: 109, distance: 11.8
click at [409, 109] on input ""Facebook ads" (ad | ads | (advert*) | paid | campaign | manager | audit | opti…" at bounding box center [468, 109] width 262 height 12
click at [416, 107] on input ""Facebook ads" (ad | ads | (advert*) | paid | campaign | manager | audit | opti…" at bounding box center [468, 109] width 262 height 12
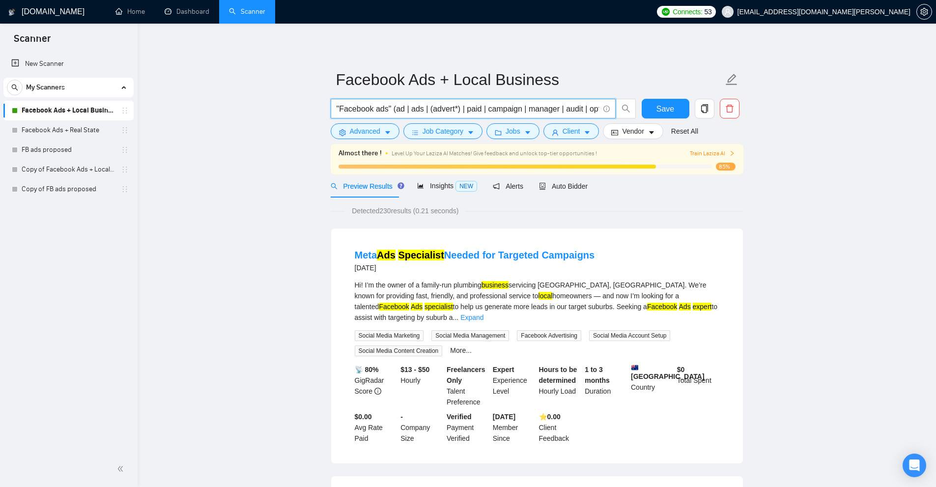
click at [462, 106] on input ""Facebook ads" (ad | ads | (advert*) | paid | campaign | manager | audit | opti…" at bounding box center [468, 109] width 262 height 12
drag, startPoint x: 428, startPoint y: 110, endPoint x: 396, endPoint y: 109, distance: 32.0
click at [396, 109] on input ""Facebook ads" (ad | ads | (advert*) | paid | campaign | manager | audit | opti…" at bounding box center [468, 109] width 262 height 12
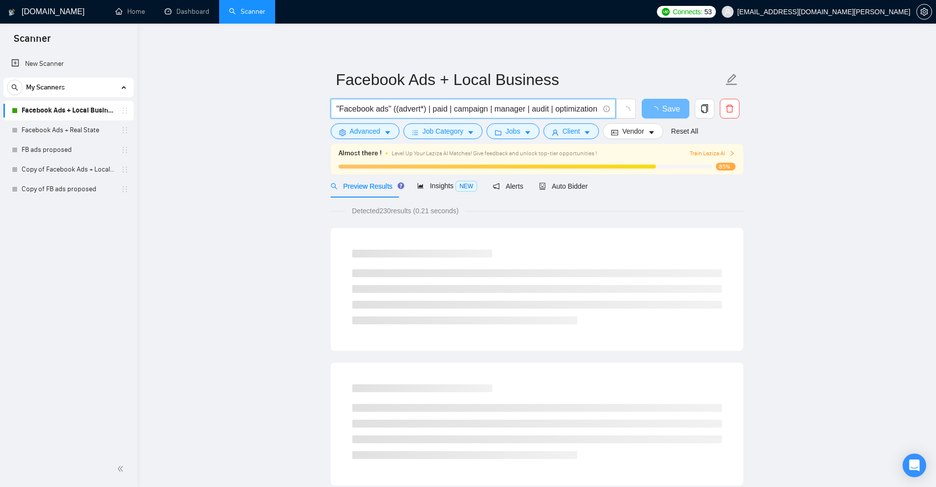
drag, startPoint x: 390, startPoint y: 110, endPoint x: 410, endPoint y: 141, distance: 37.4
click at [390, 109] on input ""Facebook ads" ((advert*) | paid | campaign | manager | audit | optimization | …" at bounding box center [468, 109] width 262 height 12
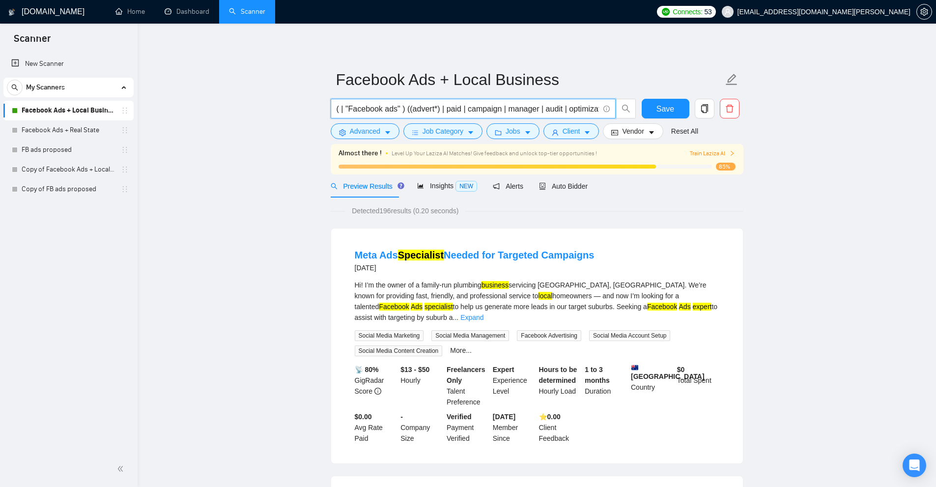
paste input ""Facebook ads""
drag, startPoint x: 457, startPoint y: 110, endPoint x: 503, endPoint y: 112, distance: 45.8
click at [506, 113] on input "("Face book ads" | "(Facebook ads)" | "Facebook ads" ) ((advert*) | paid | camp…" at bounding box center [468, 109] width 262 height 12
click at [387, 112] on input "("Face book ads" | "(Facebook ads)" | "Facebook ads" ) ((advert*) | paid | camp…" at bounding box center [468, 109] width 262 height 12
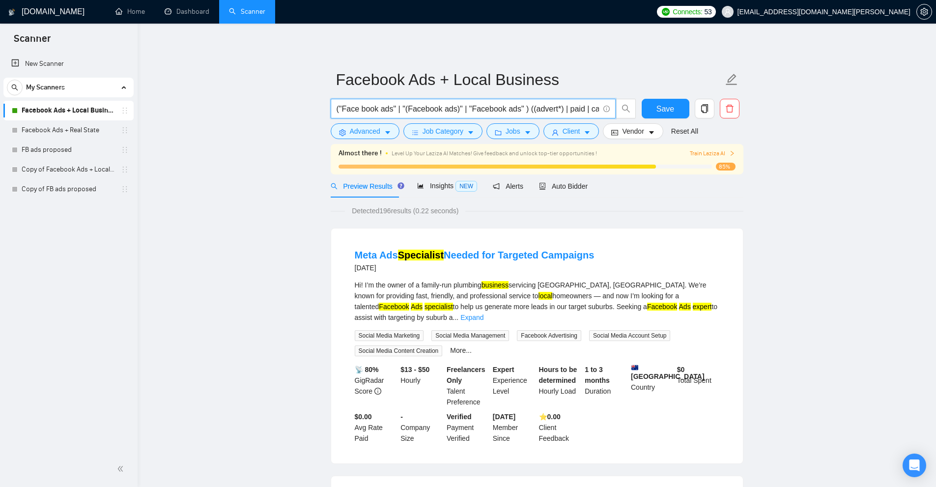
drag, startPoint x: 337, startPoint y: 110, endPoint x: 492, endPoint y: 111, distance: 155.3
click at [492, 111] on input "("Face book ads" | "(Facebook ads)" | "Facebook ads" ) ((advert*) | paid | camp…" at bounding box center [468, 109] width 262 height 12
click at [521, 105] on input "("Face book ads" | "(Facebook ads)" | "Facebook ads" ) ((advert*) | paid | camp…" at bounding box center [468, 109] width 262 height 12
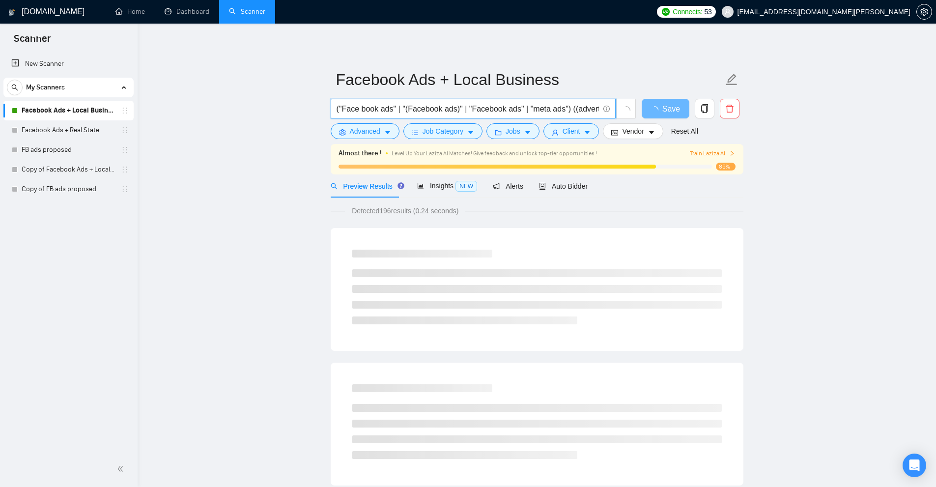
click at [561, 109] on input "("Face book ads" | "(Facebook ads)" | "Facebook ads" | "meta ads") ((advert*) |…" at bounding box center [468, 109] width 262 height 12
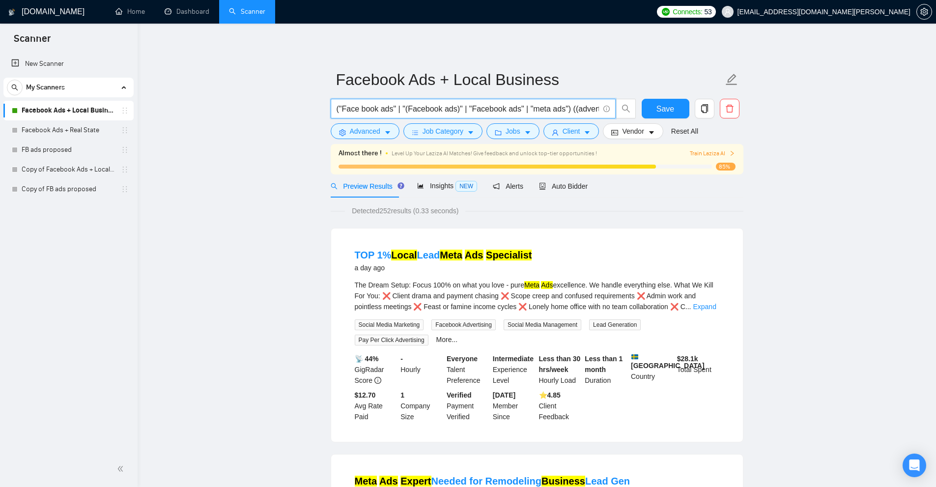
scroll to position [0, 378]
click at [532, 111] on input "("Face book ads" | "(Facebook ads)" | "Facebook ads" | "meta ads") ((advert*) |…" at bounding box center [468, 109] width 262 height 12
drag, startPoint x: 557, startPoint y: 106, endPoint x: 338, endPoint y: 108, distance: 218.7
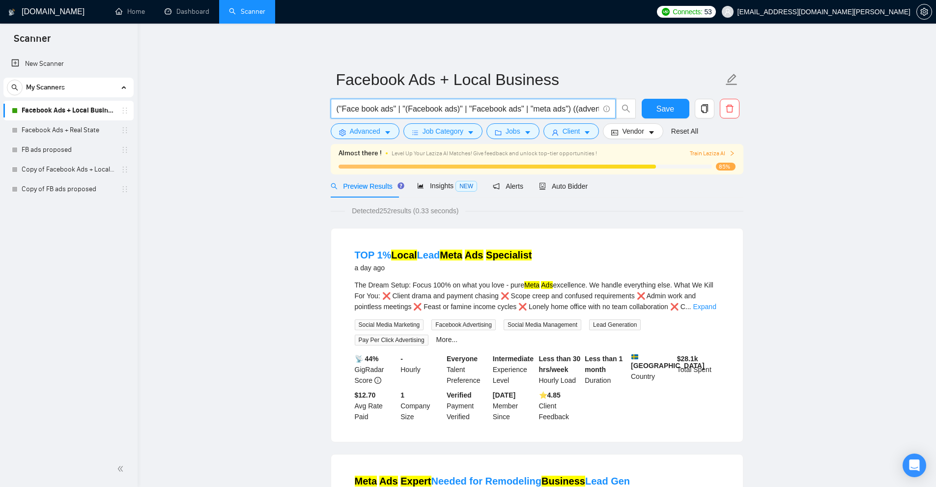
click at [338, 108] on input "("Face book ads" | "(Facebook ads)" | "Facebook ads" | "meta ads") ((advert*) |…" at bounding box center [468, 109] width 262 height 12
drag, startPoint x: 442, startPoint y: 181, endPoint x: 437, endPoint y: 187, distance: 7.4
click at [442, 182] on span "Insights NEW" at bounding box center [447, 186] width 60 height 8
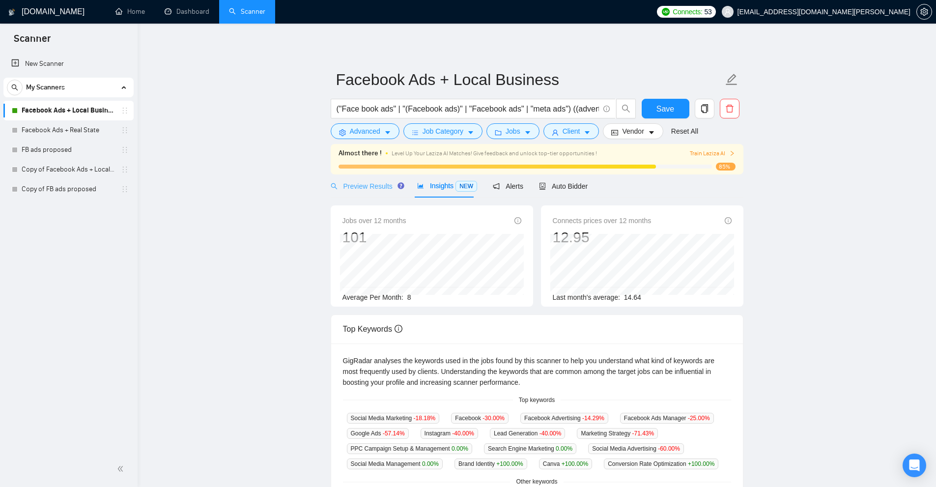
click at [378, 195] on div "Preview Results" at bounding box center [366, 185] width 71 height 23
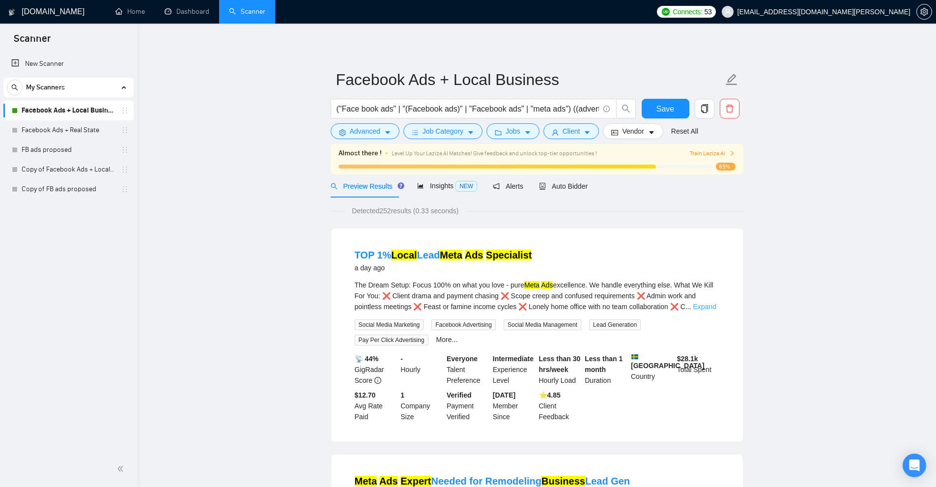
click at [697, 303] on link "Expand" at bounding box center [704, 307] width 23 height 8
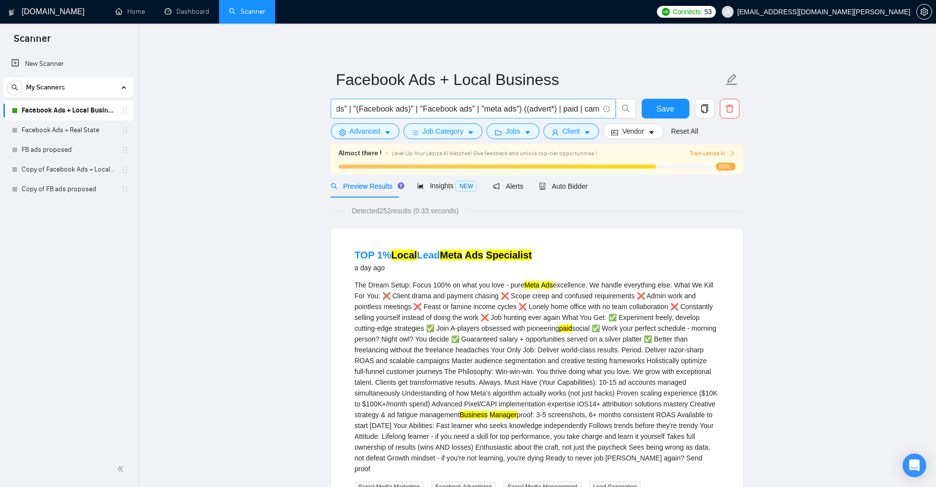
scroll to position [0, 98]
click at [520, 110] on input "("Face book ads" | "(Facebook ads)" | "Facebook ads" | "meta ads") ((advert*) |…" at bounding box center [468, 109] width 262 height 12
click at [560, 112] on input "("Face book ads" | "(Facebook ads)" | "Facebook ads" | "meta ads") ((advert*) |…" at bounding box center [468, 109] width 262 height 12
click at [552, 109] on input "("Face book ads" | "(Facebook ads)" | "Facebook ads" | "meta ads") ((advert*) |…" at bounding box center [468, 109] width 262 height 12
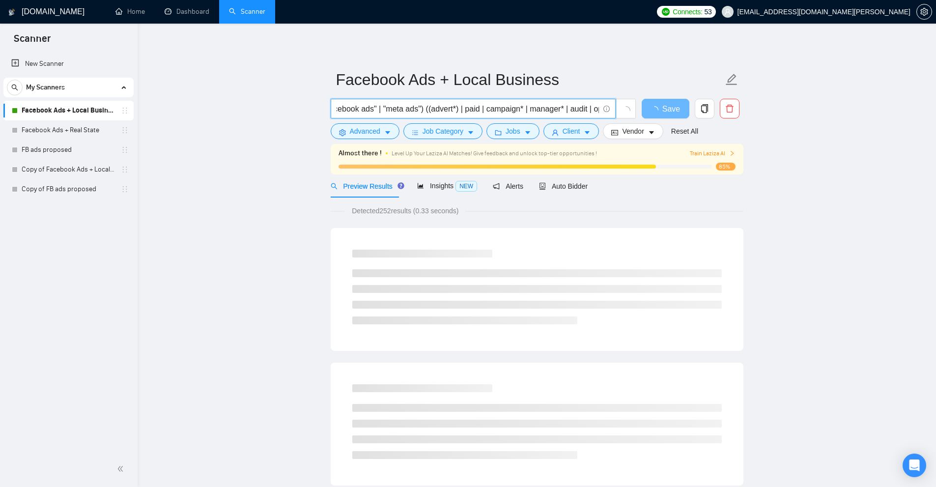
scroll to position [0, 197]
click at [531, 108] on input "("Face book ads" | "(Facebook ads)" | "Facebook ads" | "meta ads") ((advert*) |…" at bounding box center [468, 109] width 262 height 12
click at [534, 109] on input "("Face book ads" | "(Facebook ads)" | "Facebook ads" | "meta ads") ((advert*) |…" at bounding box center [468, 109] width 262 height 12
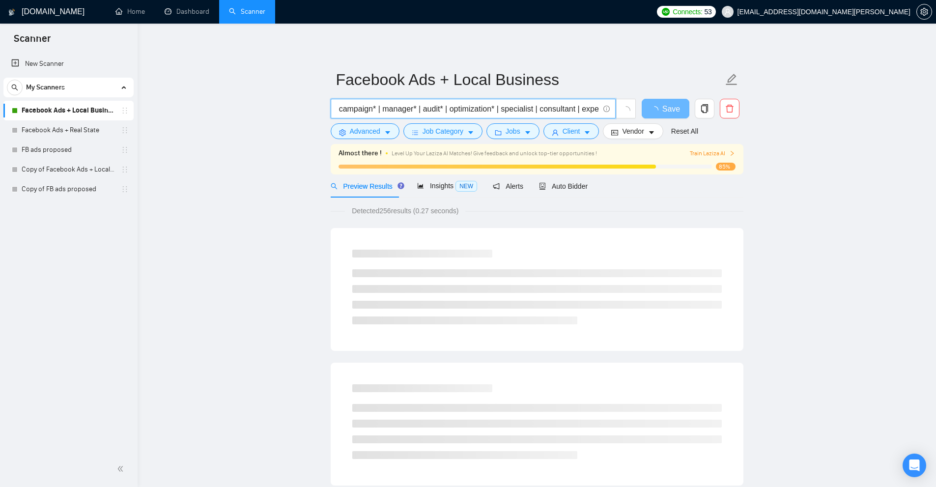
drag, startPoint x: 468, startPoint y: 109, endPoint x: 484, endPoint y: 108, distance: 15.7
click at [484, 108] on input "("Face book ads" | "(Facebook ads)" | "Facebook ads" | "meta ads") ((advert*) |…" at bounding box center [468, 109] width 262 height 12
click at [505, 111] on input "("Face book ads" | "(Facebook ads)" | "Facebook ads" | "meta ads") ((advert*) |…" at bounding box center [468, 109] width 262 height 12
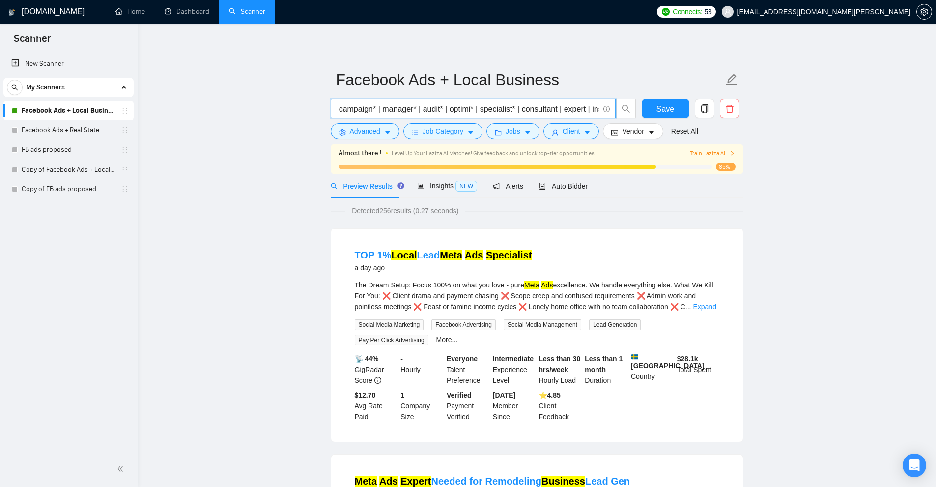
click at [551, 108] on input "("Face book ads" | "(Facebook ads)" | "Facebook ads" | "meta ads") ((advert*) |…" at bounding box center [468, 109] width 262 height 12
click at [581, 109] on input "("Face book ads" | "(Facebook ads)" | "Facebook ads" | "meta ads") ((advert*) |…" at bounding box center [468, 109] width 262 height 12
click at [540, 108] on input "("Face book ads" | "(Facebook ads)" | "Facebook ads" | "meta ads") ((advert*) |…" at bounding box center [468, 109] width 262 height 12
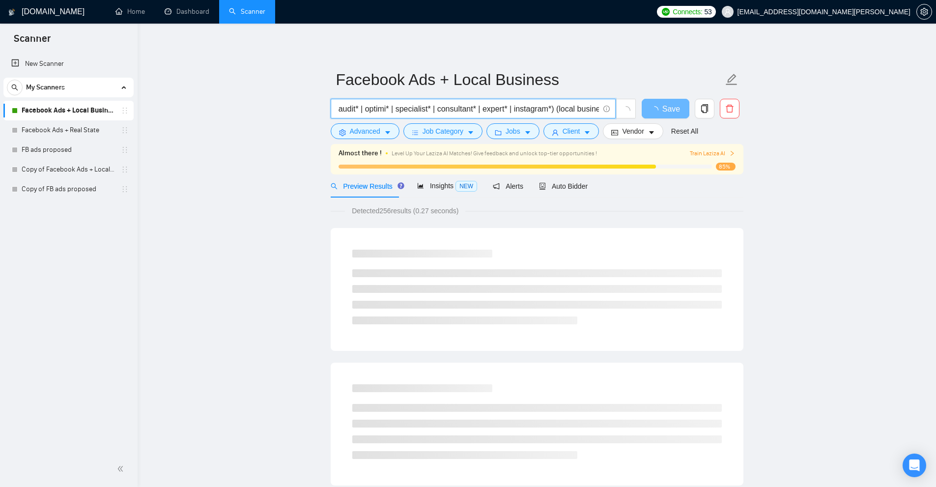
scroll to position [0, 383]
click at [597, 108] on input "("Face book ads" | "(Facebook ads)" | "Facebook ads" | "meta ads") ((advert*) |…" at bounding box center [468, 109] width 262 height 12
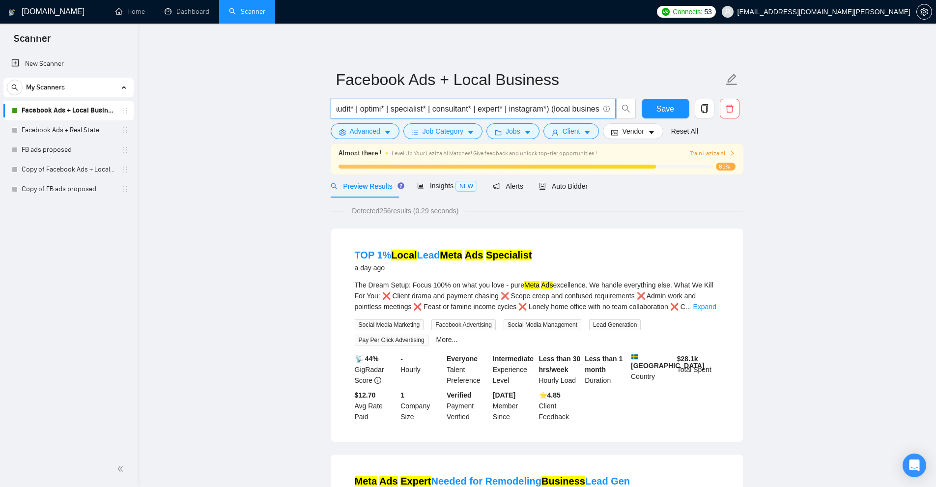
scroll to position [0, 386]
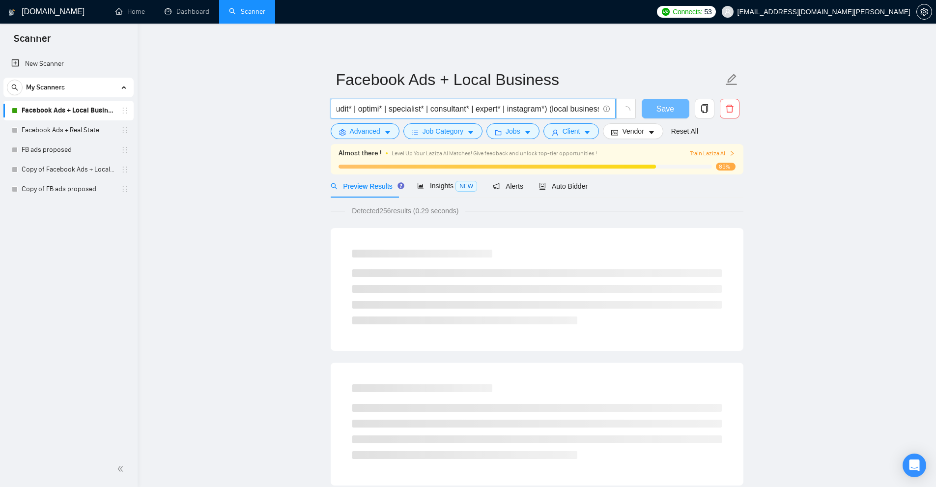
drag, startPoint x: 546, startPoint y: 111, endPoint x: 591, endPoint y: 108, distance: 45.8
click at [593, 108] on input "("Face book ads" | "(Facebook ads)" | "Facebook ads" | "meta ads") ((advert*) |…" at bounding box center [468, 109] width 262 height 12
click at [591, 108] on input "("Face book ads" | "(Facebook ads)" | "Facebook ads" | "meta ads") ((advert*) |…" at bounding box center [468, 109] width 262 height 12
drag, startPoint x: 546, startPoint y: 108, endPoint x: 557, endPoint y: 108, distance: 11.8
click at [557, 108] on input "("Face book ads" | "(Facebook ads)" | "Facebook ads" | "meta ads") ((advert*) |…" at bounding box center [468, 109] width 262 height 12
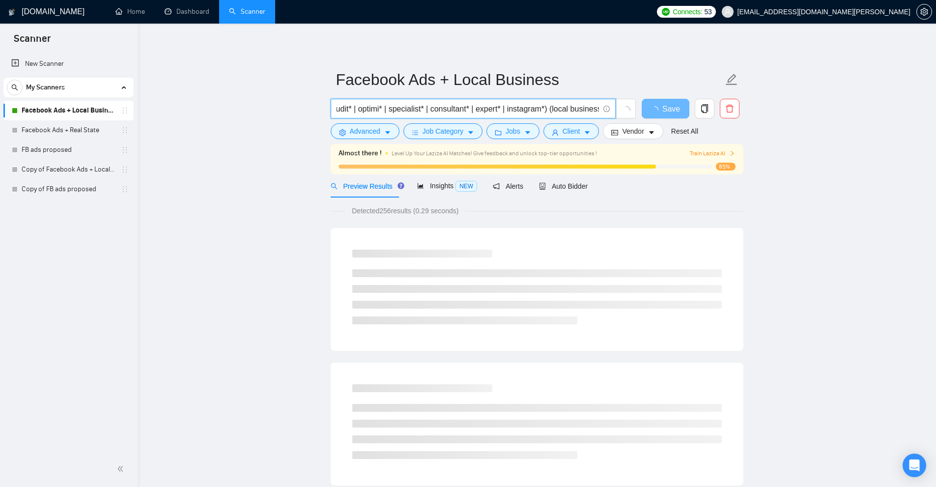
click at [562, 108] on input "("Face book ads" | "(Facebook ads)" | "Facebook ads" | "meta ads") ((advert*) |…" at bounding box center [468, 109] width 262 height 12
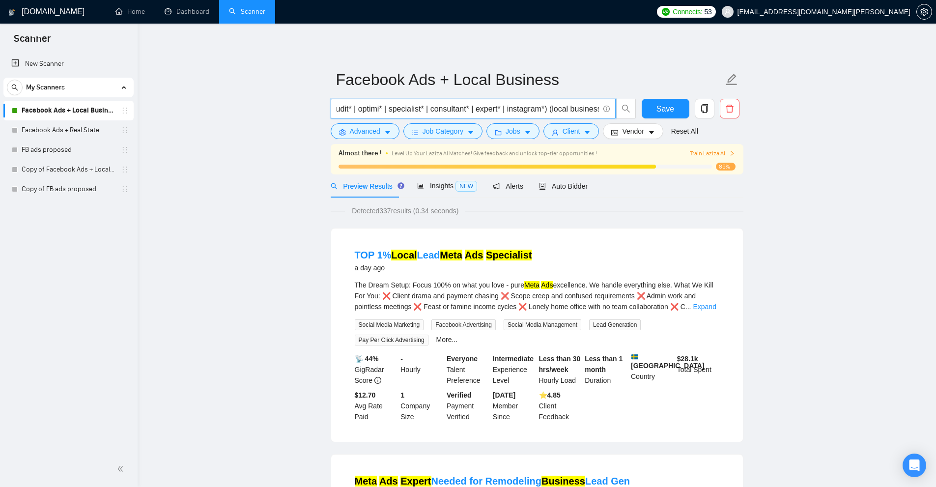
drag, startPoint x: 566, startPoint y: 106, endPoint x: 587, endPoint y: 107, distance: 21.6
click at [587, 107] on input "("Face book ads" | "(Facebook ads)" | "Facebook ads" | "meta ads") ((advert*) |…" at bounding box center [468, 109] width 262 height 12
drag, startPoint x: 547, startPoint y: 108, endPoint x: 591, endPoint y: 108, distance: 43.7
click at [591, 108] on input "("Face book ads" | "(Facebook ads)" | "Facebook ads" | "meta ads") ((advert*) |…" at bounding box center [468, 109] width 262 height 12
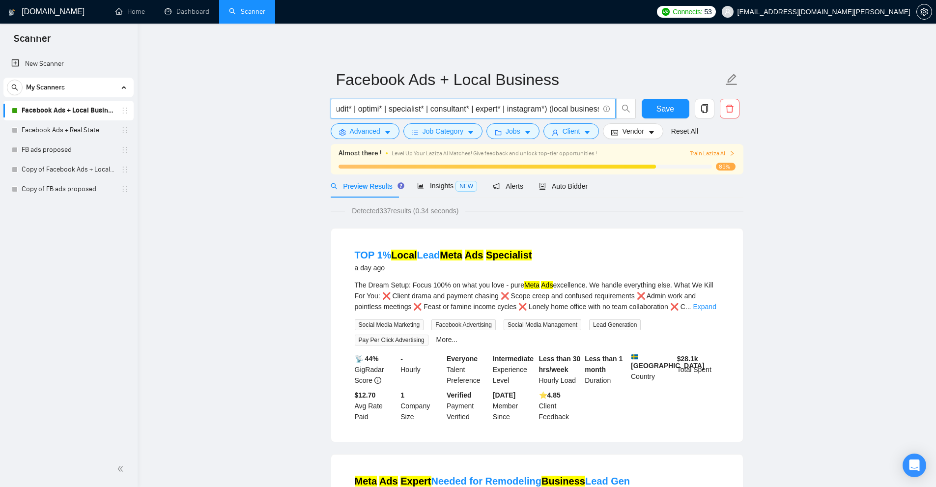
click at [548, 108] on input "("Face book ads" | "(Facebook ads)" | "Facebook ads" | "meta ads") ((advert*) |…" at bounding box center [468, 109] width 262 height 12
type input "("Face book ads" | "(Facebook ads)" | "Facebook ads" | "meta ads") ((advert*) |…"
click at [65, 191] on link "Copy of FB ads proposed" at bounding box center [68, 189] width 93 height 20
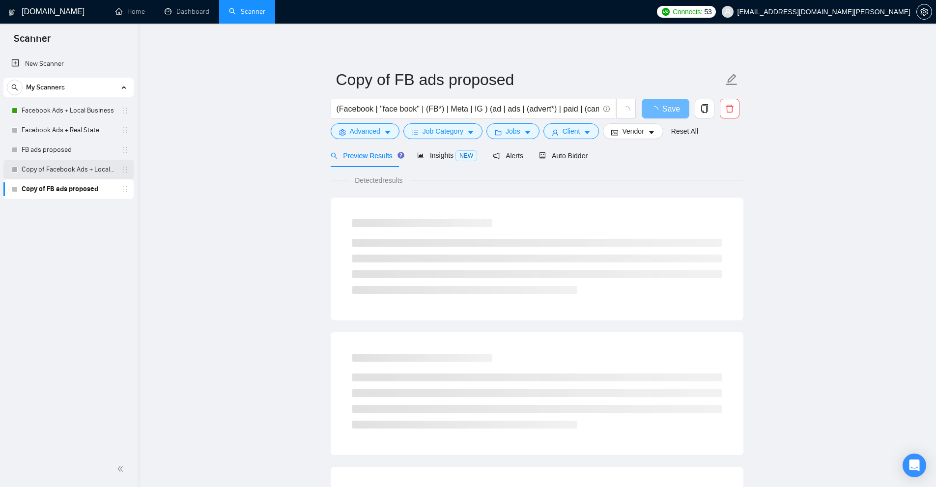
click at [49, 167] on link "Copy of Facebook Ads + Local Business" at bounding box center [68, 170] width 93 height 20
click at [46, 190] on link "Copy of FB ads proposed" at bounding box center [68, 189] width 93 height 20
click at [68, 110] on link "Facebook Ads + Local Business" at bounding box center [68, 111] width 93 height 20
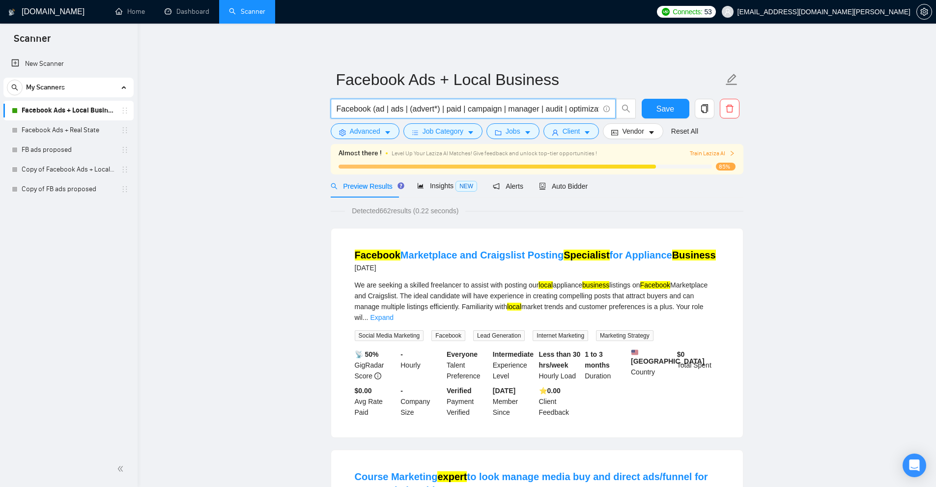
click at [436, 108] on input "Facebook (ad | ads | (advert*) | paid | campaign | manager | audit | optimizati…" at bounding box center [468, 109] width 262 height 12
paste input "("Face book ads" | "(Facebook ads)" | "Facebook ads" | "meta ads") ((advert*) |…"
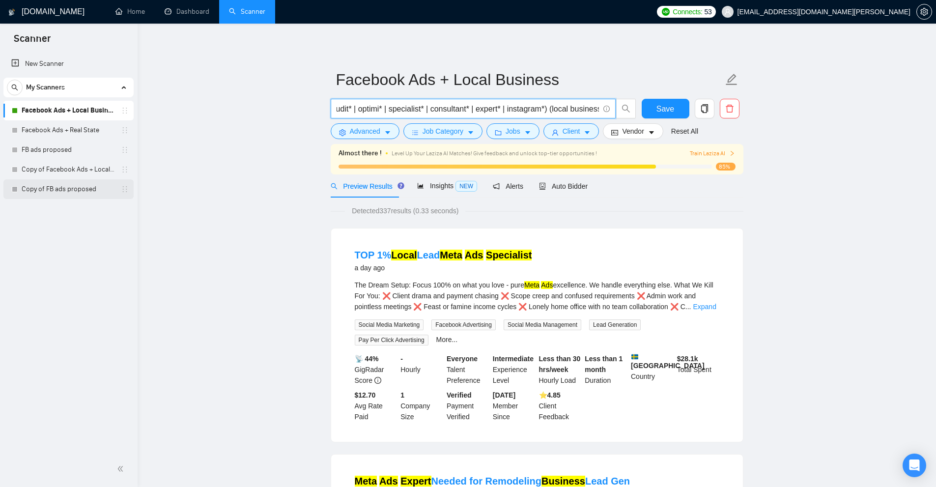
type input "("Face book ads" | "(Facebook ads)" | "Facebook ads" | "meta ads") ((advert*) |…"
click at [82, 198] on link "Copy of FB ads proposed" at bounding box center [68, 189] width 93 height 20
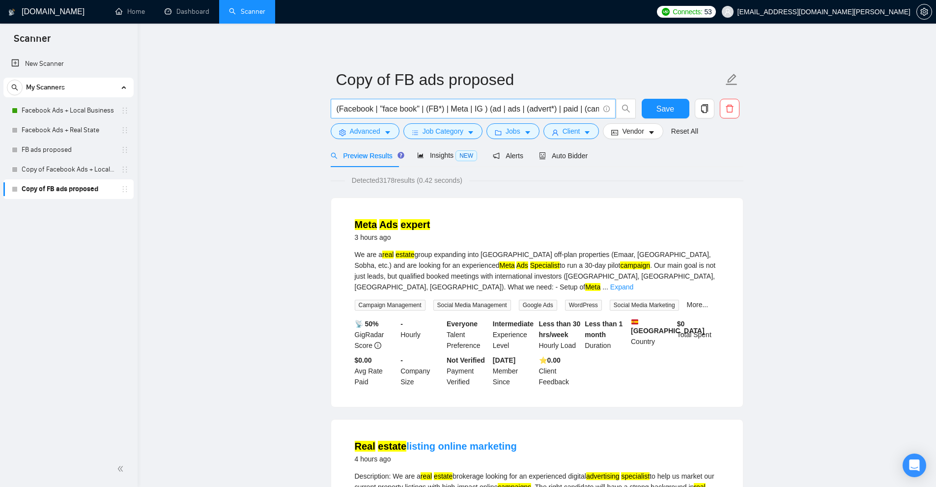
click at [411, 107] on input "(Facebook | "face book" | (FB*) | Meta | IG ) (ad | ads | (advert*) | paid | (c…" at bounding box center [468, 109] width 262 height 12
paste input ""Face book ads" | "(Facebook ads)" | "Facebook ads" | "meta ads") ((advert*) | …"
type input "(Facebook | "face book" | (FB*) | Meta | IG ) (ad | ads | (advert*) | paid | (c…"
click at [54, 171] on link "Copy of Facebook Ads + Local Business" at bounding box center [68, 170] width 93 height 20
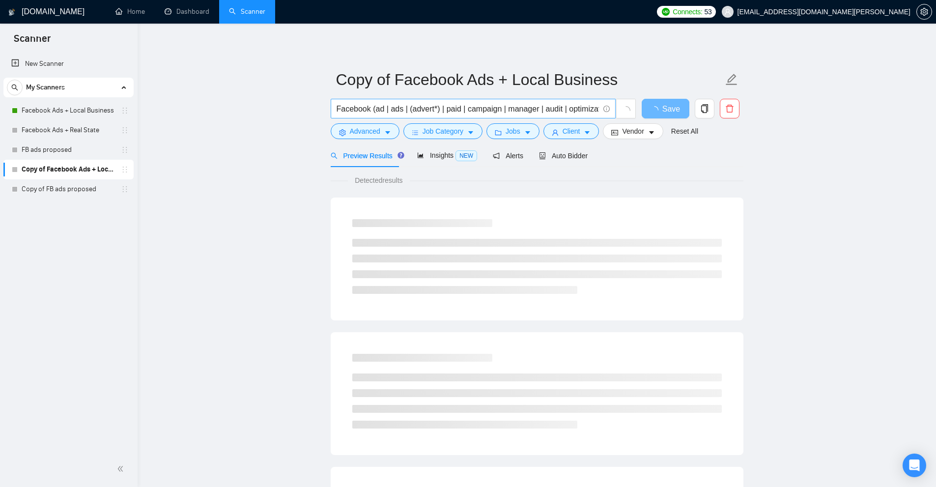
click at [386, 111] on input "Facebook (ad | ads | (advert*) | paid | campaign | manager | audit | optimizati…" at bounding box center [468, 109] width 262 height 12
paste input "("Face book ads" | "(Facebook ads)" | "Facebook ads" | "meta ads") ((advert*) |…"
type input "("Face book ads" | "(Facebook ads)" | "Facebook ads" | "meta ads") ((advert*) |…"
click at [687, 108] on button "Save" at bounding box center [666, 109] width 48 height 20
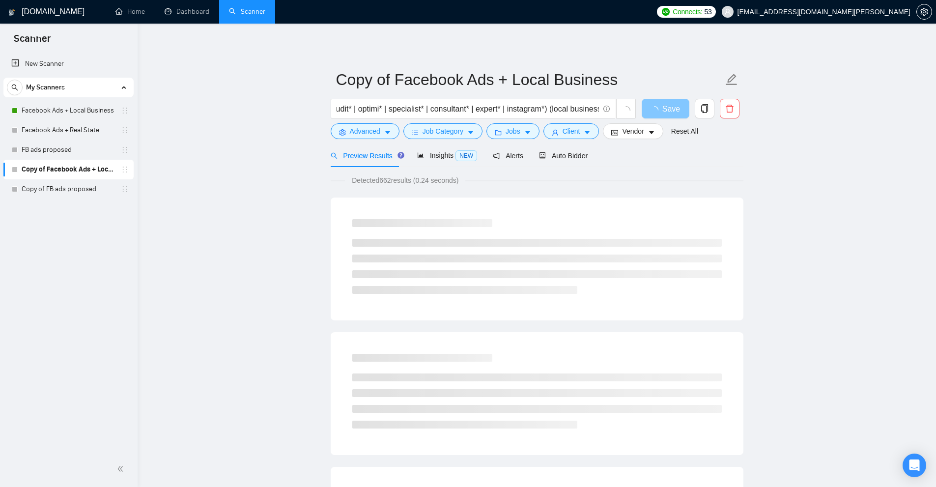
scroll to position [0, 0]
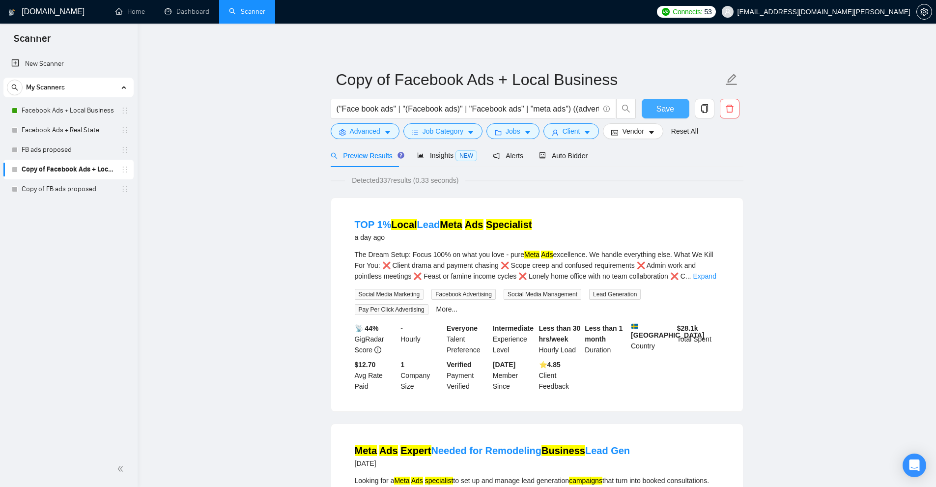
click at [669, 110] on span "Save" at bounding box center [666, 109] width 18 height 12
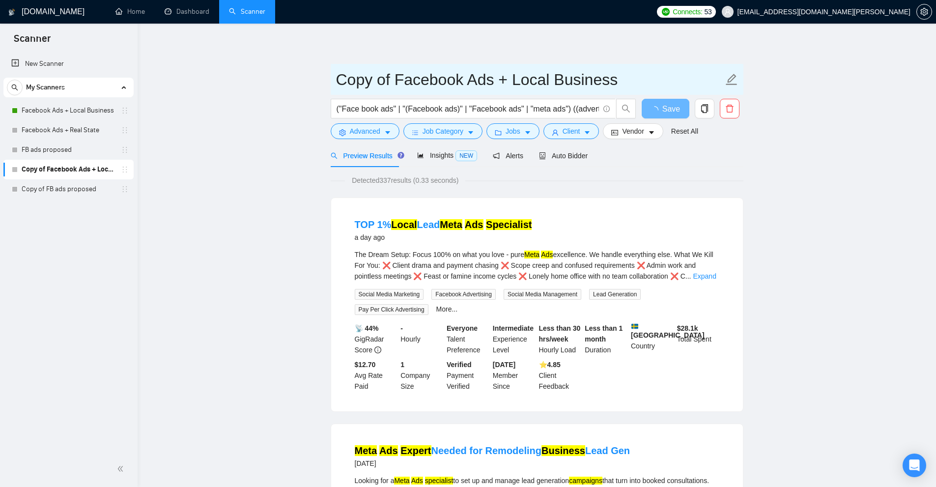
click at [340, 81] on input "Copy of Facebook Ads + Local Business" at bounding box center [529, 79] width 387 height 25
drag, startPoint x: 394, startPoint y: 81, endPoint x: 241, endPoint y: 69, distance: 153.3
type input "18.09 Facebook Ads + Local Business"
click at [664, 105] on span "Save" at bounding box center [666, 109] width 18 height 12
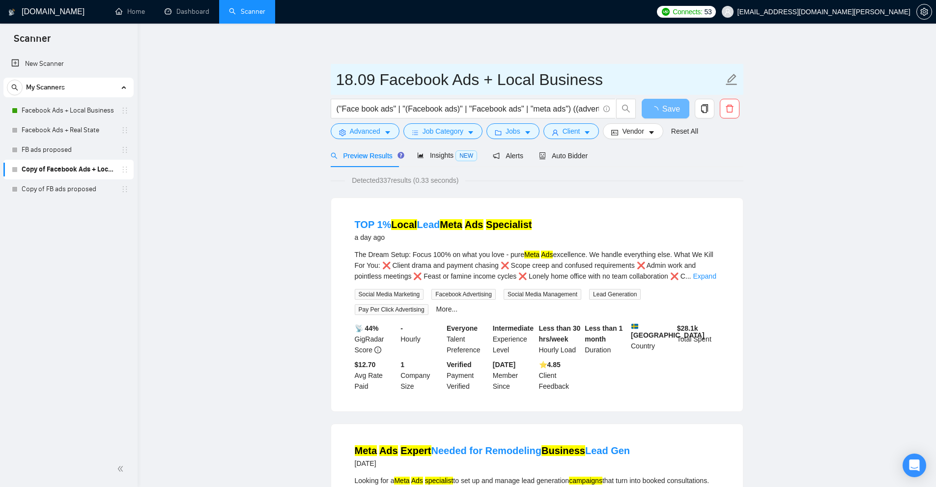
drag, startPoint x: 382, startPoint y: 76, endPoint x: 226, endPoint y: 88, distance: 156.3
click at [701, 274] on link "Expand" at bounding box center [704, 276] width 23 height 8
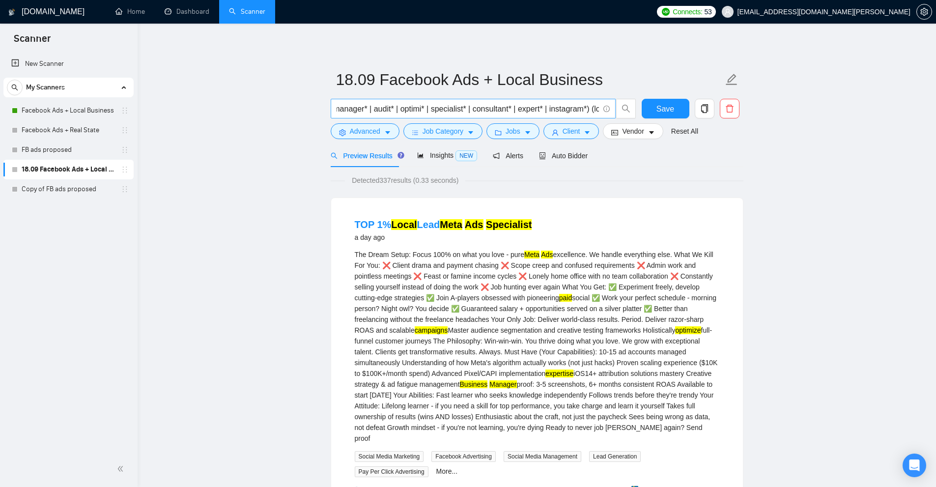
scroll to position [0, 386]
drag, startPoint x: 545, startPoint y: 108, endPoint x: 594, endPoint y: 110, distance: 49.2
click at [594, 110] on input "("Face book ads" | "(Facebook ads)" | "Facebook ads" | "meta ads") ((advert*) |…" at bounding box center [468, 109] width 262 height 12
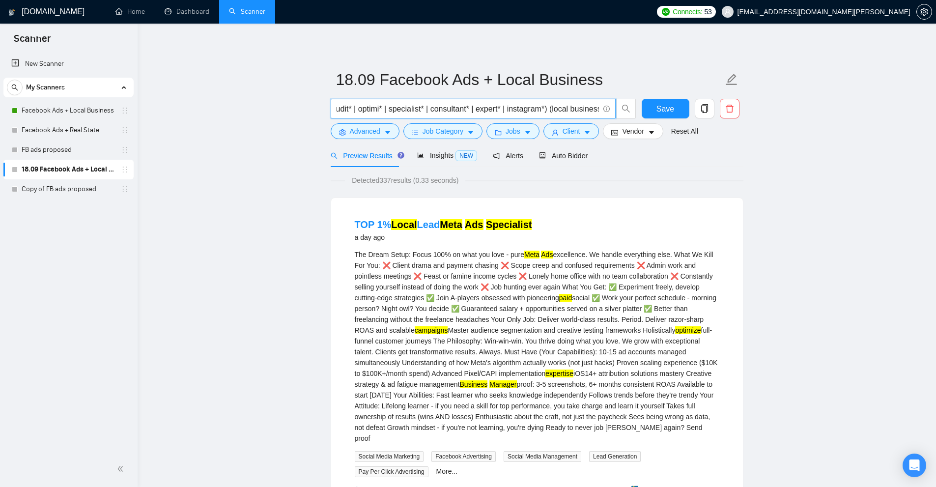
scroll to position [0, 0]
click at [597, 157] on div "Preview Results Insights NEW Alerts Auto Bidder" at bounding box center [537, 155] width 413 height 23
click at [585, 156] on div "Preview Results Insights NEW Alerts Auto Bidder" at bounding box center [537, 155] width 413 height 23
click at [569, 156] on span "Auto Bidder" at bounding box center [563, 156] width 49 height 8
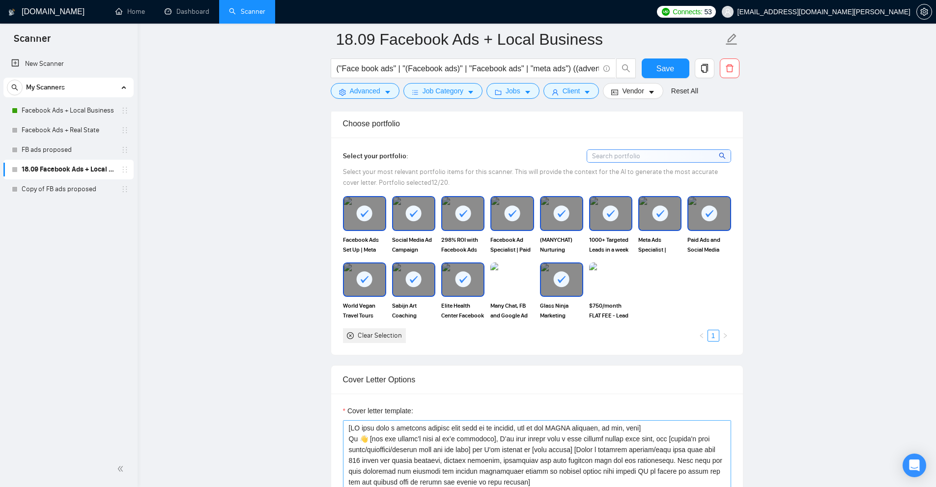
scroll to position [1130, 0]
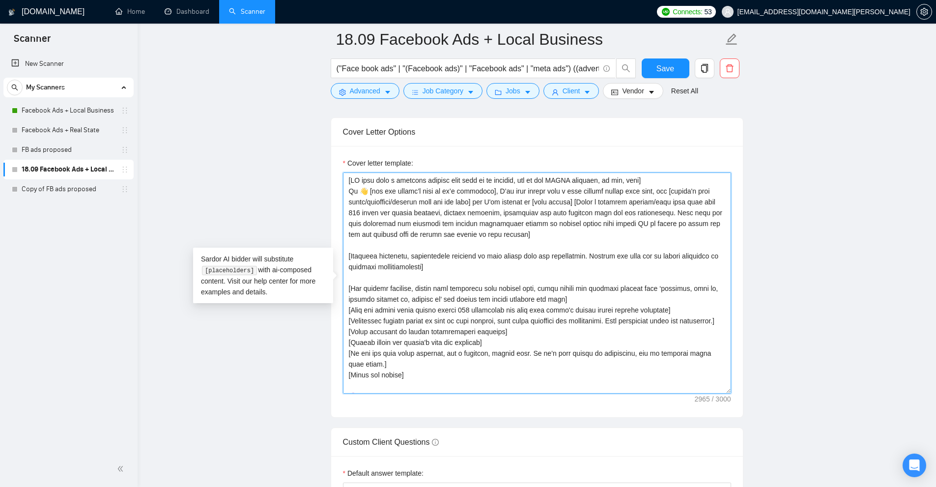
drag, startPoint x: 646, startPoint y: 309, endPoint x: 499, endPoint y: 196, distance: 185.7
click at [499, 196] on textarea "Cover letter template:" at bounding box center [537, 283] width 388 height 221
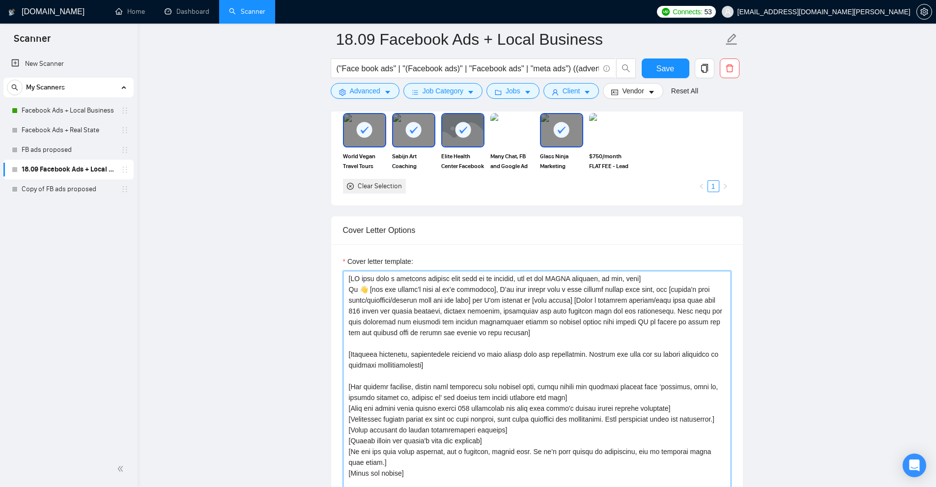
scroll to position [1081, 0]
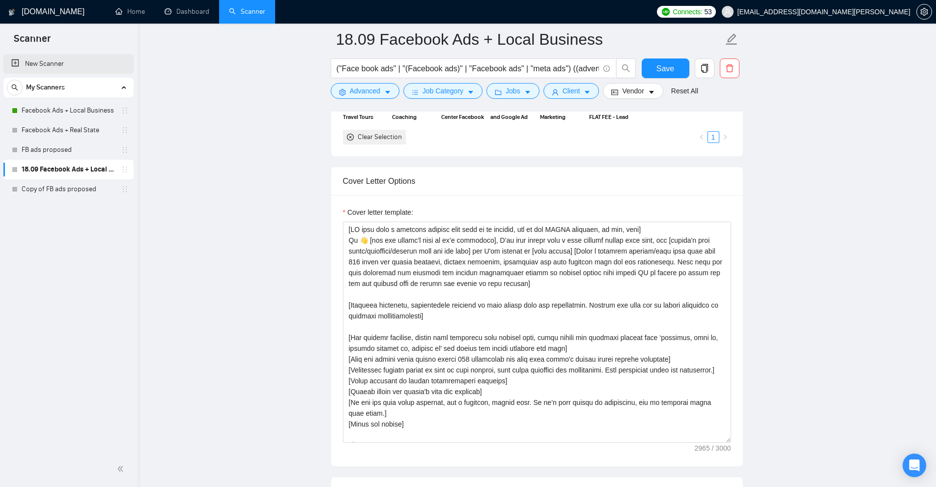
click at [78, 67] on link "New Scanner" at bounding box center [68, 64] width 115 height 20
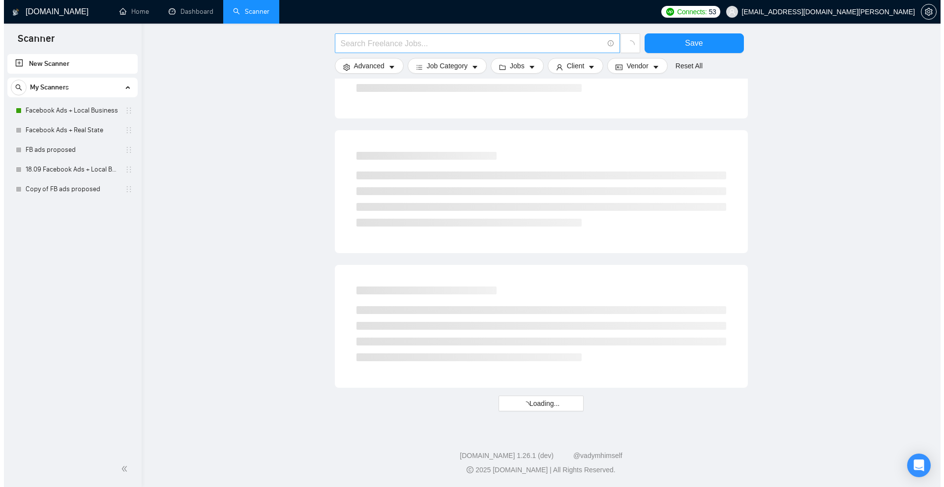
scroll to position [259, 0]
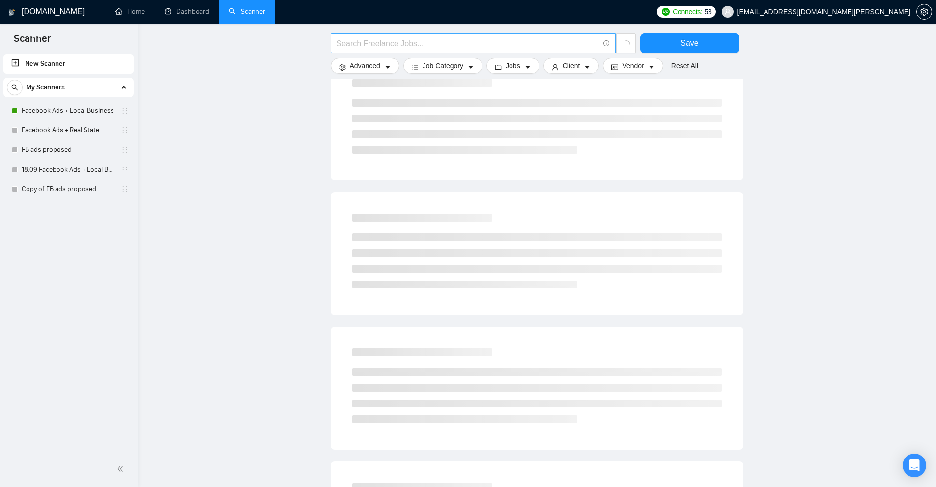
click at [386, 42] on input "text" at bounding box center [468, 43] width 262 height 12
click at [359, 73] on button "Advanced" at bounding box center [365, 66] width 69 height 16
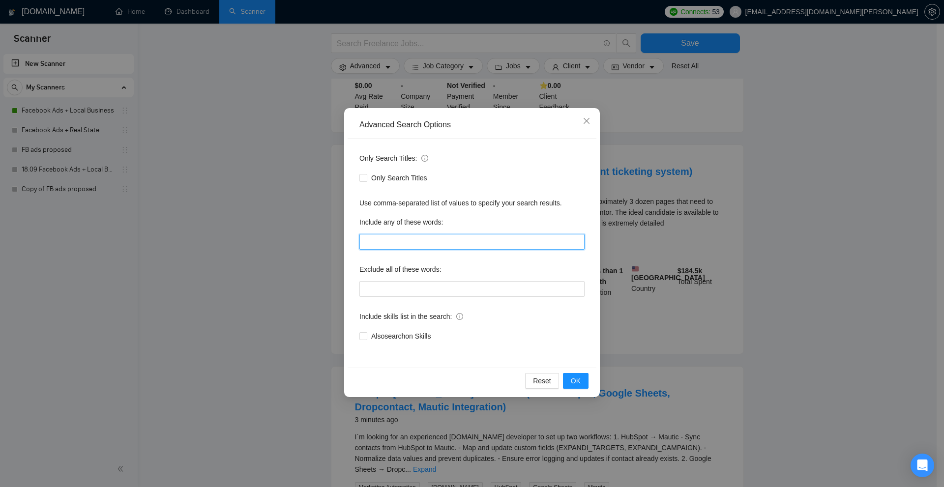
click at [392, 239] on input "text" at bounding box center [471, 242] width 225 height 16
paste input "Facebook Ads Management"
type input ""Facebook Ads Management""
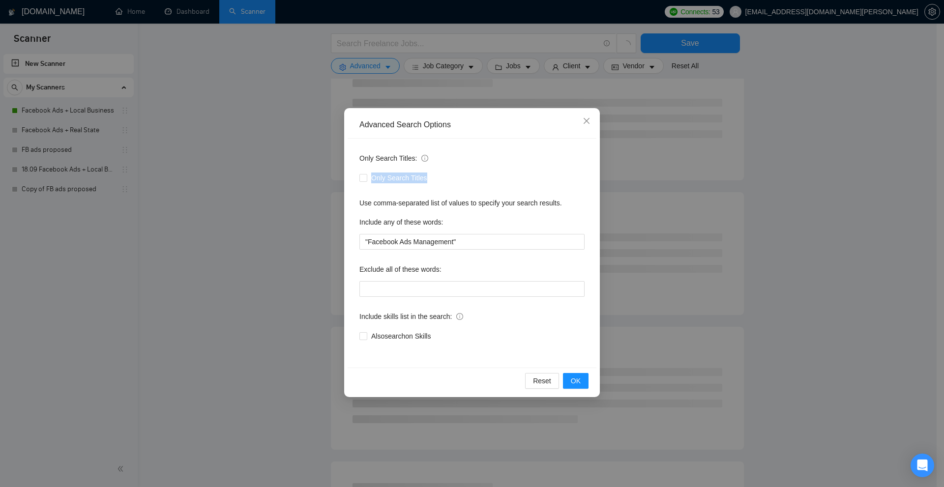
drag, startPoint x: 369, startPoint y: 178, endPoint x: 448, endPoint y: 177, distance: 79.6
click at [448, 177] on div "Only Search Titles" at bounding box center [471, 178] width 225 height 11
click at [392, 178] on span "Only Search Titles" at bounding box center [399, 178] width 64 height 11
click at [366, 178] on input "Only Search Titles" at bounding box center [362, 177] width 7 height 7
checkbox input "true"
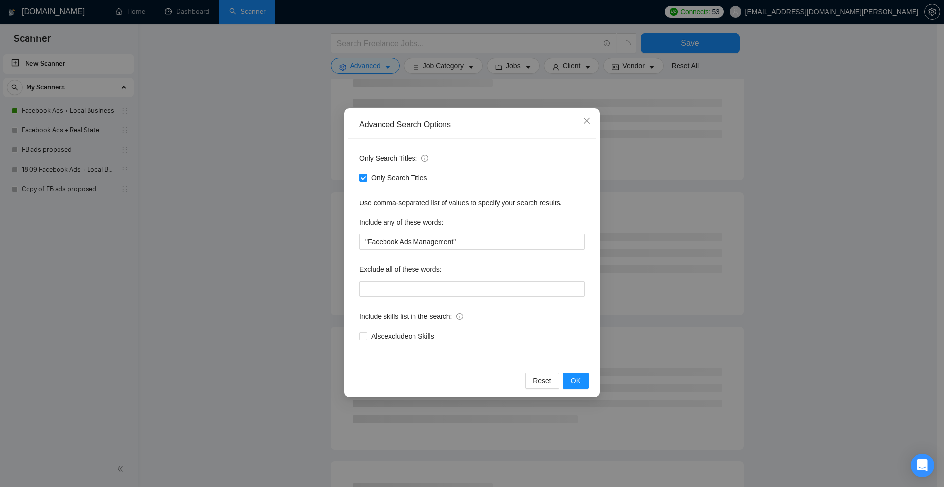
click at [696, 268] on div "Advanced Search Options Only Search Titles: Only Search Titles Use comma-separa…" at bounding box center [472, 243] width 944 height 487
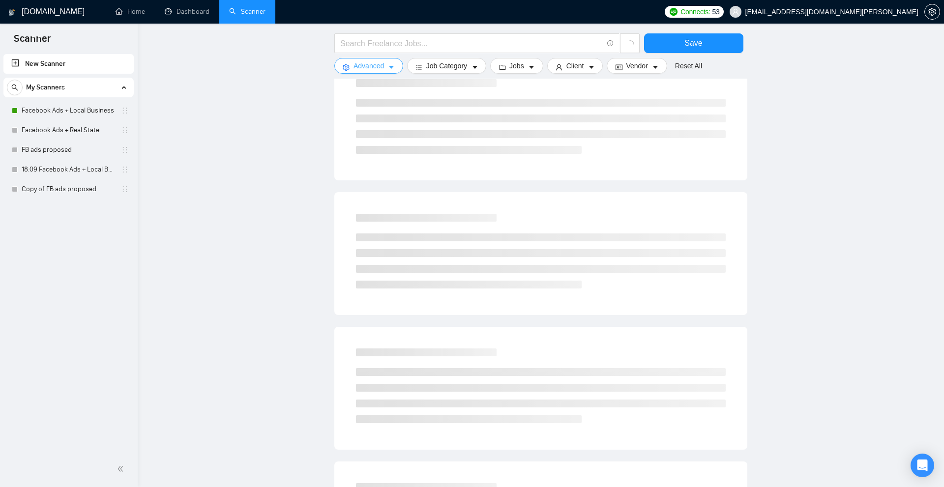
scroll to position [0, 0]
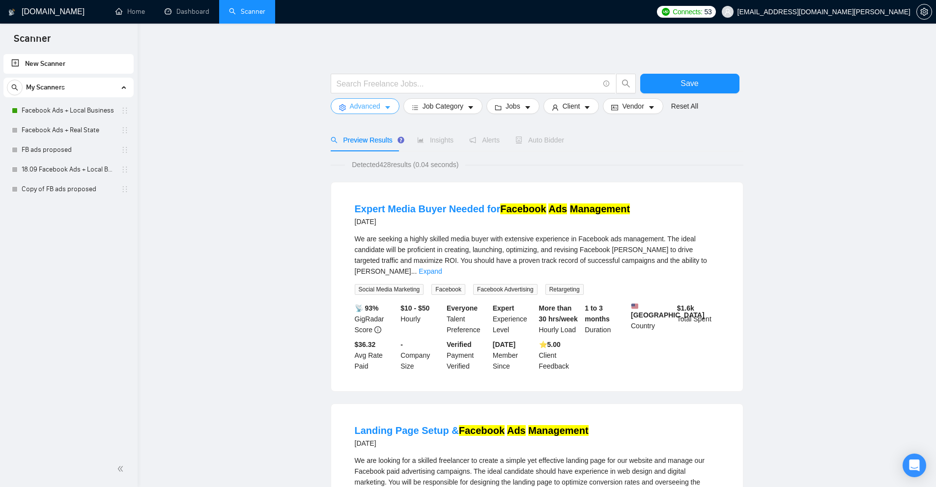
click at [384, 105] on icon "caret-down" at bounding box center [387, 107] width 7 height 7
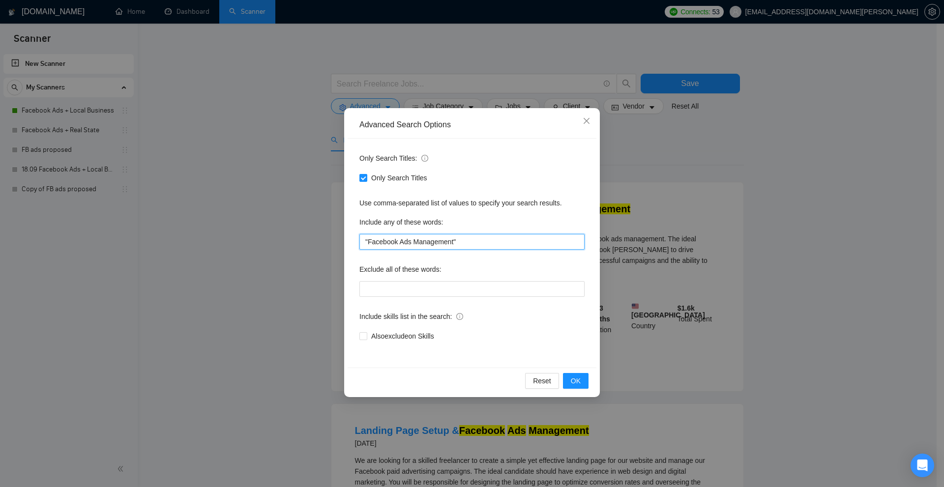
drag, startPoint x: 472, startPoint y: 243, endPoint x: 332, endPoint y: 238, distance: 139.7
click at [332, 238] on div "Advanced Search Options Only Search Titles: Only Search Titles Use comma-separa…" at bounding box center [472, 243] width 944 height 487
click at [394, 81] on div "Advanced Search Options Only Search Titles: Only Search Titles Use comma-separa…" at bounding box center [472, 243] width 944 height 487
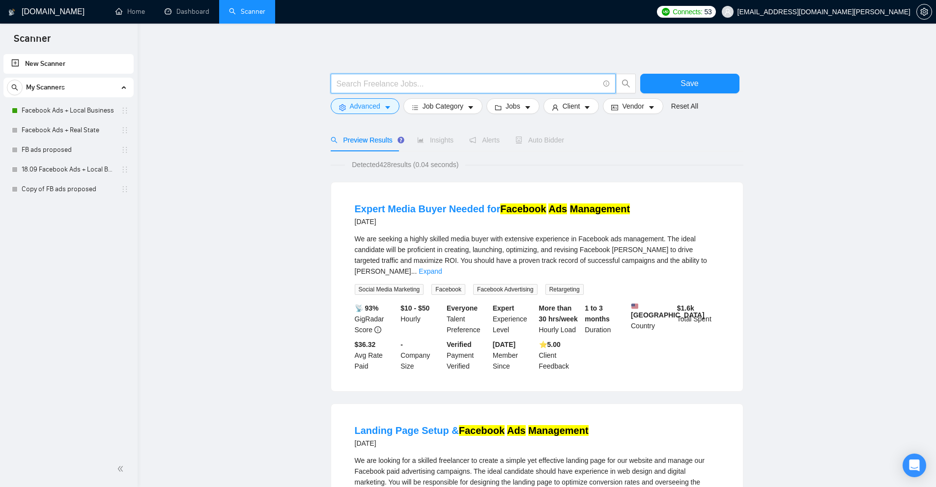
click at [406, 79] on input "text" at bounding box center [468, 84] width 262 height 12
paste input ""Facebook Ads Management""
click at [480, 83] on input ""Facebook Ads Management"" at bounding box center [468, 84] width 262 height 12
drag, startPoint x: 440, startPoint y: 85, endPoint x: 459, endPoint y: 93, distance: 20.9
click at [485, 81] on input ""Facebook Ads Management" |" at bounding box center [468, 84] width 262 height 12
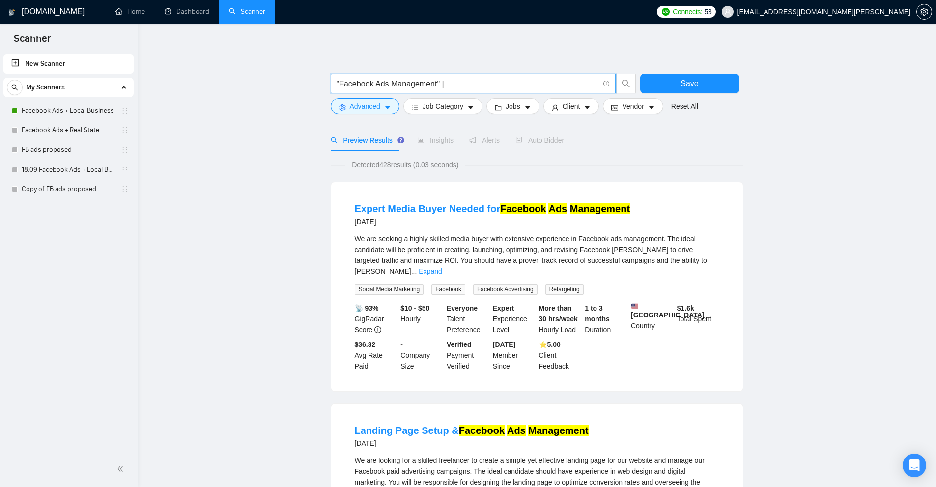
click at [494, 76] on span ""Facebook Ads Management" |" at bounding box center [473, 84] width 285 height 20
click at [469, 83] on input ""Facebook Ads Management" |" at bounding box center [468, 84] width 262 height 12
click at [379, 82] on input ""Facebook Ads Management" |" at bounding box center [468, 84] width 262 height 12
drag, startPoint x: 379, startPoint y: 82, endPoint x: 350, endPoint y: 85, distance: 29.1
click at [350, 85] on input ""Facebook Ads Management" |" at bounding box center [468, 84] width 262 height 12
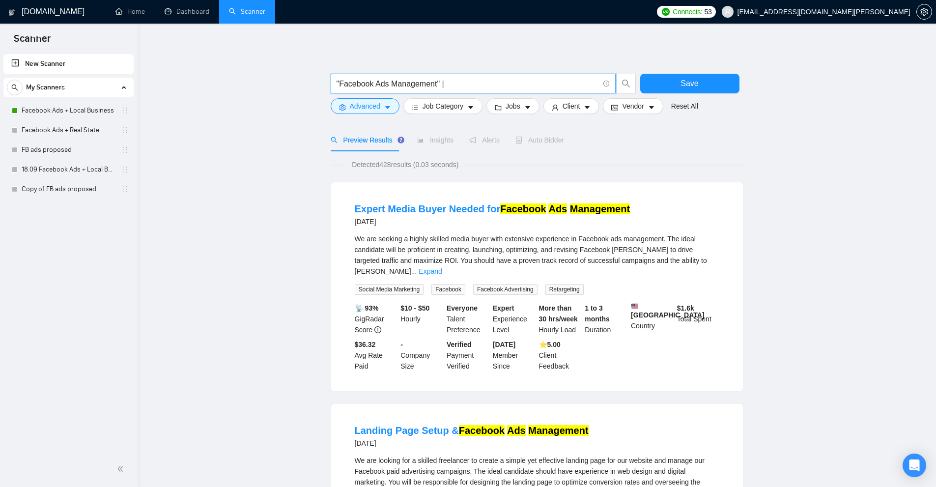
click at [483, 87] on input ""Facebook Ads Management" |" at bounding box center [468, 84] width 262 height 12
paste input "Facebook Ads"
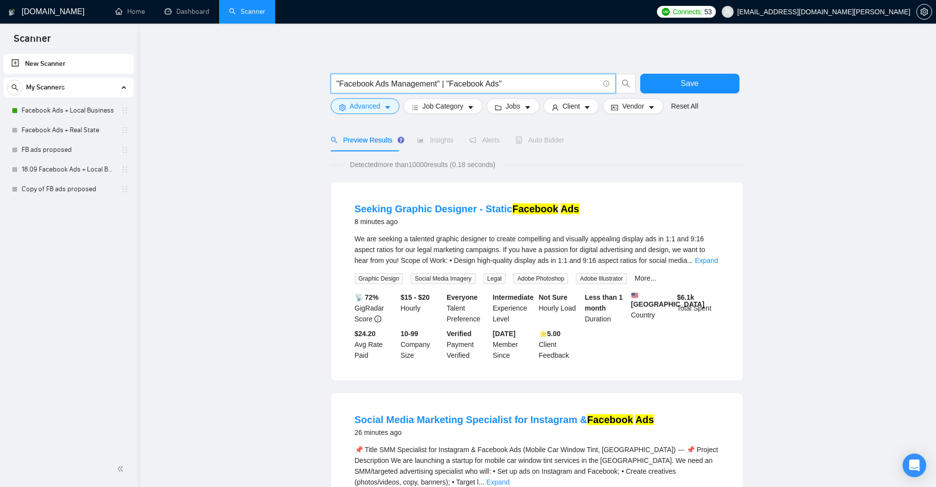
click at [517, 85] on input ""Facebook Ads Management" | "Facebook Ads"" at bounding box center [468, 84] width 262 height 12
paste input "Facebook Ad Audit"
drag, startPoint x: 592, startPoint y: 82, endPoint x: 207, endPoint y: 78, distance: 384.9
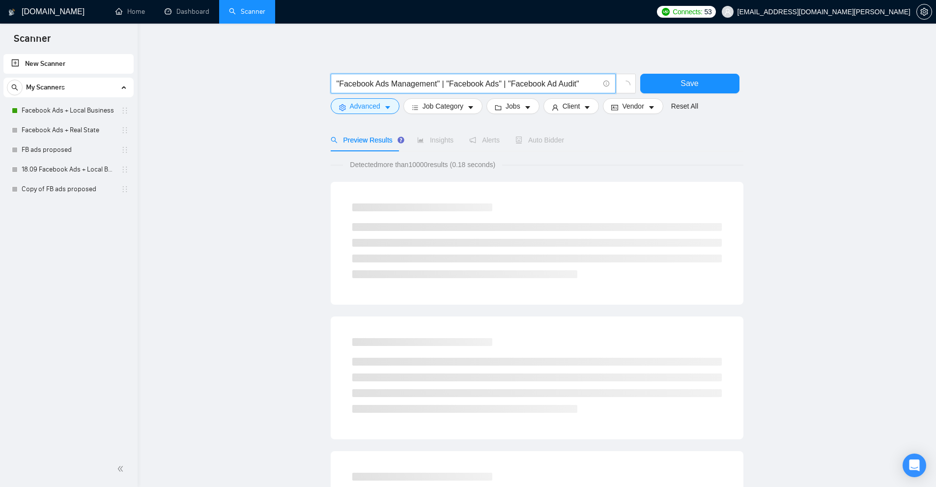
click at [496, 82] on input ""Facebook Ads Management" | "Facebook Ads" | "Facebook Ad Audit"" at bounding box center [468, 84] width 262 height 12
click at [493, 82] on input ""Facebook Ads Management" | "Facebook Ads" | "Facebook Ad Audit"" at bounding box center [468, 84] width 262 height 12
drag, startPoint x: 493, startPoint y: 82, endPoint x: 461, endPoint y: 83, distance: 32.9
click at [461, 83] on input ""Facebook Ads Management" | "Facebook Ads" | "Facebook Ad Audit"" at bounding box center [468, 84] width 262 height 12
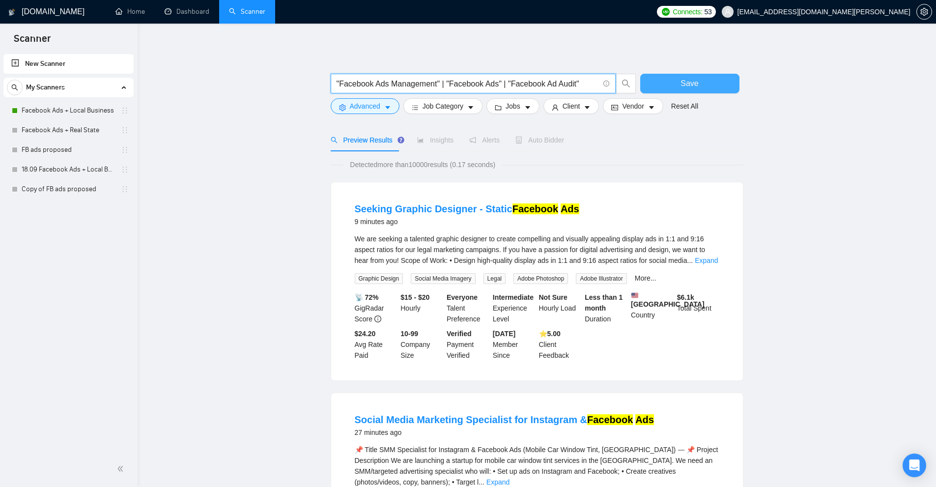
type input ""Facebook Ads Management" | "Facebook Ads" | "Facebook Ad Audit""
click at [663, 79] on button "Save" at bounding box center [689, 84] width 99 height 20
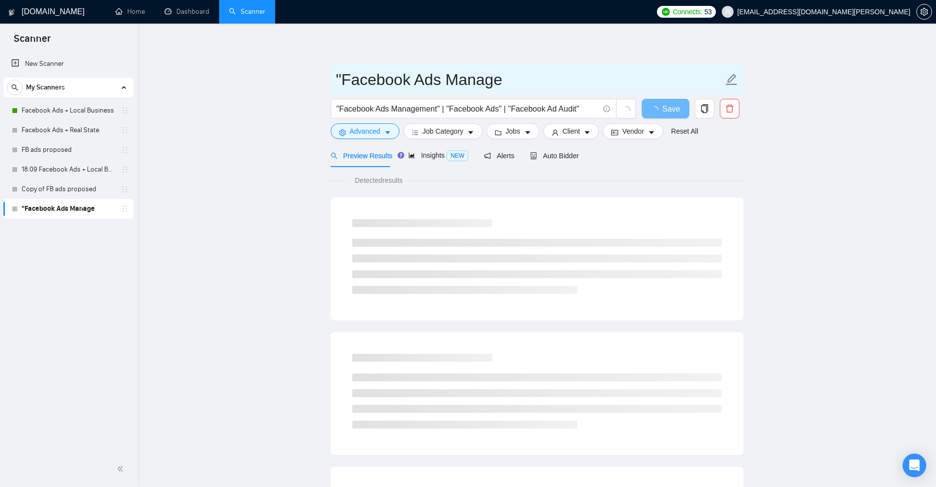
click at [408, 68] on input ""Facebook Ads Manage" at bounding box center [529, 79] width 387 height 25
click at [403, 70] on input ""Facebook Ads Manage" at bounding box center [529, 79] width 387 height 25
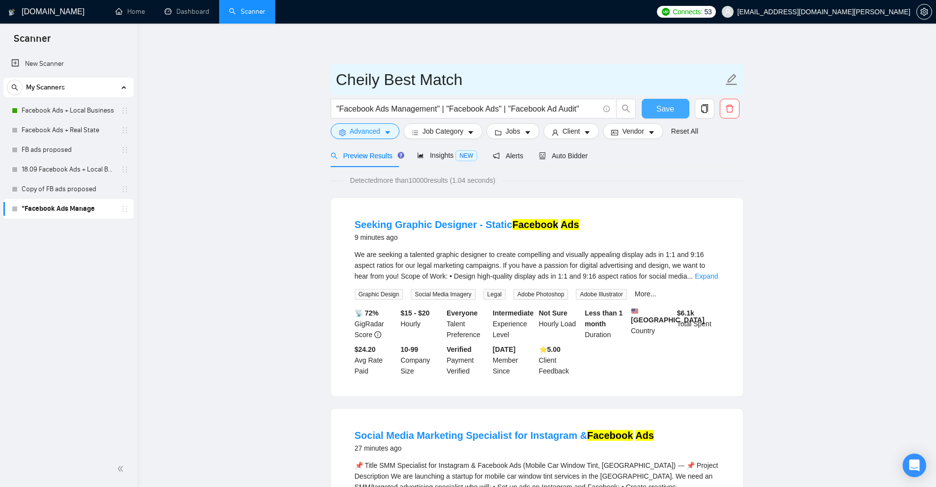
type input "Cheily Best Match"
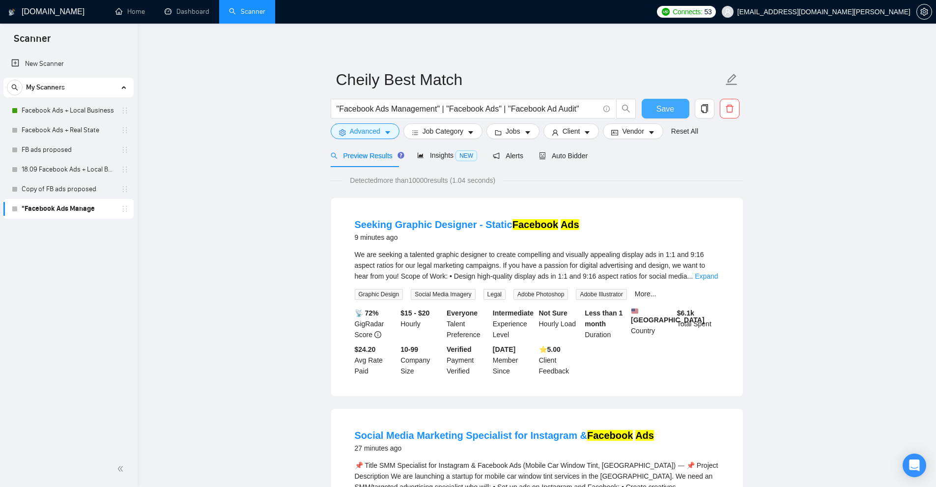
click at [662, 106] on span "Save" at bounding box center [666, 109] width 18 height 12
click at [563, 108] on input ""Facebook Ads Management" | "Facebook Ads" | "Facebook Ad Audit"" at bounding box center [468, 109] width 262 height 12
drag, startPoint x: 563, startPoint y: 108, endPoint x: 529, endPoint y: 108, distance: 34.4
click at [529, 108] on input ""Facebook Ads Management" | "Facebook Ads" | "Facebook Ad Audit"" at bounding box center [468, 109] width 262 height 12
click at [453, 140] on form "Cheily Best Match "Facebook Ads Management" | "Facebook Ads" | "Facebook Ad Aud…" at bounding box center [537, 104] width 413 height 80
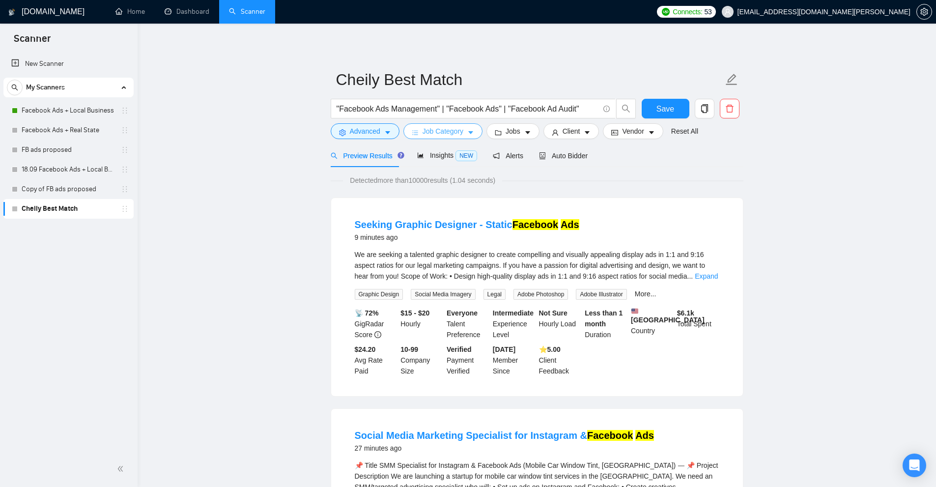
click at [454, 137] on span "Job Category" at bounding box center [443, 131] width 41 height 11
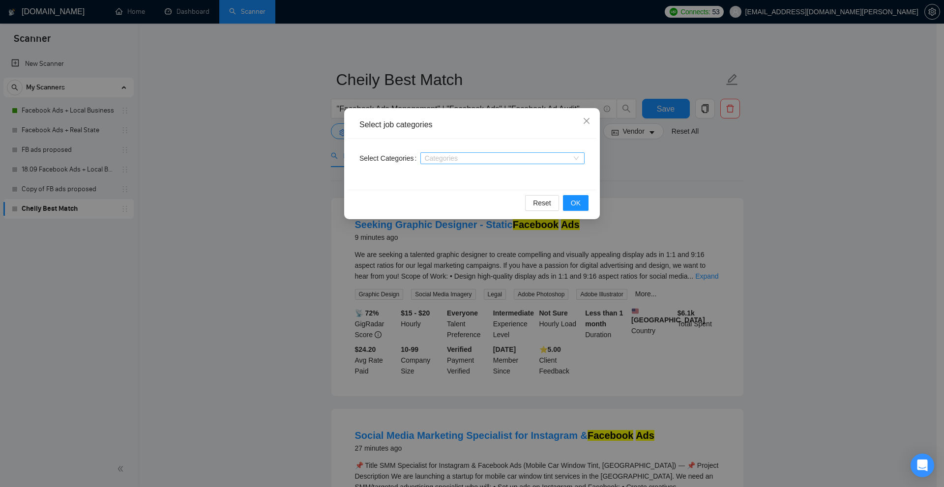
click at [475, 155] on div at bounding box center [497, 158] width 149 height 8
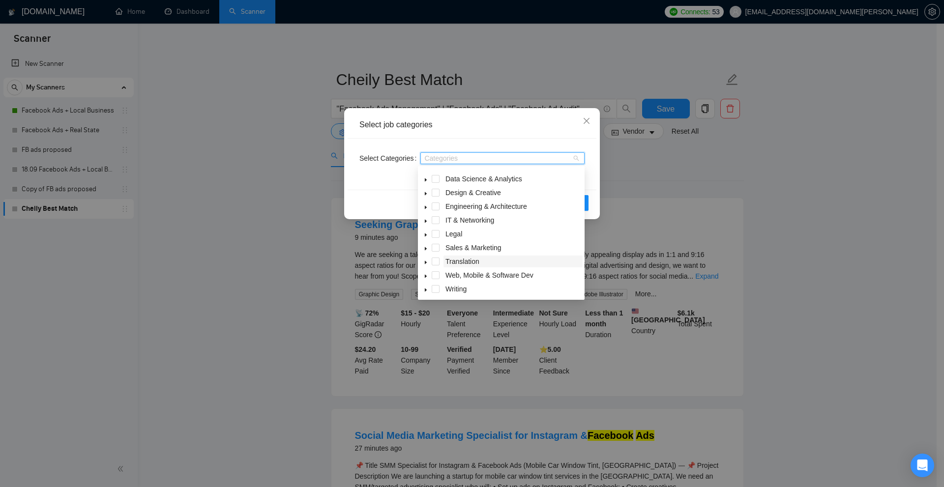
scroll to position [39, 0]
click at [426, 287] on span at bounding box center [426, 288] width 12 height 12
drag, startPoint x: 713, startPoint y: 214, endPoint x: 543, endPoint y: 175, distance: 174.9
click at [714, 214] on div "Select job categories Select Categories Categories Reset OK" at bounding box center [472, 243] width 944 height 487
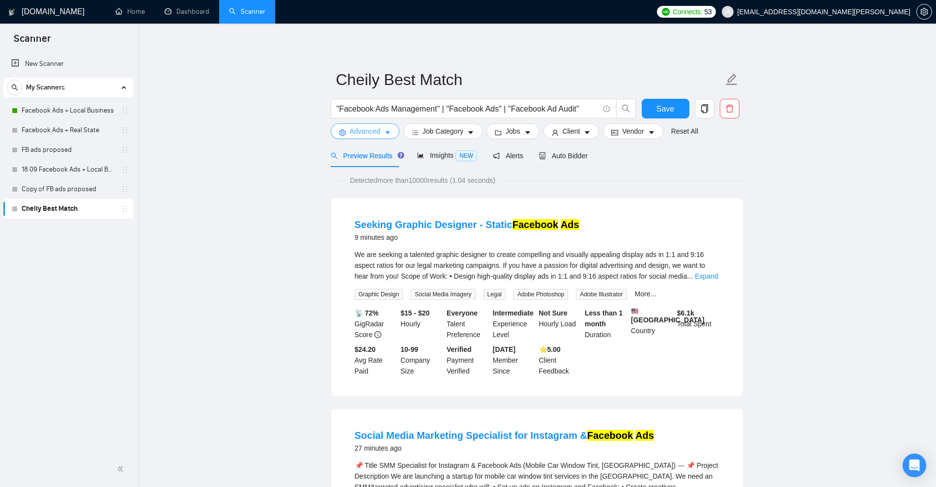
click at [379, 135] on span "Advanced" at bounding box center [365, 131] width 30 height 11
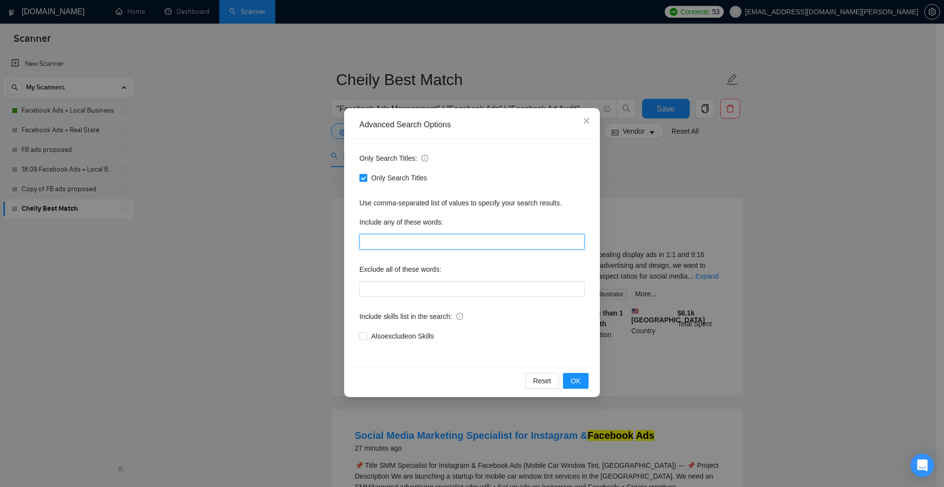
click at [407, 238] on input "text" at bounding box center [471, 242] width 225 height 16
paste input "(loom*), "short loom", "record loom", "loom walkthrough", "loom video", (\(loom…"
drag, startPoint x: 363, startPoint y: 242, endPoint x: 654, endPoint y: 242, distance: 291.0
click at [654, 242] on div "Advanced Search Options Only Search Titles: Only Search Titles Use comma-separa…" at bounding box center [472, 243] width 944 height 487
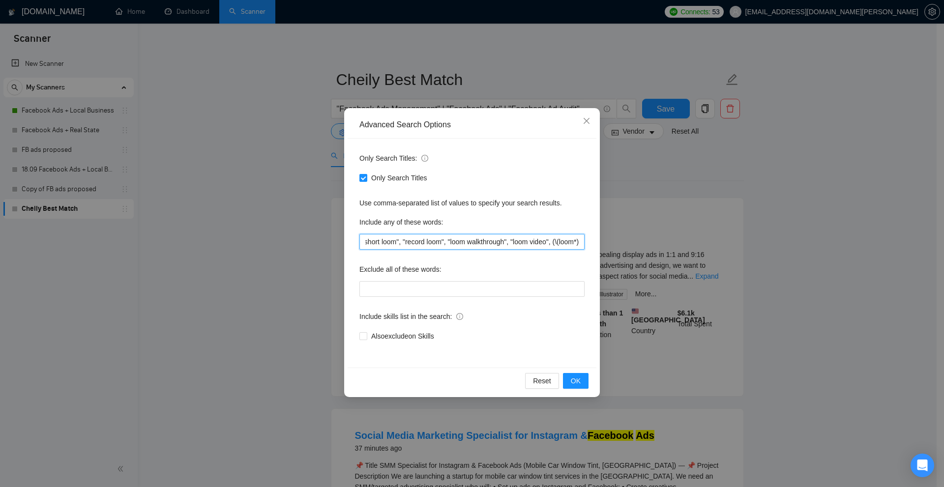
click at [536, 237] on input "(loom*), "short loom", "record loom", "loom walkthrough", "loom video", (\(loom…" at bounding box center [471, 242] width 225 height 16
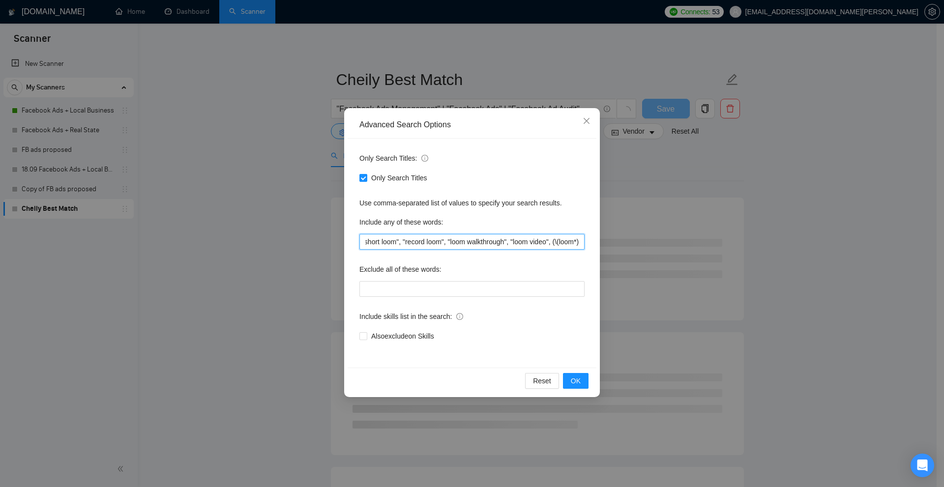
click at [536, 237] on input "(loom*), "short loom", "record loom", "loom walkthrough", "loom video", (\(loom…" at bounding box center [471, 242] width 225 height 16
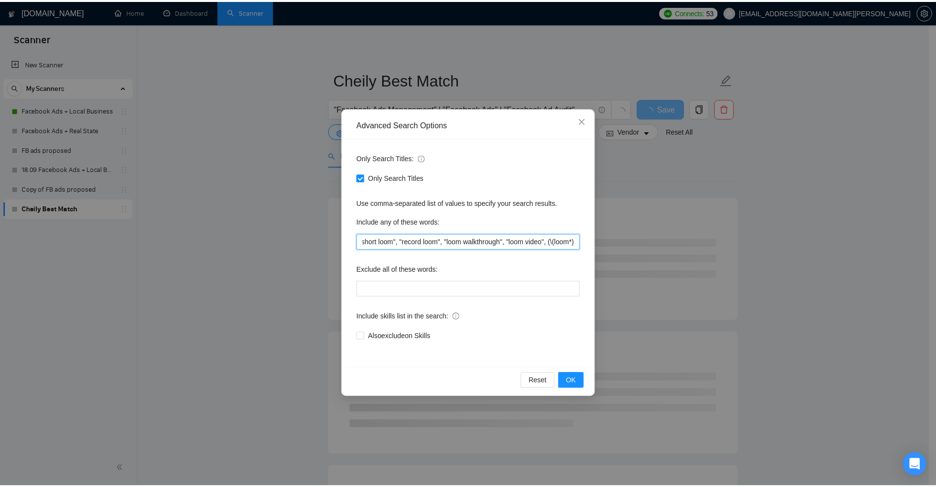
scroll to position [0, 0]
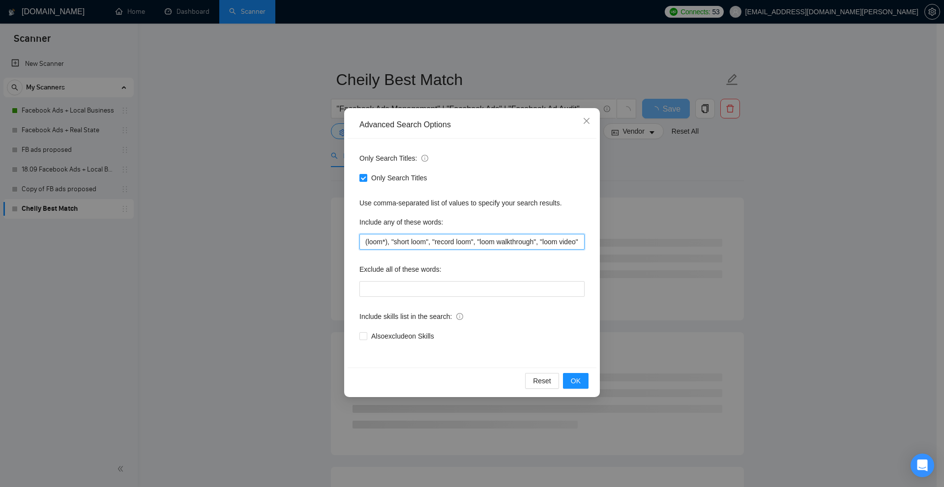
drag, startPoint x: 404, startPoint y: 247, endPoint x: 600, endPoint y: 226, distance: 197.2
click at [505, 235] on input "(loom*), "short loom", "record loom", "loom walkthrough", "loom video", (\(loom…" at bounding box center [471, 242] width 225 height 16
type input "(loom*), "short loom", "record loom", "loom walkthrough", "loom video", (\(loom…"
click at [786, 203] on div "Advanced Search Options Only Search Titles: Only Search Titles Use comma-separa…" at bounding box center [472, 243] width 944 height 487
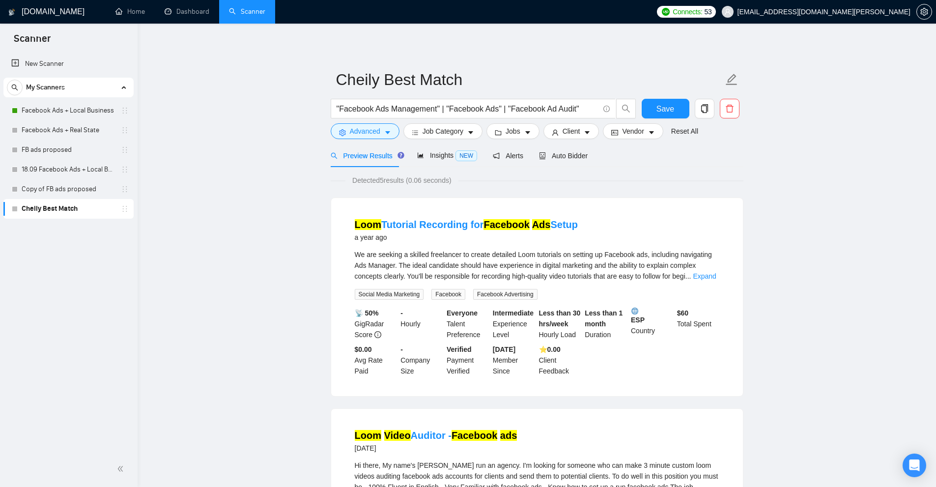
click at [702, 272] on link "Expand" at bounding box center [704, 276] width 23 height 8
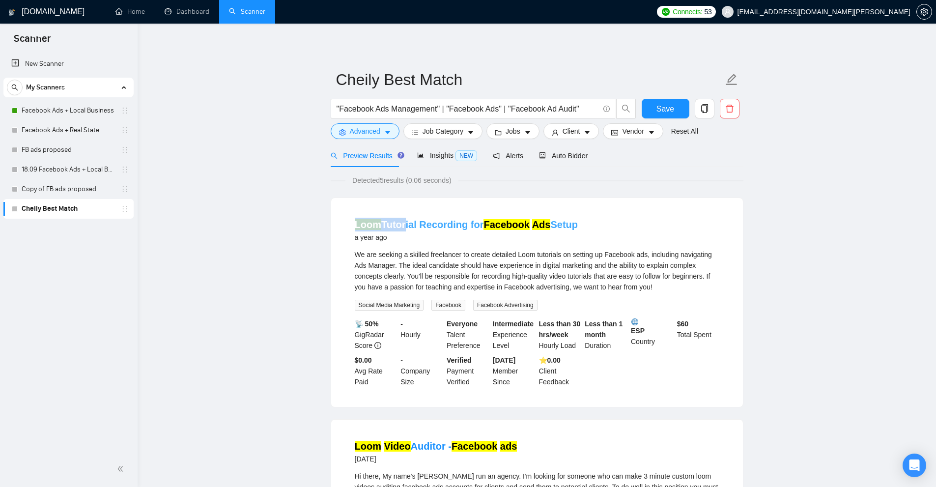
drag, startPoint x: 346, startPoint y: 215, endPoint x: 402, endPoint y: 219, distance: 56.6
click at [402, 219] on li "Loom Tutorial Recording for Facebook Ads Setup a year ago We are seeking a skil…" at bounding box center [537, 302] width 388 height 185
drag, startPoint x: 545, startPoint y: 277, endPoint x: 552, endPoint y: 279, distance: 7.0
click at [552, 279] on div "We are seeking a skilled freelancer to create detailed Loom tutorials on settin…" at bounding box center [537, 270] width 365 height 43
click at [707, 274] on div "We are seeking a skilled freelancer to create detailed Loom tutorials on settin…" at bounding box center [537, 270] width 365 height 43
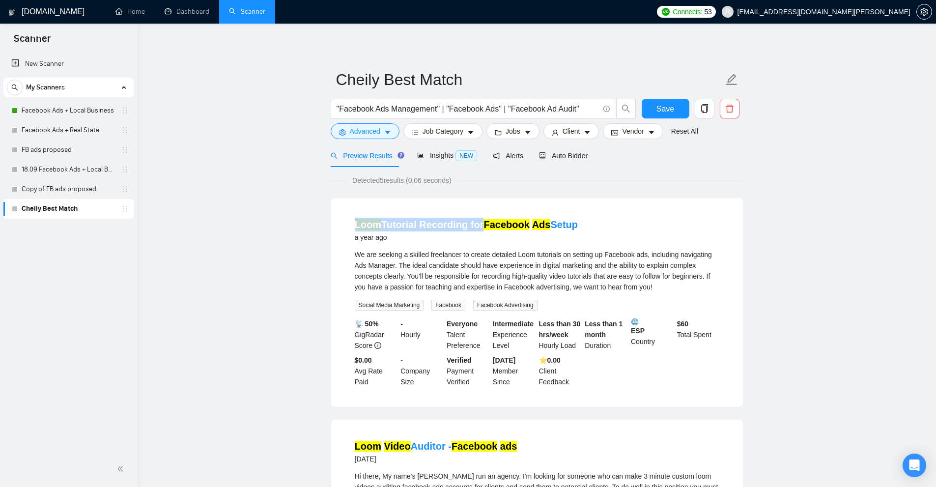
drag, startPoint x: 338, startPoint y: 206, endPoint x: 502, endPoint y: 257, distance: 171.5
click at [476, 215] on div "Loom Tutorial Recording for Facebook Ads Setup a year ago We are seeking a skil…" at bounding box center [537, 302] width 412 height 209
click at [503, 265] on div "We are seeking a skilled freelancer to create detailed Loom tutorials on settin…" at bounding box center [537, 270] width 365 height 43
click at [576, 154] on span "Auto Bidder" at bounding box center [563, 156] width 49 height 8
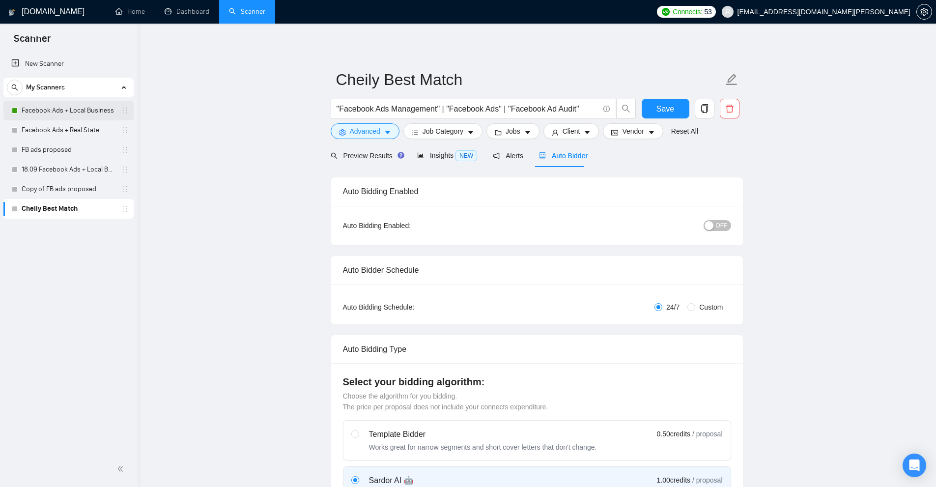
click at [61, 105] on link "Facebook Ads + Local Business" at bounding box center [68, 111] width 93 height 20
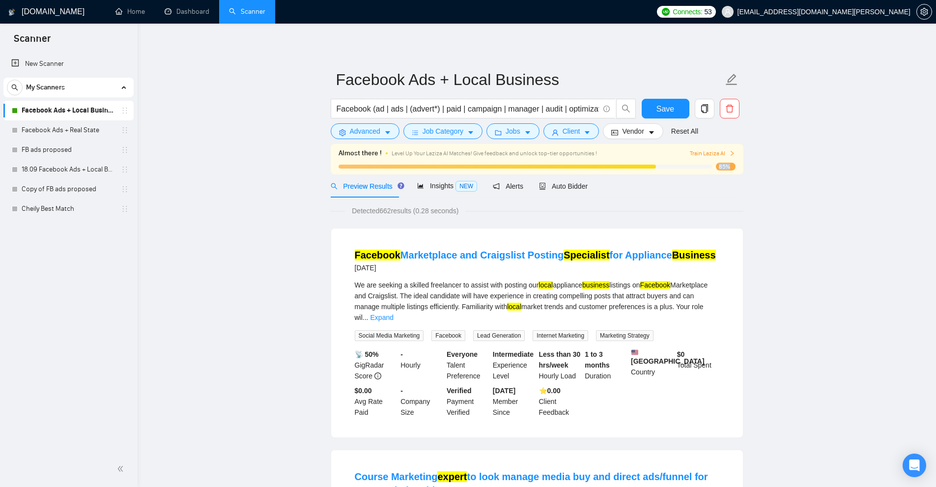
drag, startPoint x: 715, startPoint y: 165, endPoint x: 734, endPoint y: 168, distance: 18.8
click at [734, 168] on div "85%" at bounding box center [537, 167] width 397 height 8
click at [724, 166] on span "85%" at bounding box center [726, 167] width 20 height 8
click at [726, 166] on span "85%" at bounding box center [726, 167] width 20 height 8
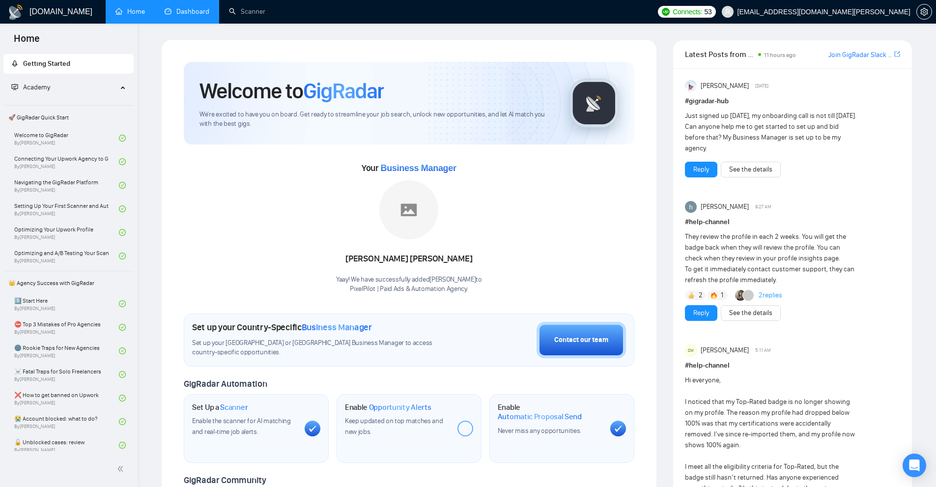
click at [186, 7] on link "Dashboard" at bounding box center [187, 11] width 45 height 8
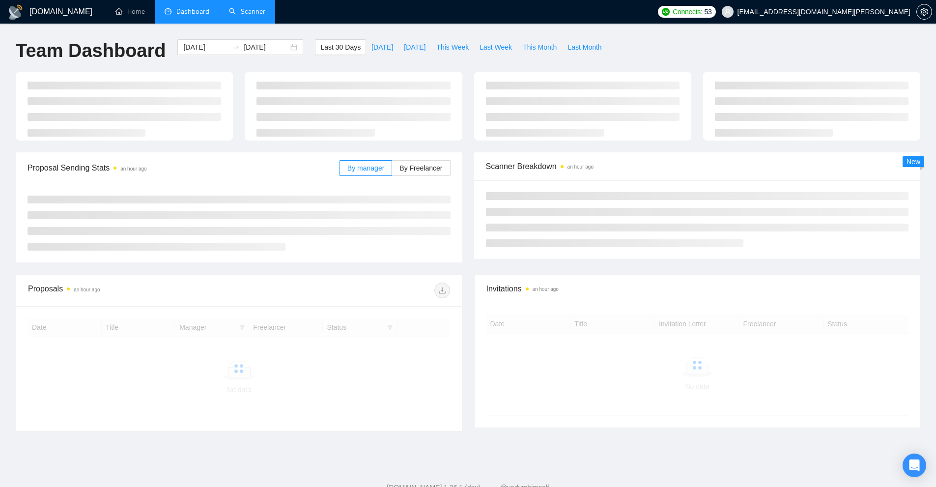
click at [265, 8] on link "Scanner" at bounding box center [247, 11] width 36 height 8
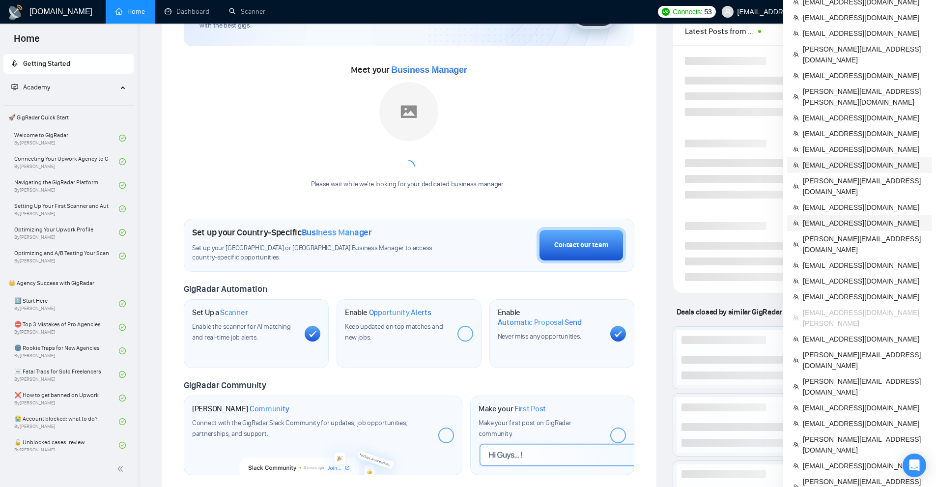
scroll to position [147, 0]
